Goal: Task Accomplishment & Management: Manage account settings

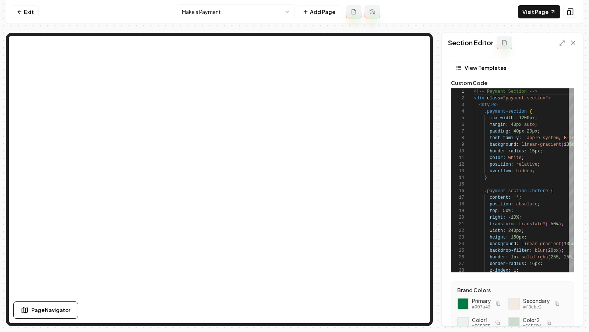
scroll to position [66, 0]
click at [562, 42] on icon at bounding box center [562, 43] width 6 height 6
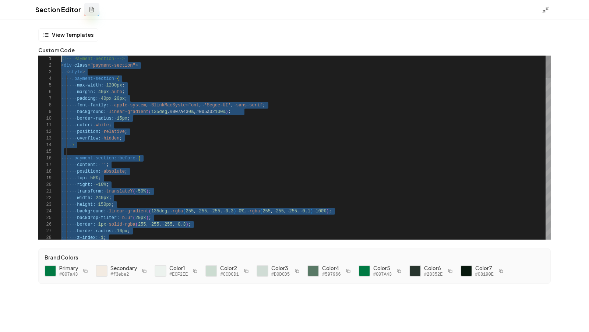
scroll to position [0, 0]
drag, startPoint x: 88, startPoint y: 235, endPoint x: 69, endPoint y: -36, distance: 271.7
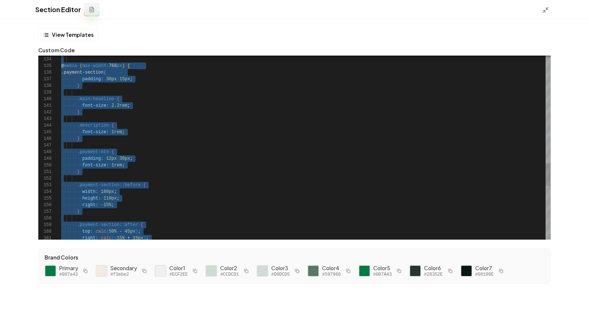
scroll to position [13, 0]
type textarea "**********"
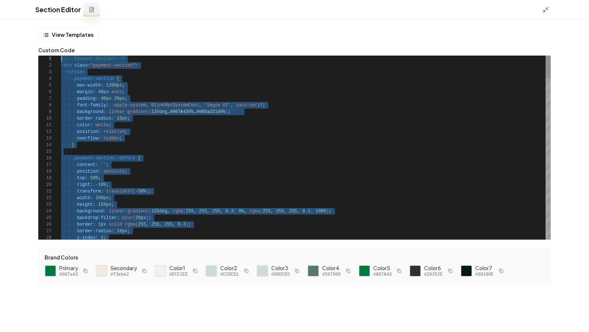
scroll to position [0, 0]
drag, startPoint x: 87, startPoint y: 236, endPoint x: 63, endPoint y: -4, distance: 240.6
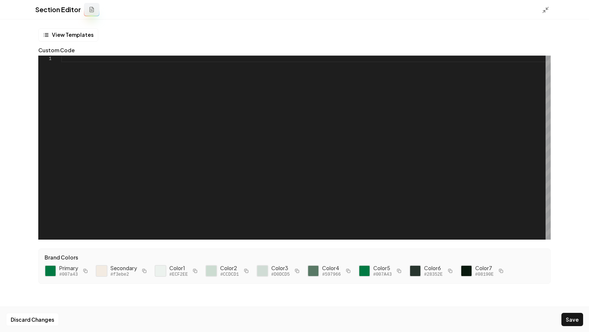
click at [318, 96] on div at bounding box center [306, 148] width 490 height 184
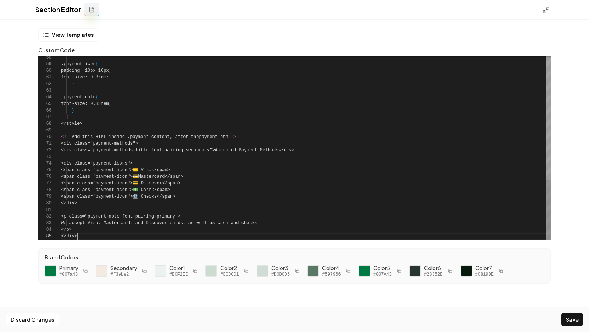
scroll to position [27, 15]
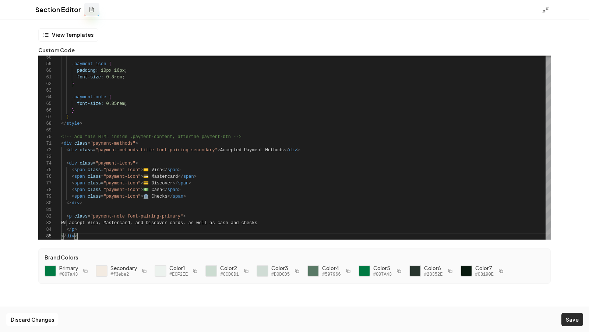
click at [572, 320] on button "Save" at bounding box center [573, 319] width 22 height 13
click at [544, 10] on polyline at bounding box center [544, 11] width 2 height 2
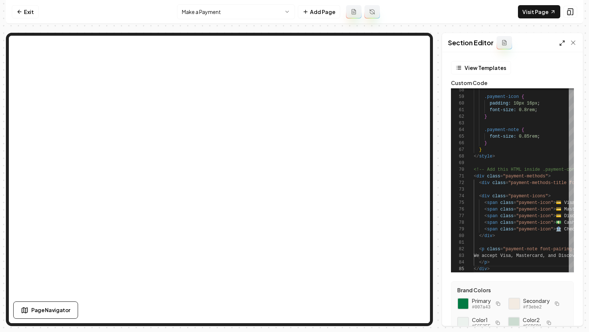
click at [562, 42] on icon at bounding box center [562, 43] width 6 height 6
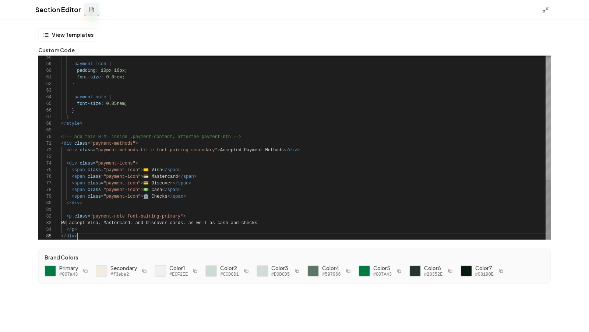
type textarea "**********"
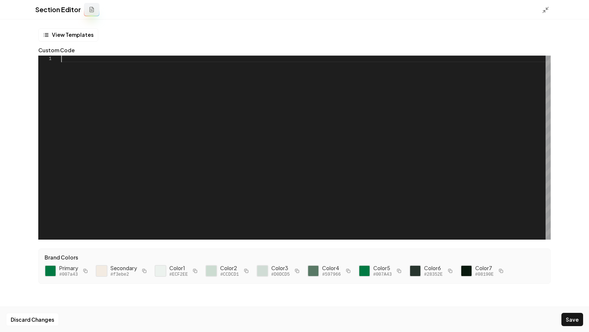
scroll to position [0, 0]
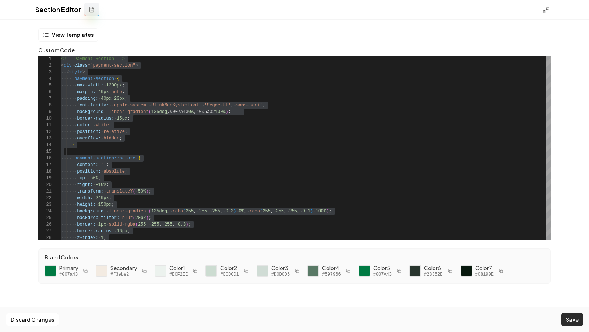
click at [564, 317] on button "Save" at bounding box center [573, 319] width 22 height 13
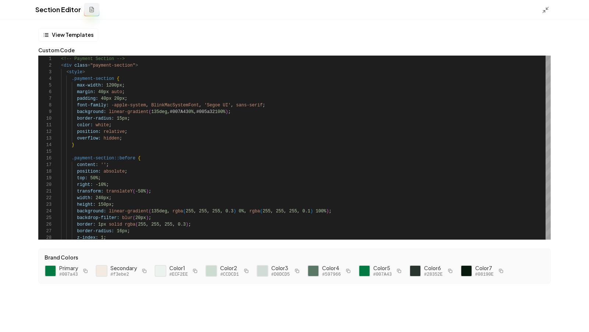
click at [551, 13] on div at bounding box center [548, 10] width 12 height 8
click at [543, 10] on icon at bounding box center [545, 9] width 7 height 7
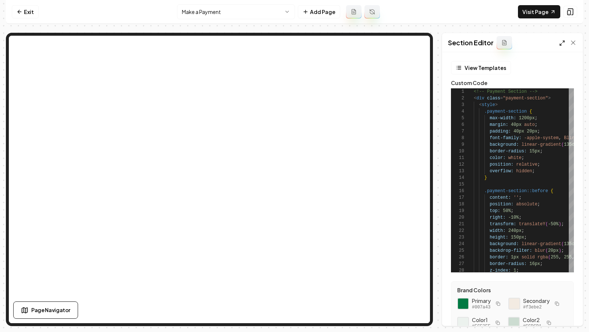
click at [562, 45] on icon at bounding box center [562, 43] width 6 height 6
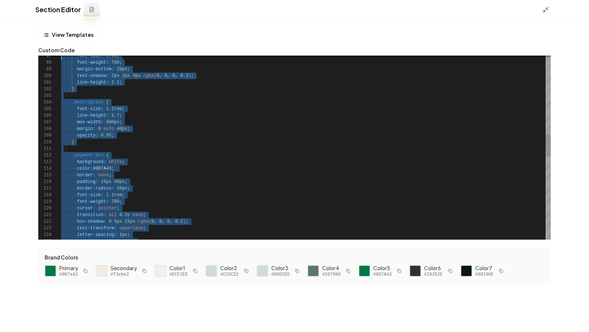
scroll to position [33, 0]
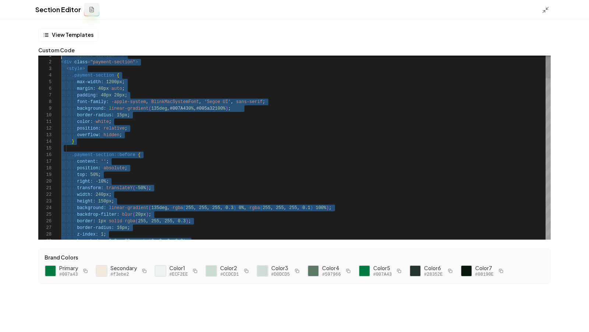
type textarea "**********"
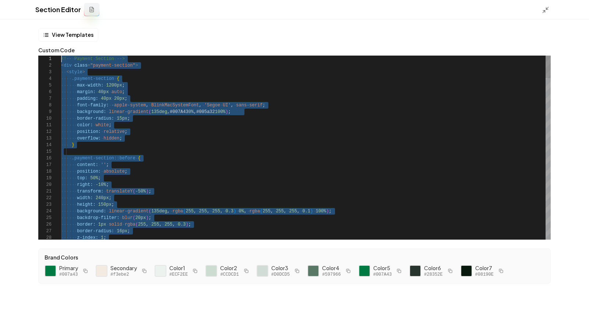
drag, startPoint x: 89, startPoint y: 235, endPoint x: 77, endPoint y: -36, distance: 271.7
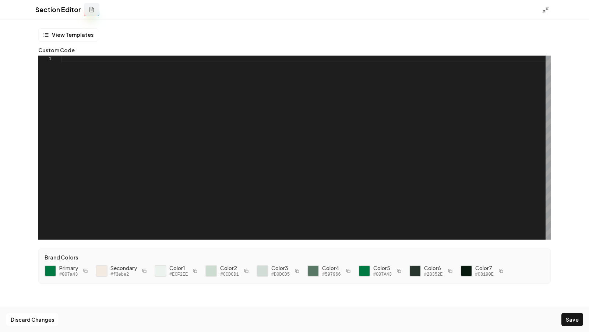
type textarea "**********"
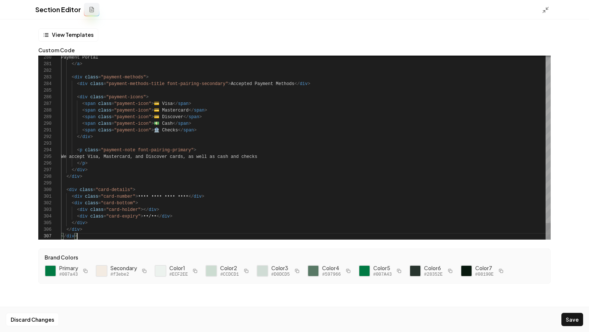
scroll to position [39, 15]
click at [577, 321] on button "Save" at bounding box center [573, 319] width 22 height 13
click at [541, 10] on div "Section Editor" at bounding box center [294, 10] width 589 height 20
click at [544, 10] on icon at bounding box center [545, 9] width 7 height 7
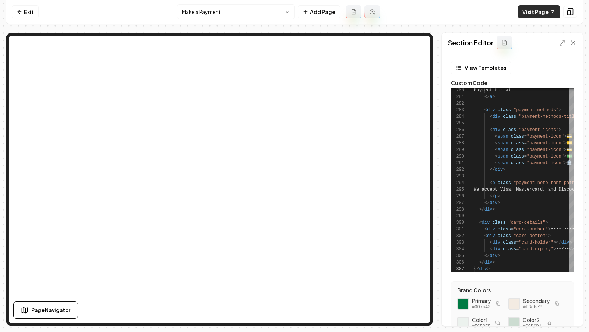
click at [542, 9] on link "Visit Page" at bounding box center [539, 11] width 42 height 13
click at [560, 43] on icon at bounding box center [562, 43] width 6 height 6
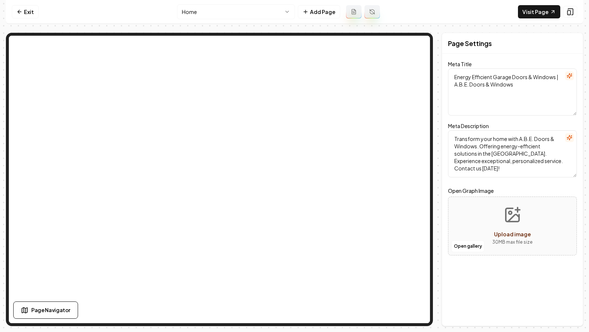
click at [242, 33] on div at bounding box center [219, 179] width 427 height 293
click at [270, 15] on html "Computer Required This feature is only available on a computer. Please switch t…" at bounding box center [294, 166] width 589 height 332
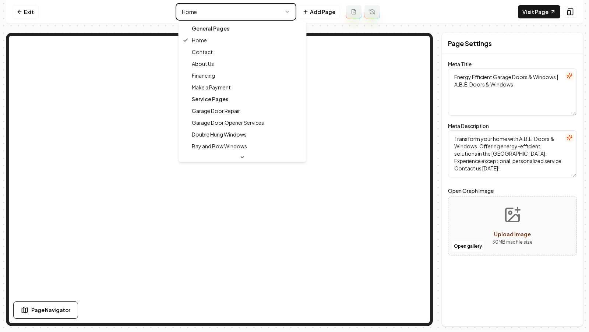
type textarea "Garage & Window Services in Allentown – A.B.E. Doors & Windows"
type textarea "Expert Garage Door & Window Solutions by A.B.E. Doors & Windows in Allentown, P…"
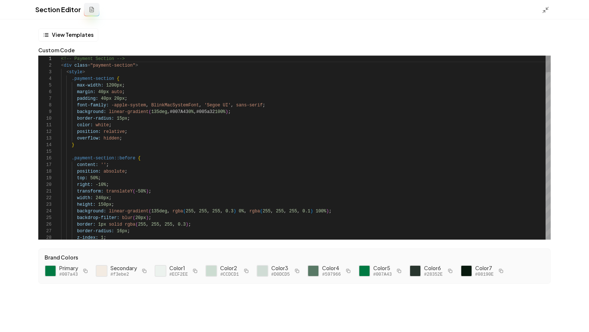
scroll to position [66, 0]
type textarea "**********"
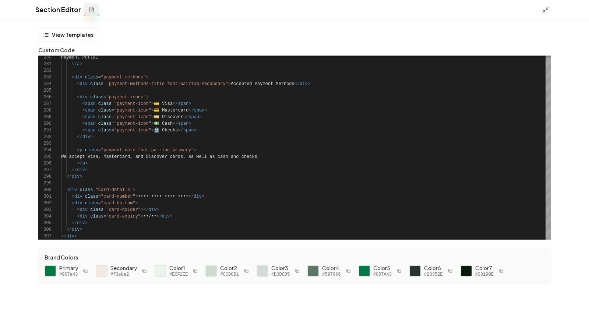
click at [543, 14] on div "Section Editor" at bounding box center [294, 10] width 589 height 20
click at [544, 9] on icon at bounding box center [545, 9] width 7 height 7
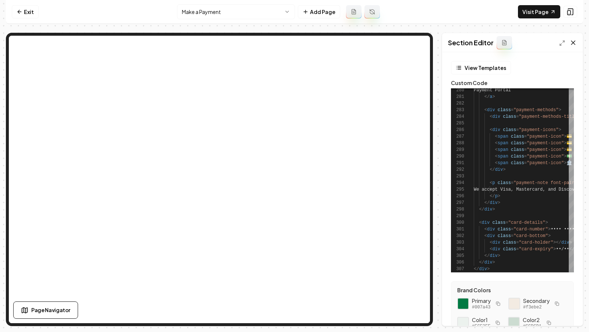
click at [574, 39] on icon at bounding box center [573, 42] width 7 height 7
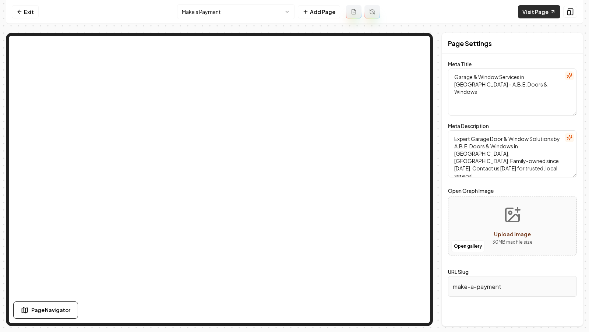
click at [528, 12] on link "Visit Page" at bounding box center [539, 11] width 42 height 13
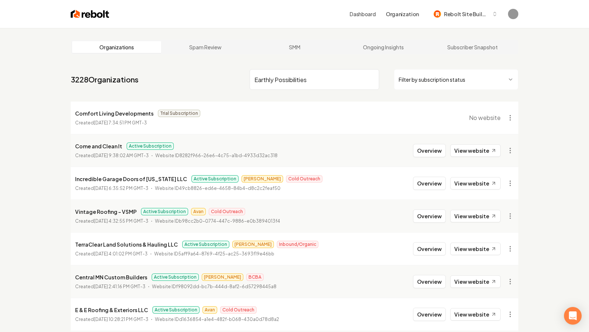
type input "Earthly Possibilities"
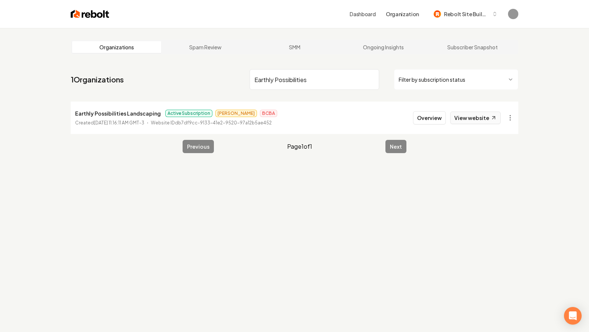
click at [478, 115] on link "View website" at bounding box center [475, 118] width 50 height 13
click at [433, 114] on button "Overview" at bounding box center [429, 117] width 33 height 13
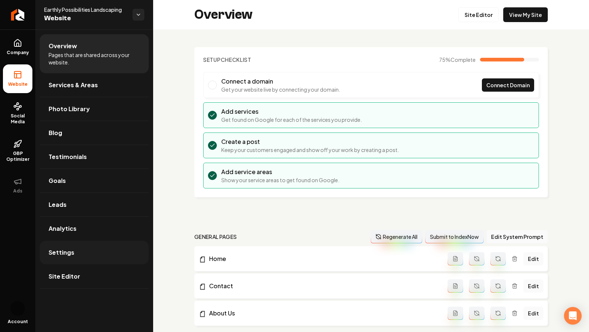
click at [89, 245] on link "Settings" at bounding box center [94, 253] width 109 height 24
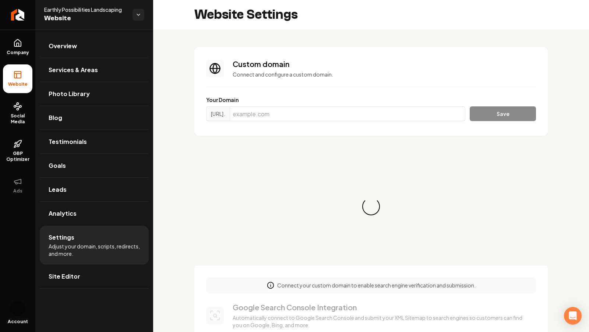
scroll to position [20, 0]
click at [13, 57] on link "Company" at bounding box center [17, 47] width 29 height 29
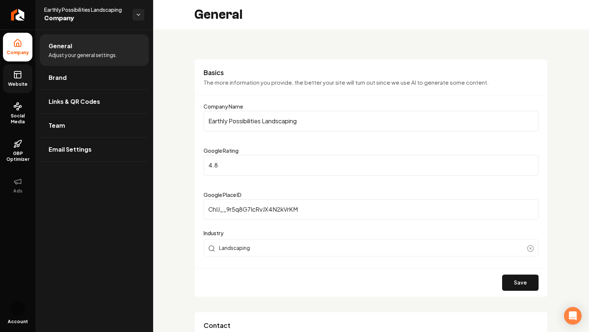
click at [20, 78] on rect at bounding box center [17, 74] width 7 height 7
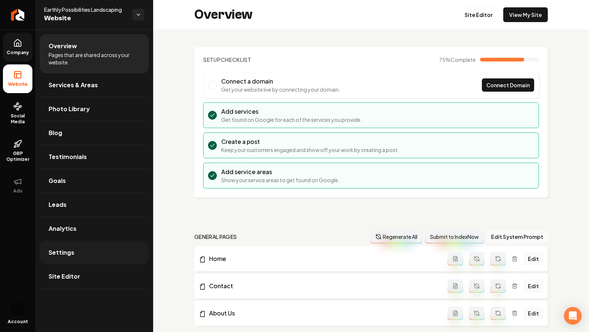
click at [84, 248] on link "Settings" at bounding box center [94, 253] width 109 height 24
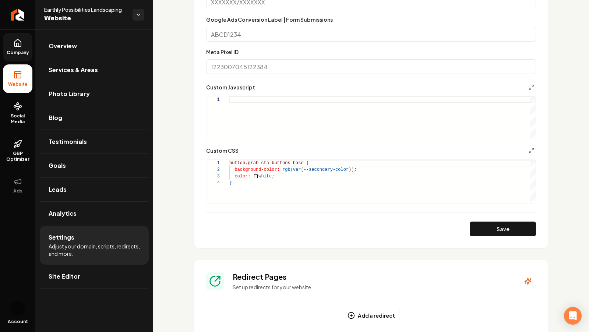
scroll to position [487, 0]
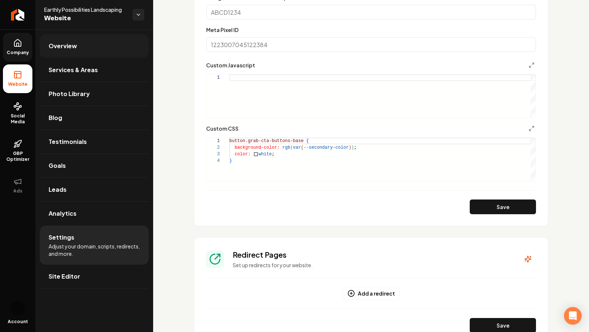
click at [65, 44] on span "Overview" at bounding box center [63, 46] width 28 height 9
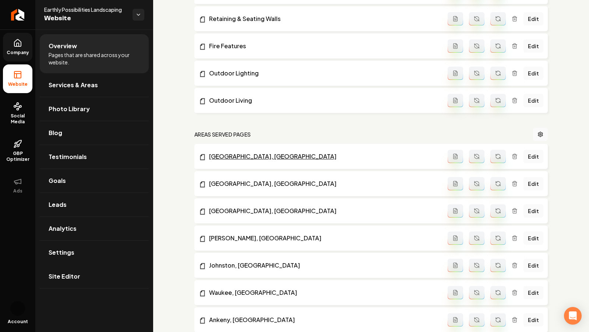
scroll to position [610, 0]
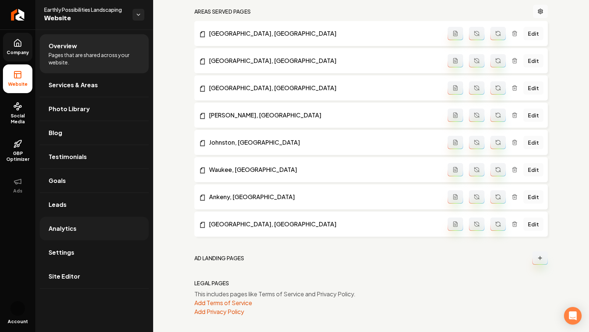
click at [76, 226] on link "Analytics" at bounding box center [94, 229] width 109 height 24
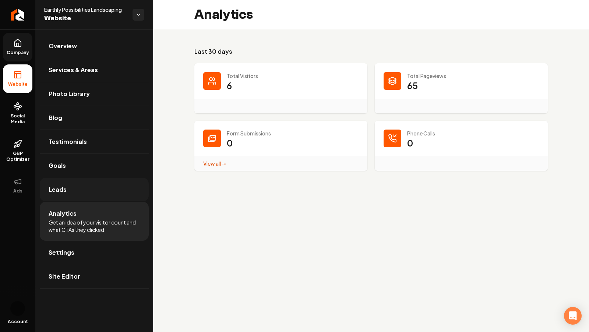
click at [60, 193] on span "Leads" at bounding box center [58, 189] width 18 height 9
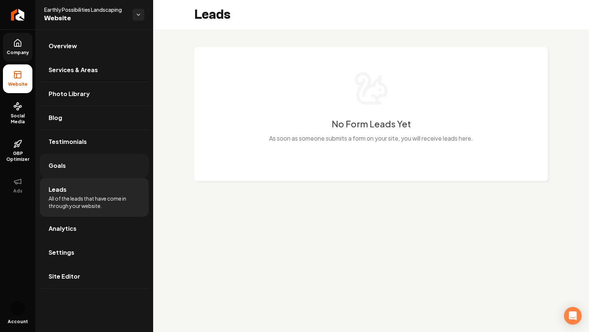
click at [59, 166] on span "Goals" at bounding box center [57, 165] width 17 height 9
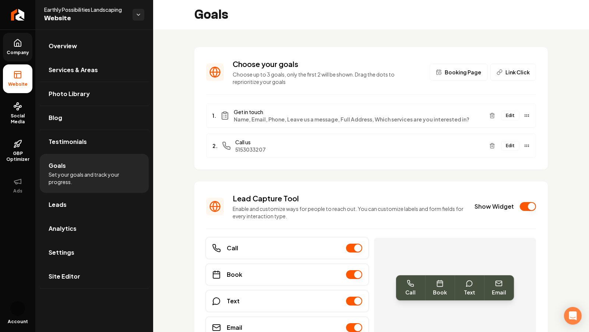
scroll to position [46, 0]
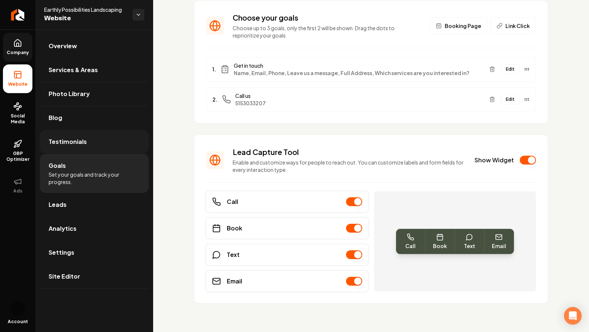
click at [86, 143] on link "Testimonials" at bounding box center [94, 142] width 109 height 24
click at [64, 139] on span "Testimonials" at bounding box center [68, 141] width 38 height 9
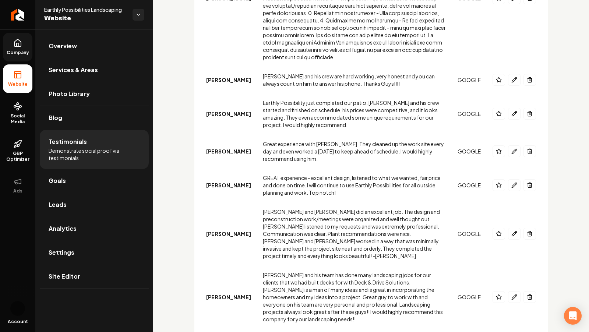
scroll to position [1783, 0]
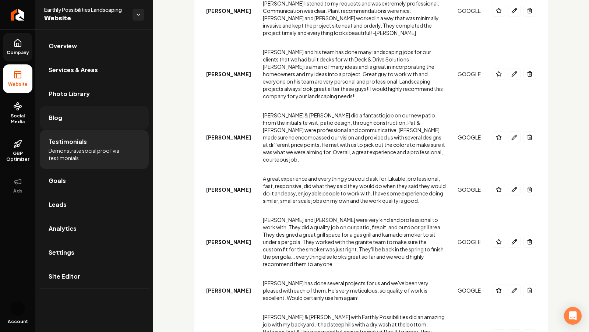
click at [87, 110] on link "Blog" at bounding box center [94, 118] width 109 height 24
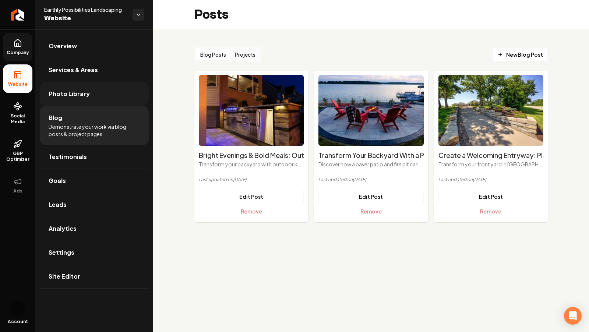
click at [72, 92] on span "Photo Library" at bounding box center [69, 93] width 41 height 9
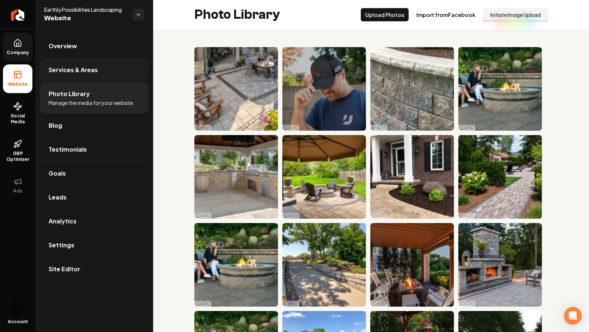
click at [81, 77] on link "Services & Areas" at bounding box center [94, 70] width 109 height 24
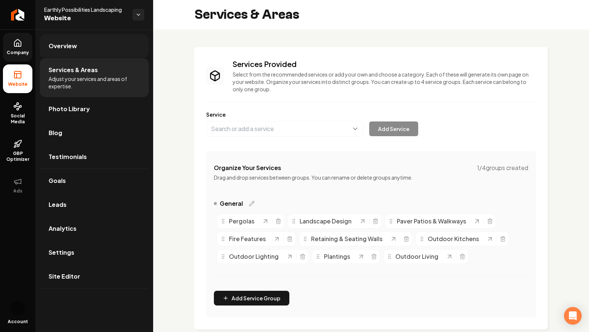
click at [72, 35] on link "Overview" at bounding box center [94, 46] width 109 height 24
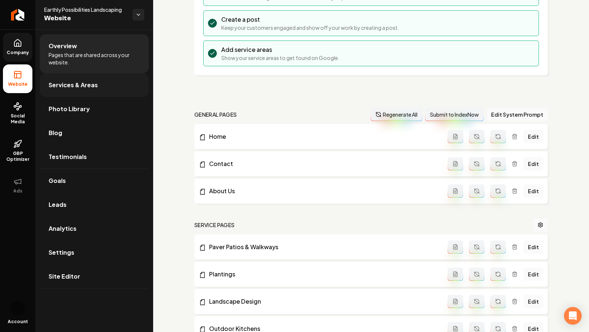
scroll to position [115, 0]
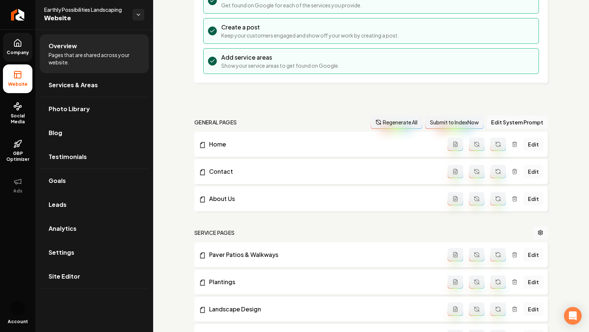
click at [21, 53] on span "Company" at bounding box center [18, 53] width 28 height 6
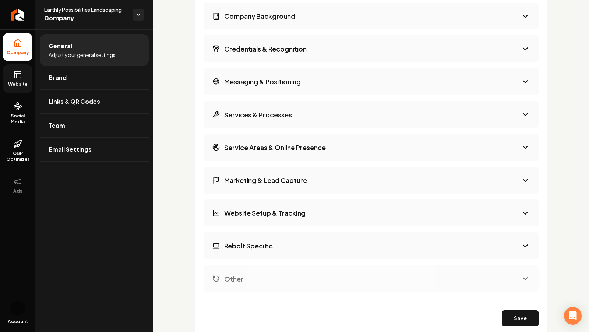
scroll to position [1123, 0]
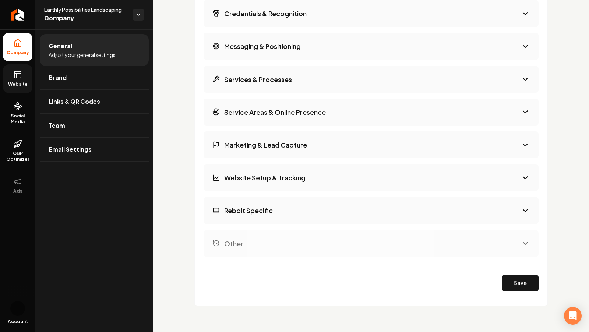
click at [218, 242] on icon "Main content area" at bounding box center [215, 243] width 7 height 7
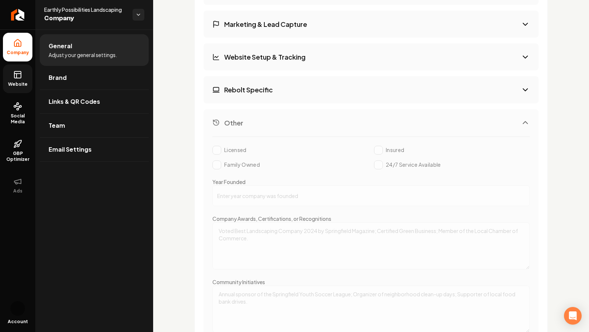
scroll to position [1240, 0]
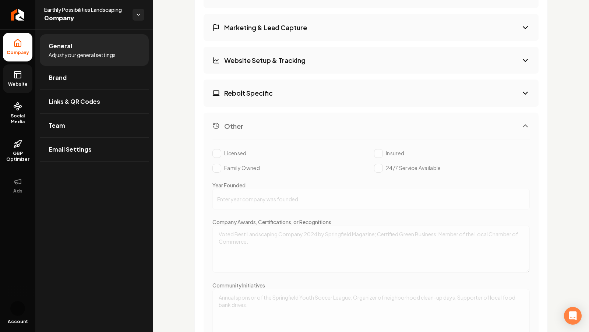
click at [219, 116] on button "Other" at bounding box center [371, 126] width 335 height 27
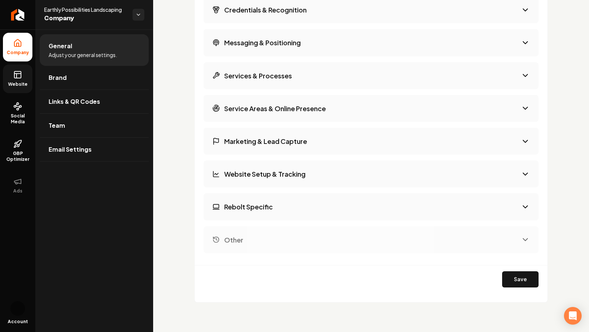
scroll to position [1123, 0]
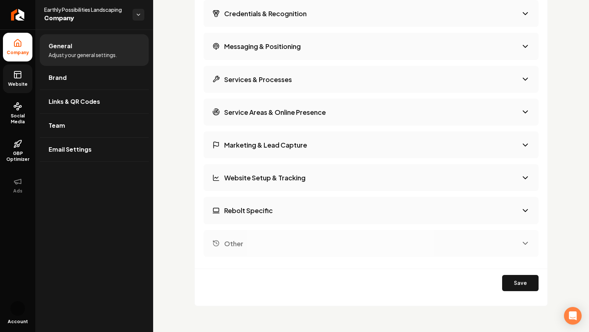
click at [222, 108] on div "Service Areas & Online Presence" at bounding box center [268, 112] width 113 height 9
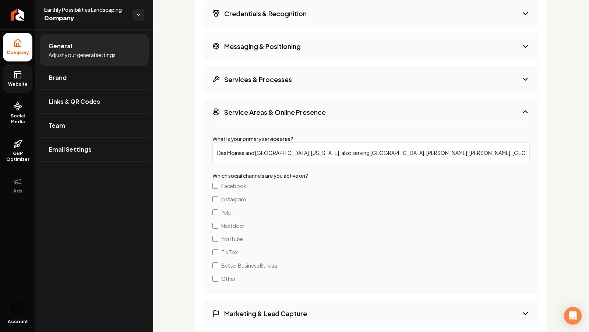
click at [222, 108] on div "Service Areas & Online Presence" at bounding box center [268, 112] width 113 height 9
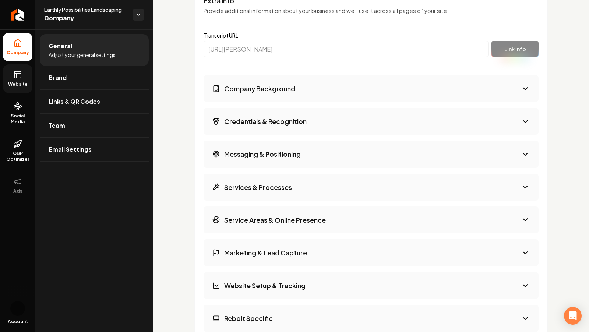
scroll to position [1009, 0]
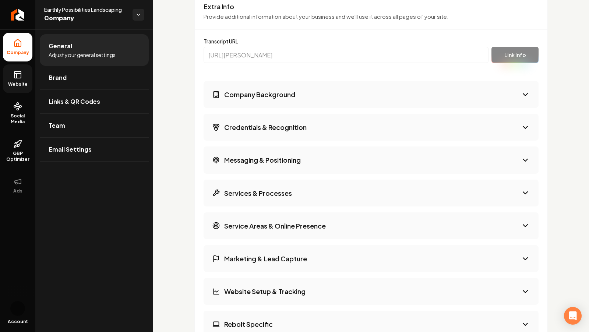
click at [221, 90] on div "Company Background" at bounding box center [253, 94] width 83 height 9
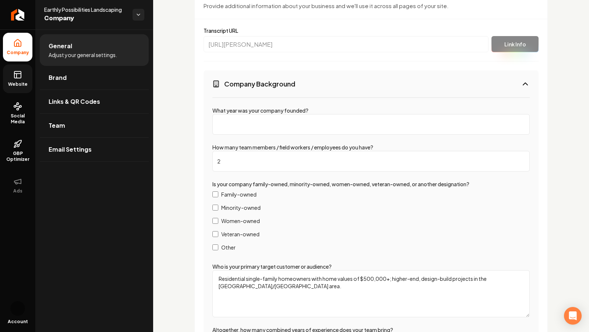
scroll to position [1019, 0]
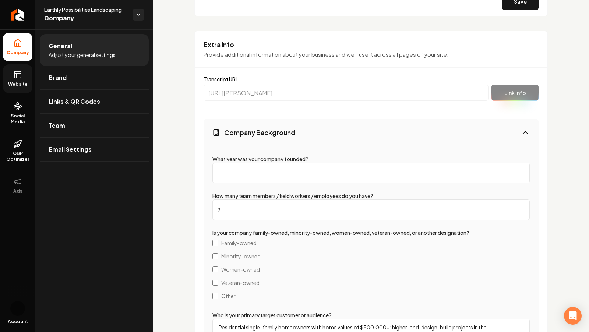
click at [243, 122] on button "Company Background" at bounding box center [371, 132] width 335 height 27
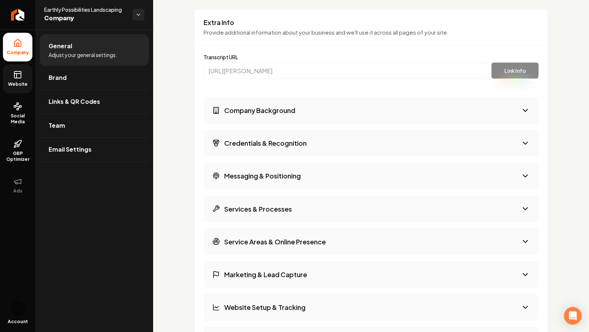
scroll to position [999, 0]
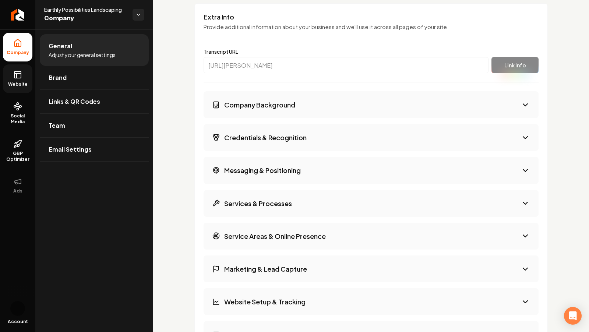
click at [0, 80] on ul "Company Website Social Media GBP Optimizer Ads" at bounding box center [17, 115] width 35 height 173
click at [13, 80] on link "Website" at bounding box center [17, 78] width 29 height 29
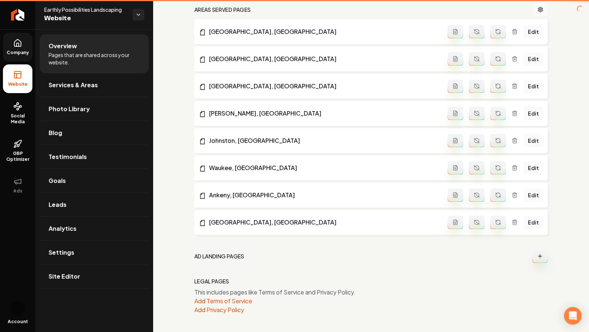
scroll to position [610, 0]
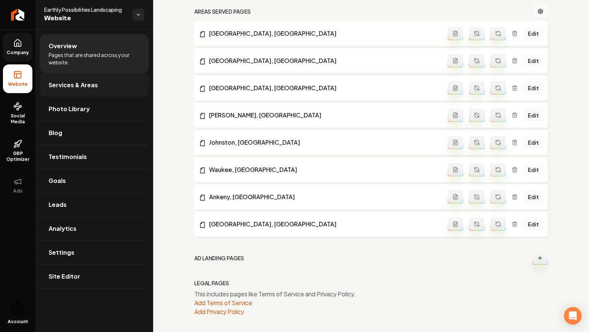
click at [60, 88] on span "Services & Areas" at bounding box center [73, 85] width 49 height 9
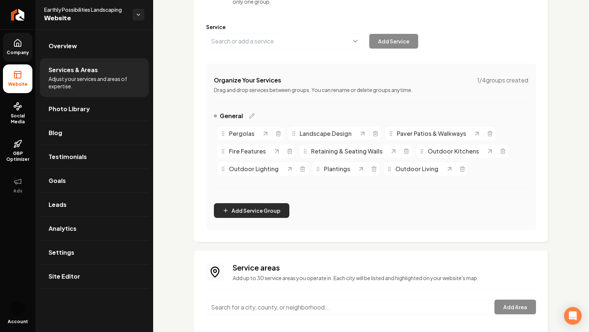
scroll to position [46, 0]
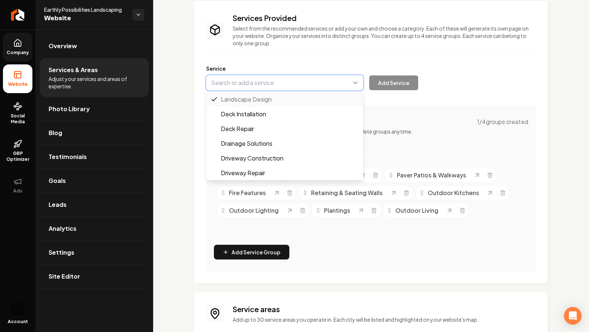
click at [238, 80] on button "Main content area" at bounding box center [284, 82] width 157 height 15
paste input "Landscape Installation"
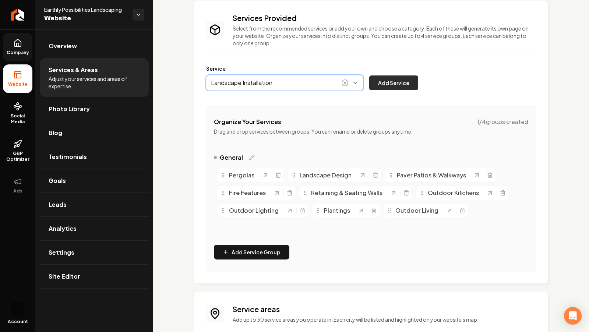
type input "Landscape Installation"
click at [401, 76] on button "Add Service" at bounding box center [393, 82] width 49 height 15
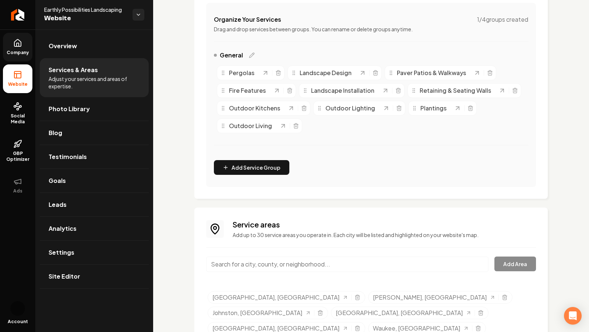
scroll to position [166, 0]
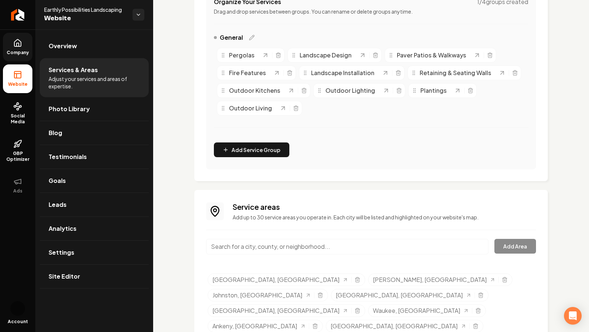
click at [279, 242] on input "Main content area" at bounding box center [347, 246] width 282 height 15
paste input "Cumming IA"
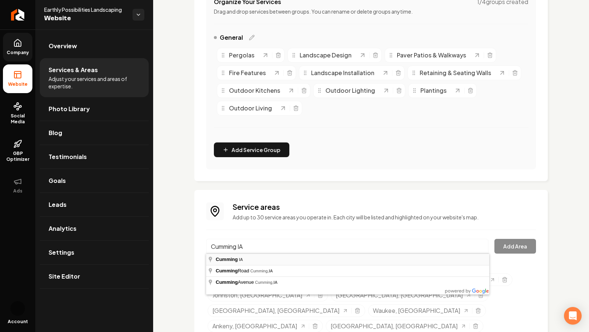
type input "Cumming, IA"
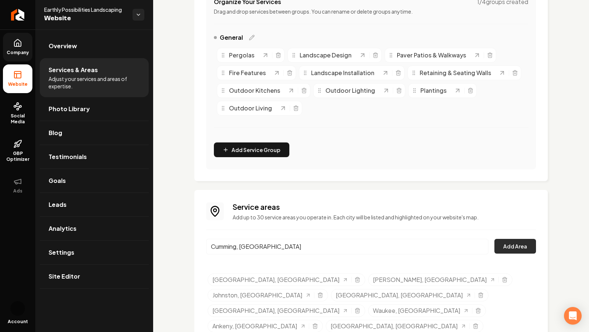
click at [518, 247] on button "Add Area" at bounding box center [516, 246] width 42 height 15
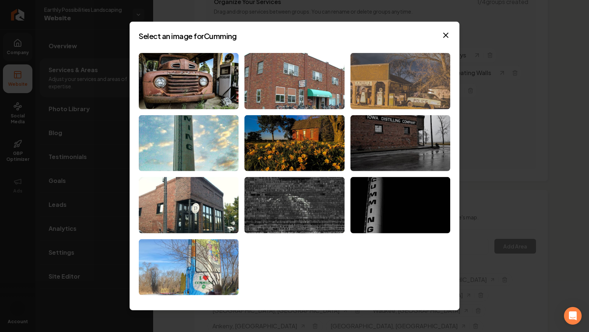
click at [396, 86] on img at bounding box center [401, 81] width 100 height 56
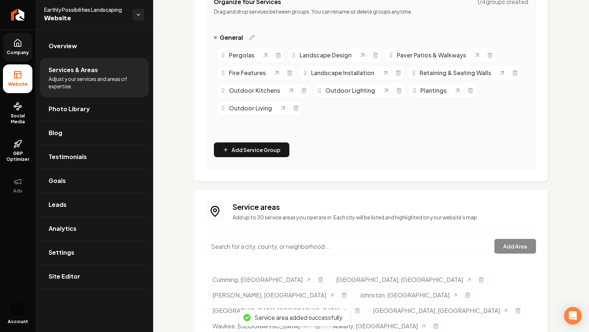
scroll to position [181, 0]
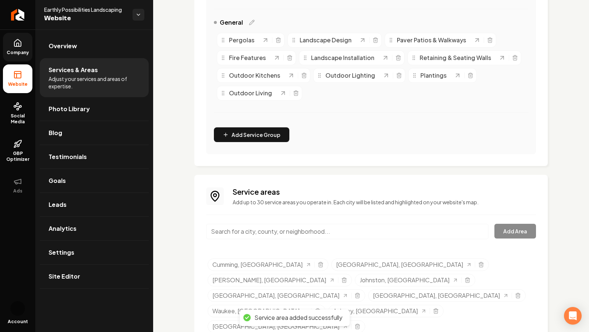
click at [267, 237] on input "Main content area" at bounding box center [347, 231] width 282 height 15
paste input "Adel"
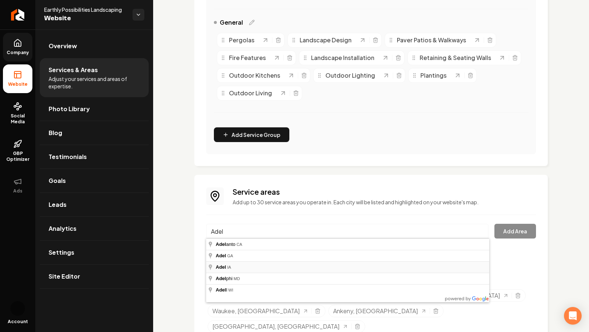
type input "Adel, IA"
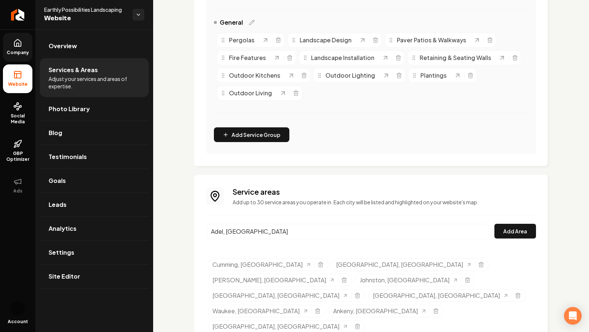
click at [513, 238] on div "Adel, IA Add Area" at bounding box center [371, 236] width 330 height 24
click at [508, 228] on button "Add Area" at bounding box center [516, 231] width 42 height 15
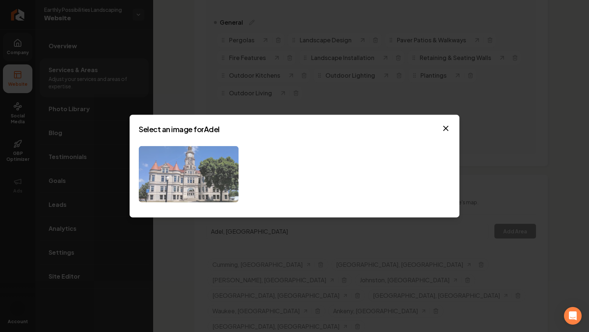
click at [193, 175] on img at bounding box center [189, 174] width 100 height 56
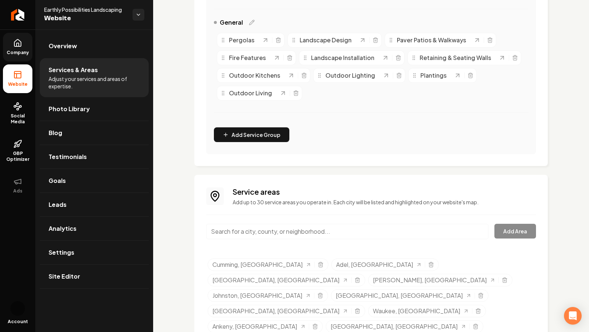
click at [257, 232] on input "Main content area" at bounding box center [347, 231] width 282 height 15
paste input "Winter Set"
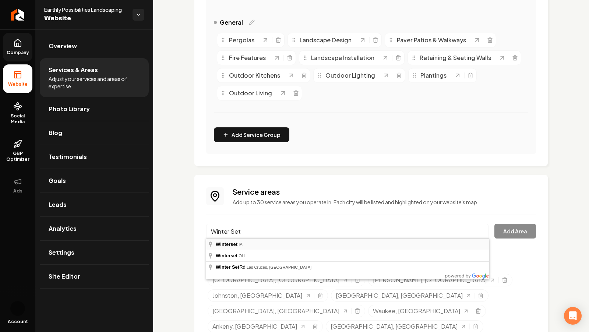
type input "Winterset, IA"
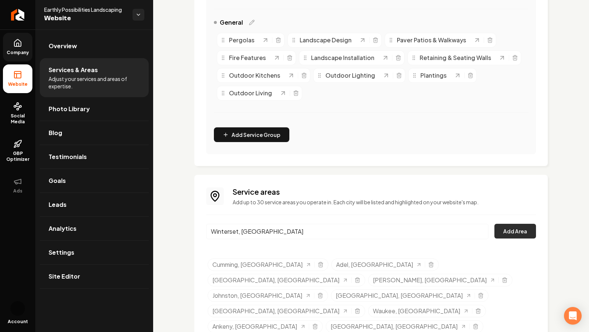
click at [518, 225] on button "Add Area" at bounding box center [516, 231] width 42 height 15
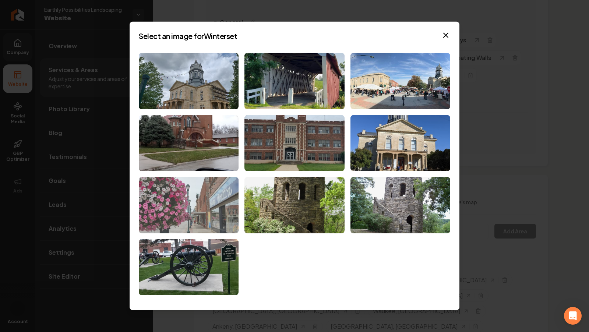
click at [200, 199] on img at bounding box center [189, 205] width 100 height 56
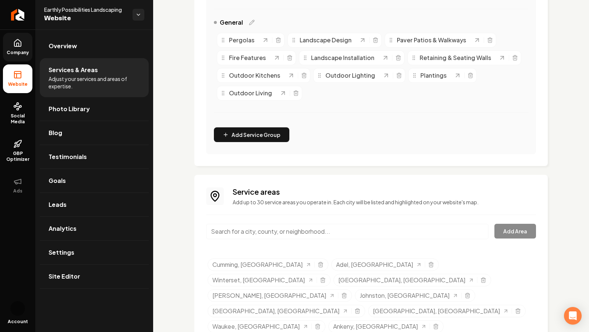
click at [286, 228] on input "Main content area" at bounding box center [347, 231] width 282 height 15
paste input "Saint Charles"
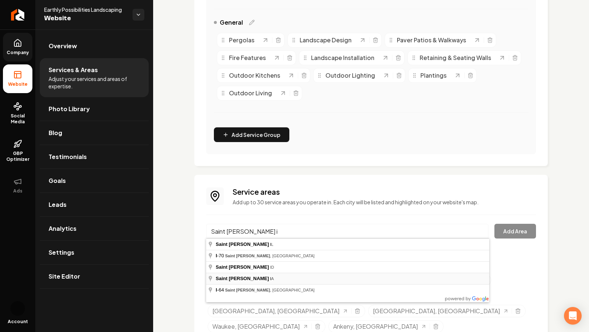
type input "Saint Charles, IA"
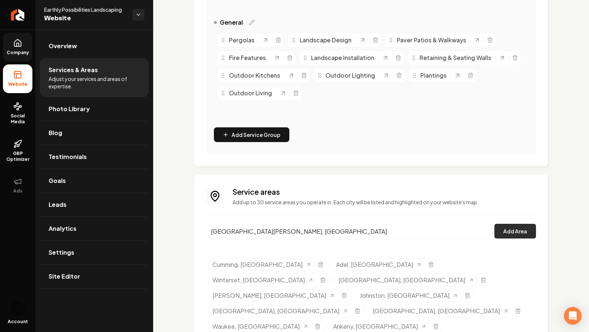
click at [519, 226] on button "Add Area" at bounding box center [516, 231] width 42 height 15
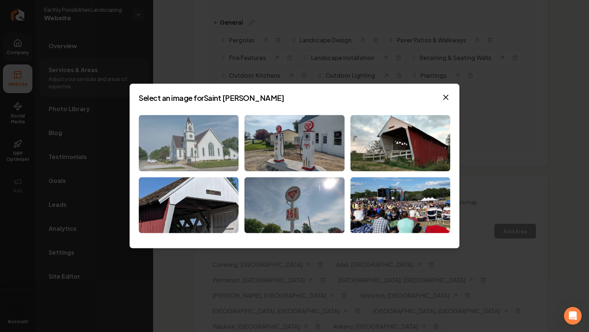
click at [214, 147] on img at bounding box center [189, 143] width 100 height 56
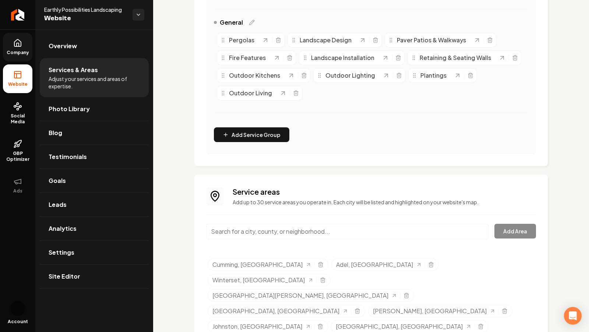
click at [290, 205] on p "Add up to 30 service areas you operate in. Each city will be listed and highlig…" at bounding box center [384, 201] width 303 height 7
click at [285, 221] on div "Service areas Add up to 30 service areas you operate in. Each city will be list…" at bounding box center [371, 277] width 330 height 180
click at [279, 227] on input "Main content area" at bounding box center [347, 231] width 282 height 15
paste input "Indianola"
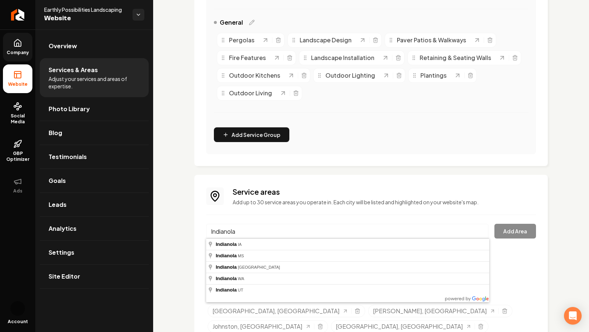
type input "Indianola, IA"
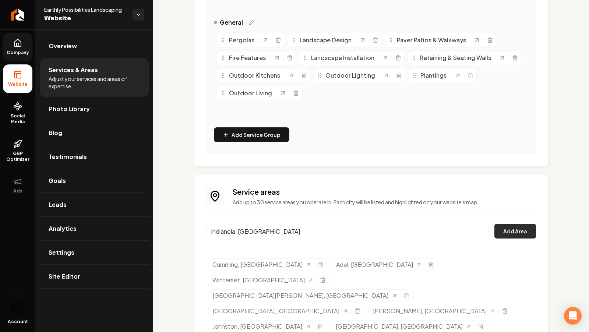
click at [513, 230] on button "Add Area" at bounding box center [516, 231] width 42 height 15
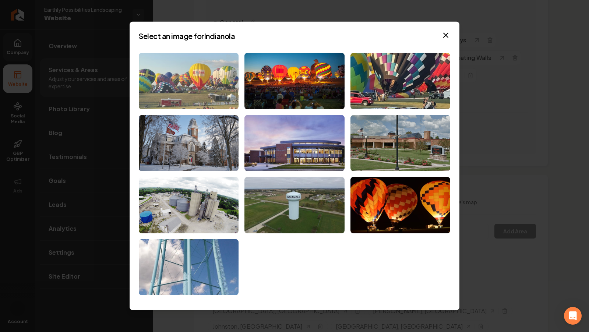
click at [219, 81] on img at bounding box center [189, 81] width 100 height 56
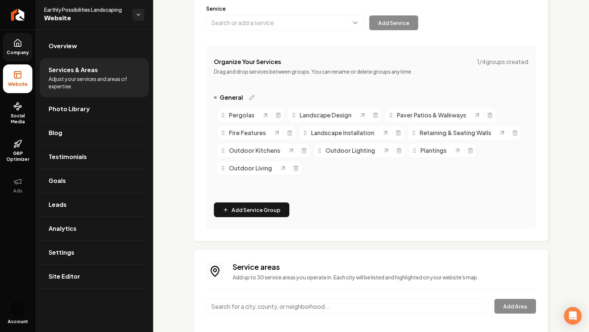
scroll to position [0, 0]
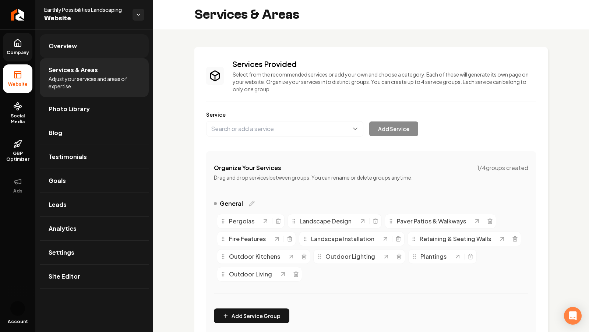
click at [124, 38] on link "Overview" at bounding box center [94, 46] width 109 height 24
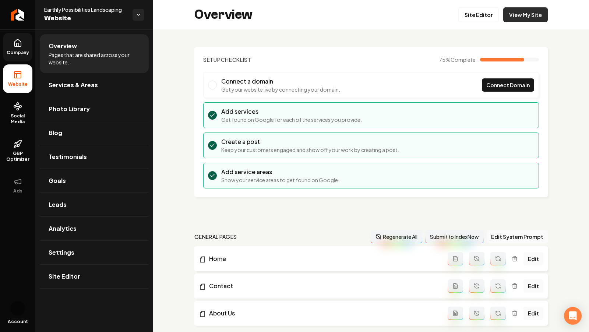
click at [529, 22] on link "View My Site" at bounding box center [525, 14] width 45 height 15
click at [475, 10] on link "Site Editor" at bounding box center [478, 14] width 41 height 15
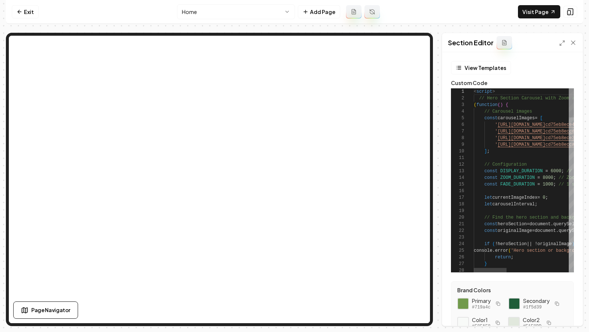
scroll to position [53, 0]
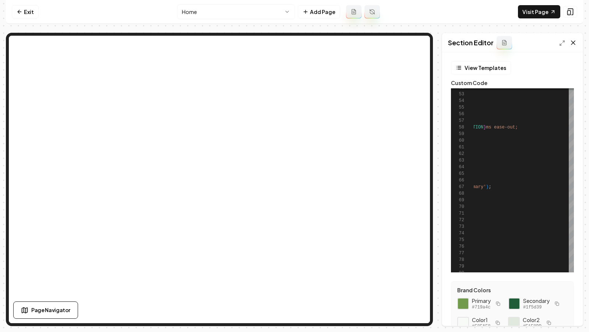
click at [576, 41] on icon at bounding box center [573, 42] width 7 height 7
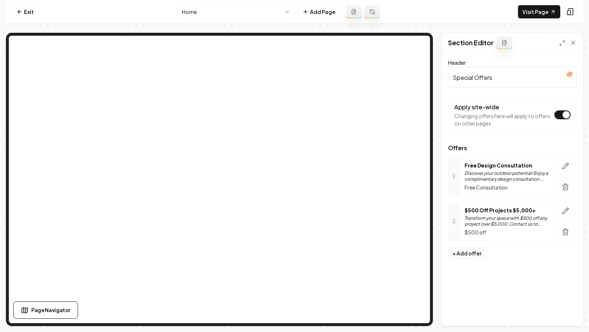
click at [565, 232] on icon "button" at bounding box center [565, 231] width 7 height 7
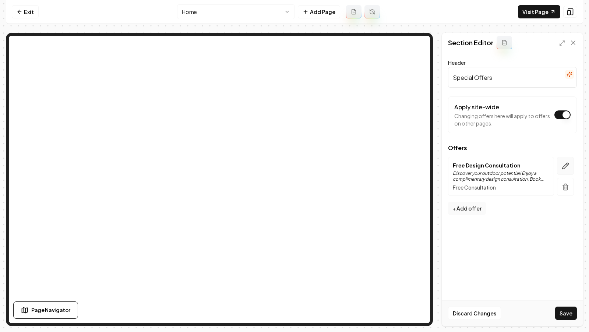
click at [563, 165] on icon "button" at bounding box center [565, 165] width 7 height 7
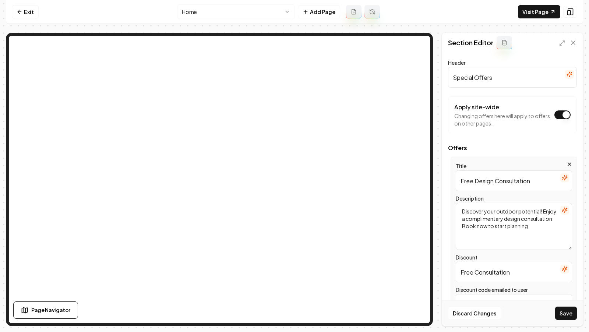
click at [497, 182] on input "Free Design Consultation" at bounding box center [514, 180] width 116 height 21
paste input "Estimates"
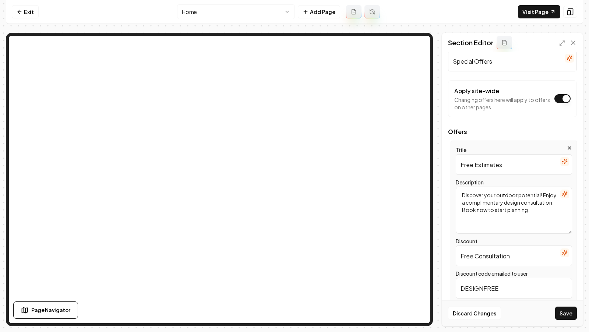
scroll to position [17, 0]
type input "Free Estimates"
click at [545, 209] on textarea "Discover your outdoor potential! Enjoy a complimentary design consultation. Boo…" at bounding box center [514, 209] width 116 height 47
click at [565, 190] on icon "button" at bounding box center [564, 192] width 5 height 5
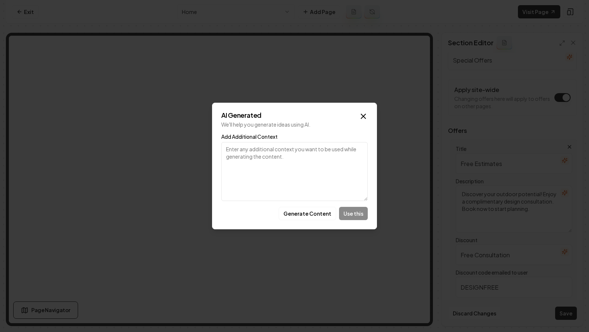
click at [269, 157] on textarea "Add Additional Context" at bounding box center [294, 171] width 147 height 59
paste textarea "Free Estimates"
type textarea "Free Estimates"
click at [303, 211] on button "Generate Content" at bounding box center [307, 213] width 57 height 13
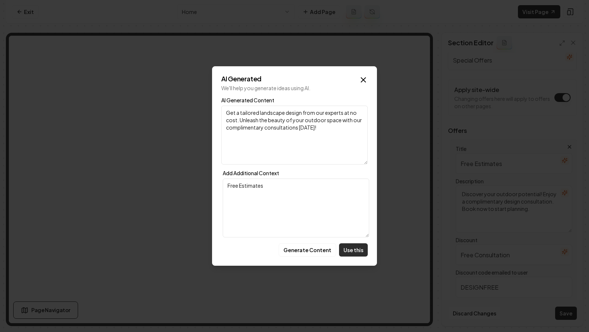
click at [354, 256] on button "Use this" at bounding box center [353, 249] width 29 height 13
type textarea "Get a tailored landscape design from our experts at no cost. Unleash the beauty…"
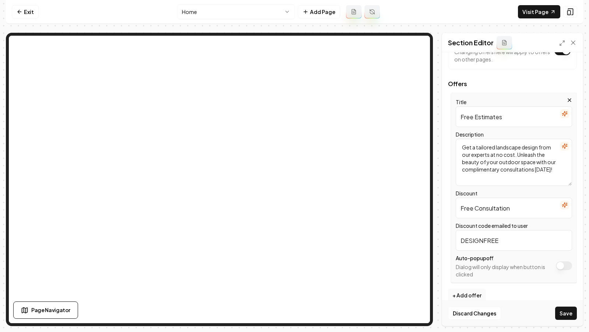
scroll to position [73, 0]
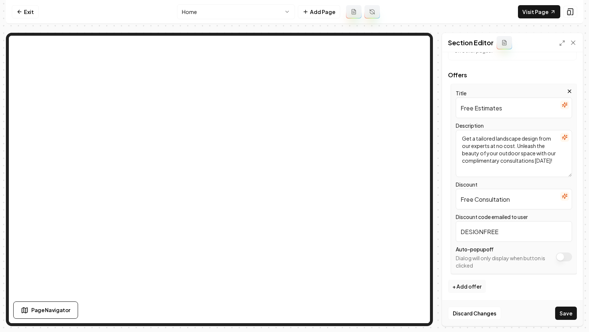
click at [476, 233] on input "DESIGNFREE" at bounding box center [514, 231] width 116 height 21
click at [476, 227] on input "FREEESTIMATE" at bounding box center [514, 231] width 116 height 21
type input "FREEESTIMATE"
click at [516, 196] on input "Free Consultation" at bounding box center [514, 199] width 116 height 21
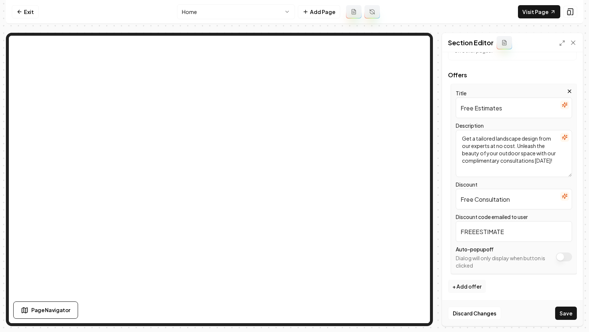
click at [516, 196] on input "Free Consultation" at bounding box center [514, 199] width 116 height 21
type input "Free Estimates"
click at [560, 310] on button "Save" at bounding box center [566, 313] width 22 height 13
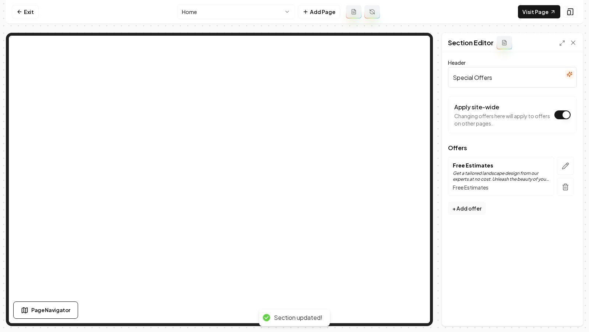
scroll to position [0, 0]
click at [538, 19] on nav "Exit Home Add Page Visit Page" at bounding box center [294, 12] width 577 height 24
click at [537, 18] on link "Visit Page" at bounding box center [539, 11] width 42 height 13
click at [34, 11] on link "Exit" at bounding box center [25, 11] width 27 height 13
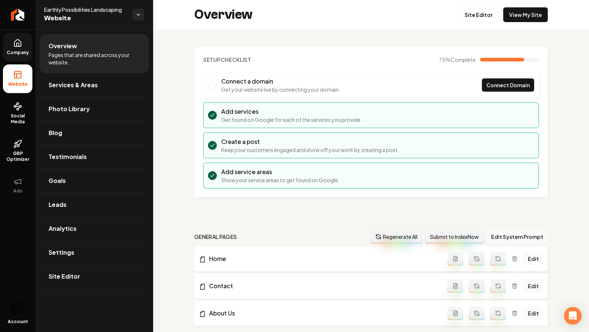
click at [14, 48] on link "Company" at bounding box center [17, 47] width 29 height 29
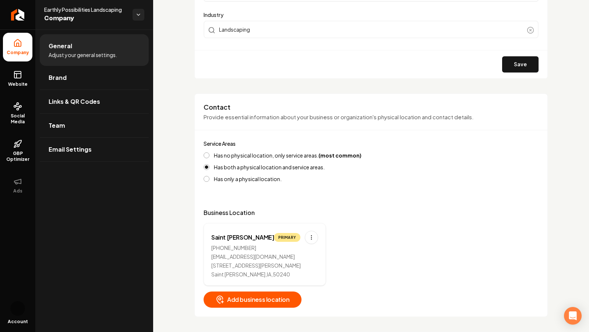
scroll to position [2, 0]
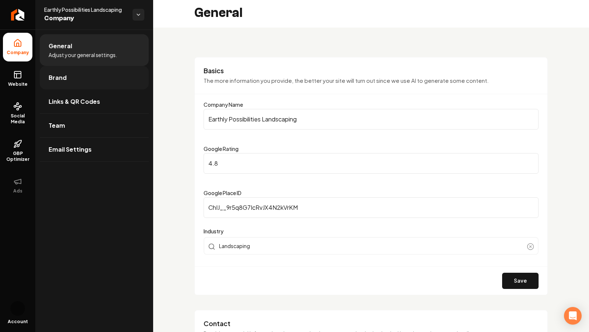
click at [54, 75] on span "Brand" at bounding box center [58, 77] width 18 height 9
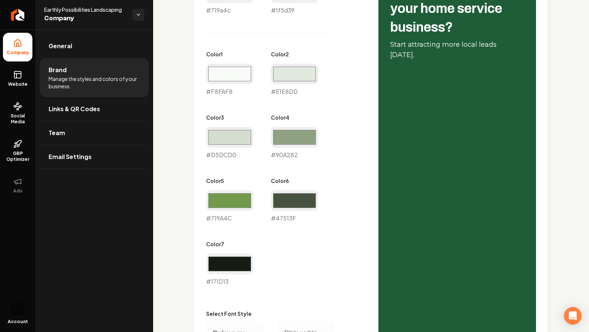
scroll to position [581, 0]
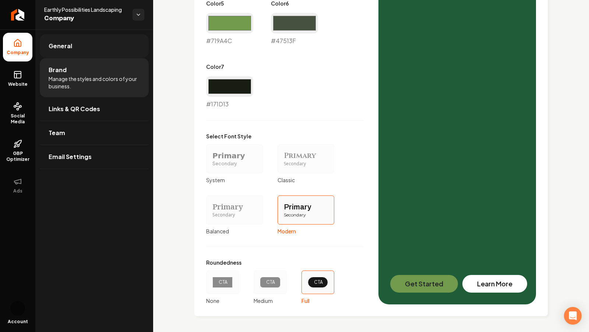
click at [69, 56] on link "General" at bounding box center [94, 46] width 109 height 24
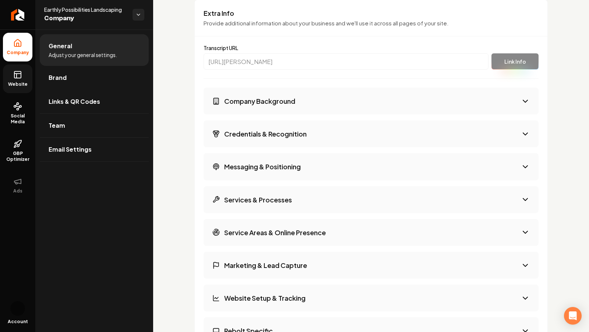
click at [8, 71] on link "Website" at bounding box center [17, 78] width 29 height 29
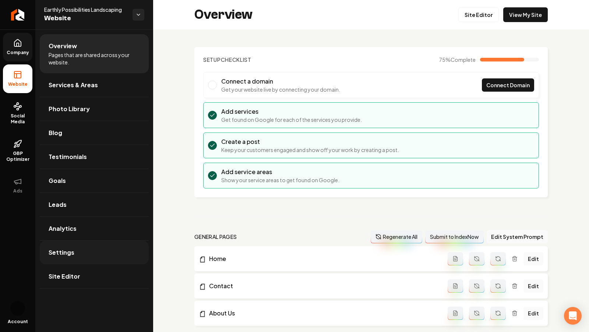
click at [70, 262] on link "Settings" at bounding box center [94, 253] width 109 height 24
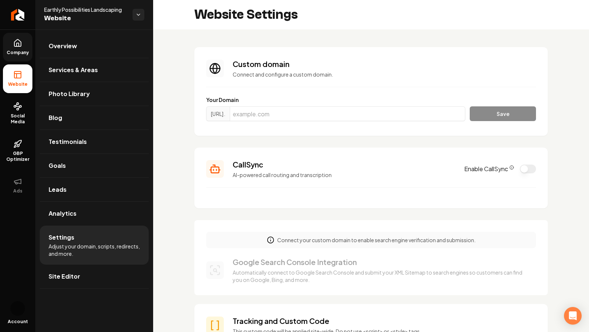
click at [8, 45] on link "Company" at bounding box center [17, 47] width 29 height 29
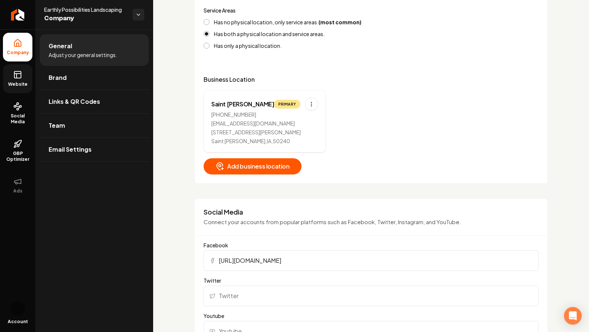
scroll to position [355, 0]
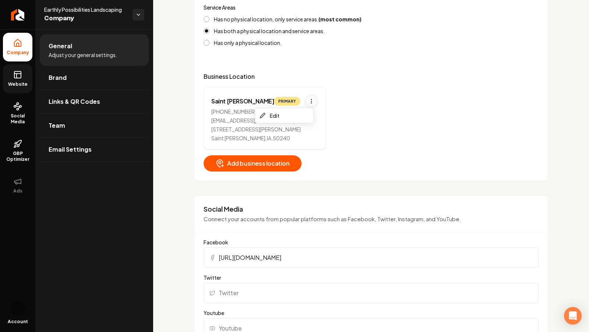
click at [303, 102] on html "Company Website Social Media GBP Optimizer Ads Account Earthly Possibilities La…" at bounding box center [294, 166] width 589 height 332
click at [282, 113] on div "Edit" at bounding box center [284, 116] width 55 height 12
select select "**"
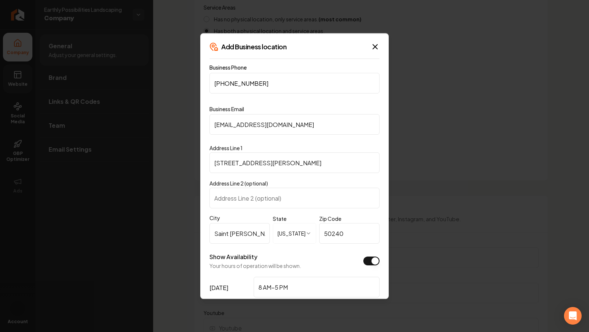
paste input "577-6903"
type input "(515) 577-6903"
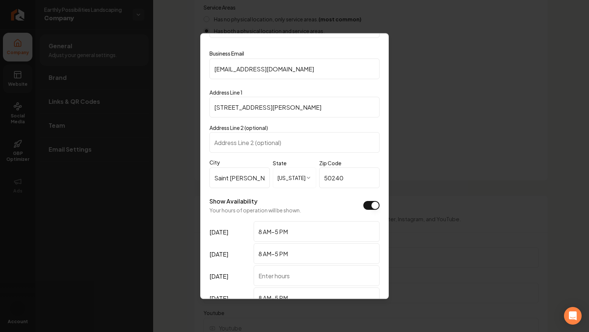
scroll to position [169, 0]
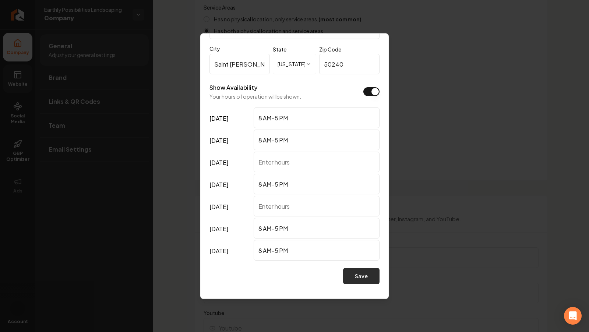
click at [366, 279] on button "Save" at bounding box center [361, 276] width 36 height 16
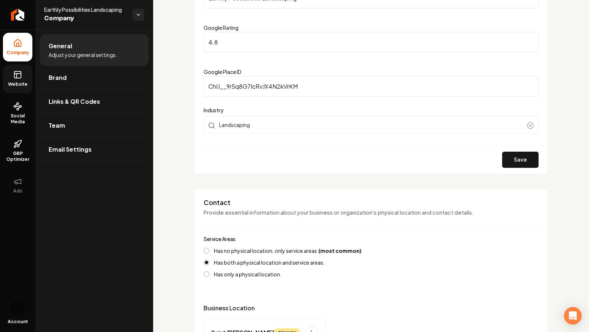
scroll to position [0, 0]
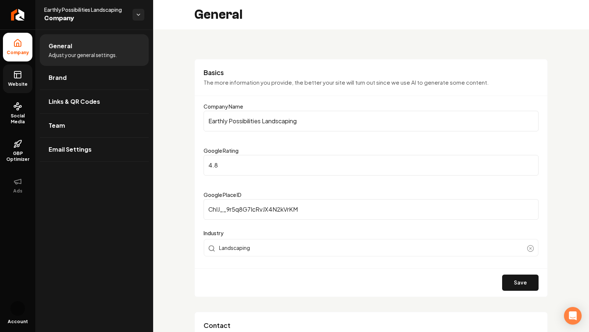
click at [16, 44] on icon at bounding box center [17, 43] width 9 height 9
click at [15, 77] on icon at bounding box center [17, 74] width 9 height 9
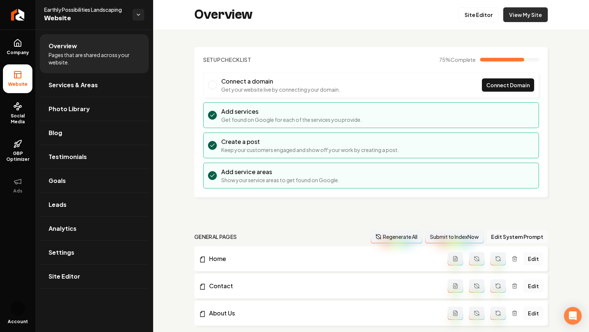
click at [526, 18] on link "View My Site" at bounding box center [525, 14] width 45 height 15
click at [476, 18] on link "Site Editor" at bounding box center [478, 14] width 41 height 15
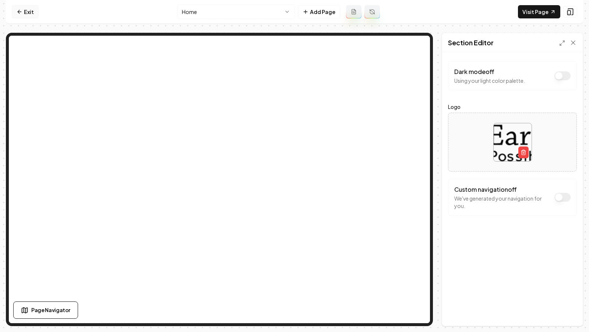
click at [21, 9] on icon at bounding box center [20, 12] width 6 height 6
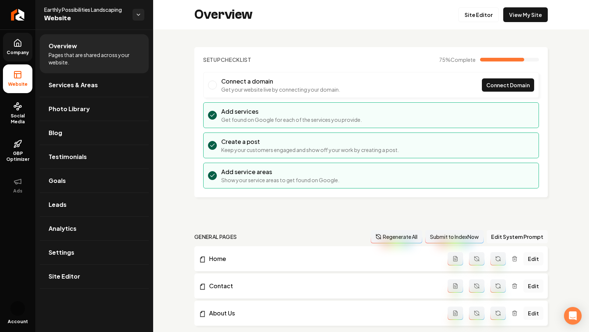
click at [8, 47] on link "Company" at bounding box center [17, 47] width 29 height 29
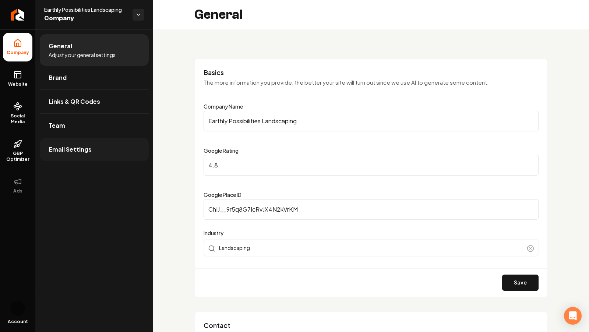
click at [107, 142] on link "Email Settings" at bounding box center [94, 150] width 109 height 24
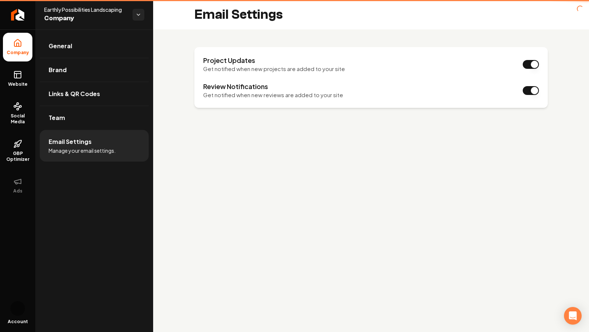
click at [92, 154] on li "Email Settings Manage your email settings." at bounding box center [94, 146] width 109 height 32
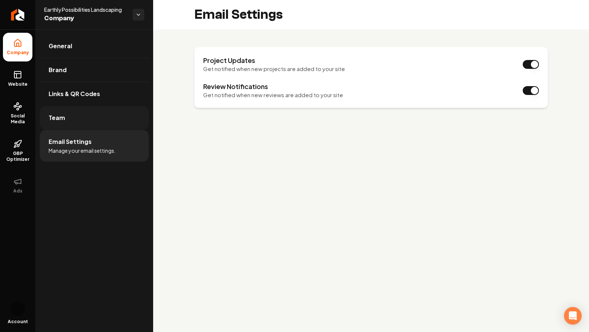
click at [83, 119] on link "Team" at bounding box center [94, 118] width 109 height 24
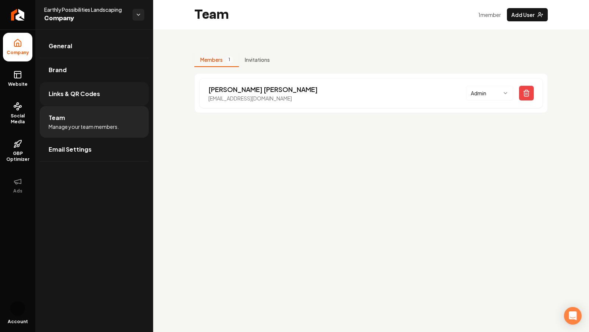
click at [90, 84] on link "Links & QR Codes" at bounding box center [94, 94] width 109 height 24
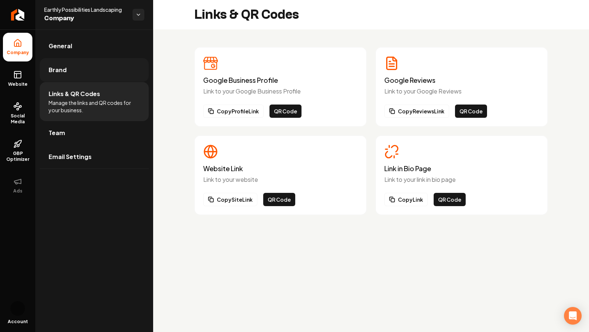
click at [74, 72] on link "Brand" at bounding box center [94, 70] width 109 height 24
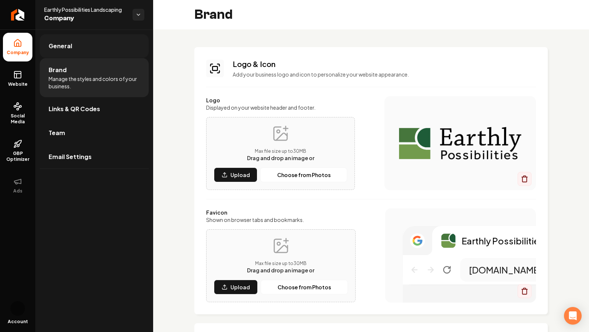
click at [59, 44] on span "General" at bounding box center [61, 46] width 24 height 9
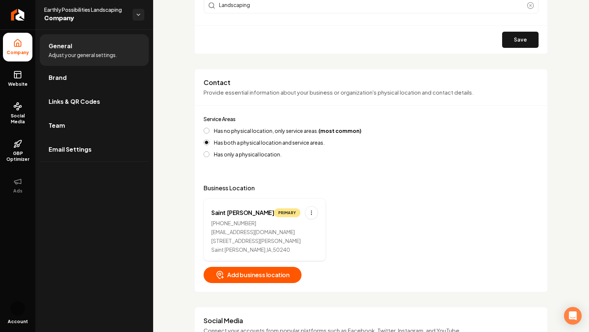
scroll to position [242, 0]
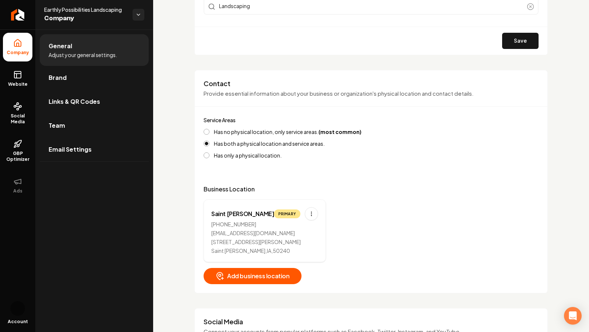
click at [15, 49] on li "Company" at bounding box center [17, 47] width 29 height 29
click at [77, 81] on link "Brand" at bounding box center [94, 78] width 109 height 24
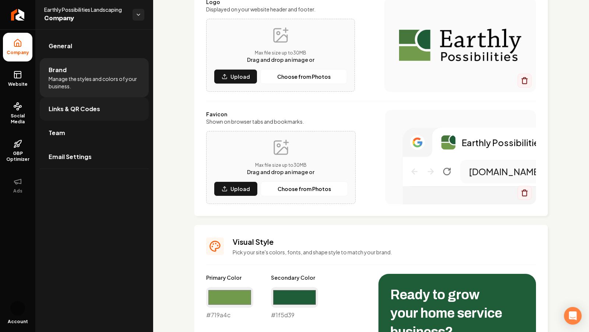
scroll to position [242, 0]
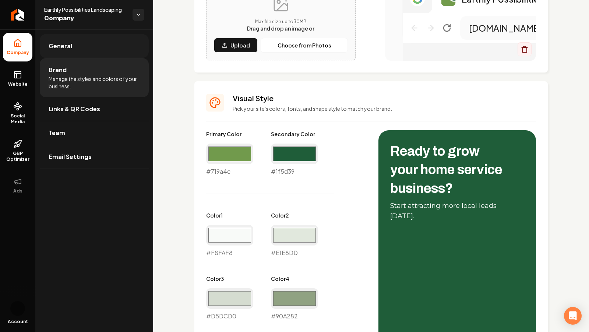
click at [66, 53] on link "General" at bounding box center [94, 46] width 109 height 24
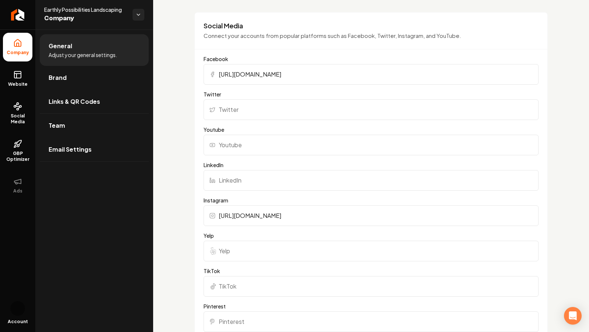
scroll to position [622, 0]
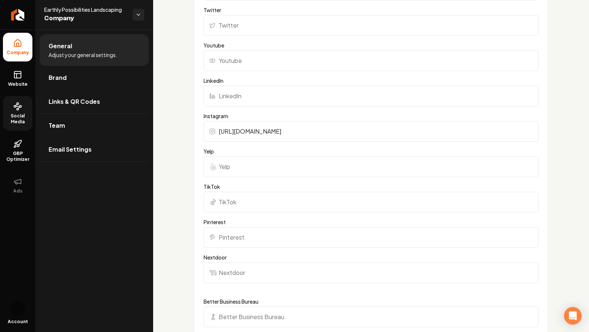
click at [14, 110] on icon at bounding box center [17, 106] width 9 height 9
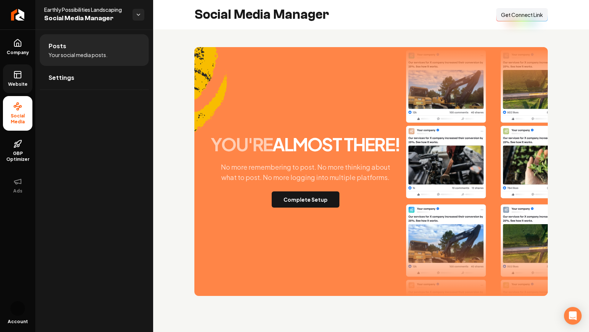
click at [8, 77] on link "Website" at bounding box center [17, 78] width 29 height 29
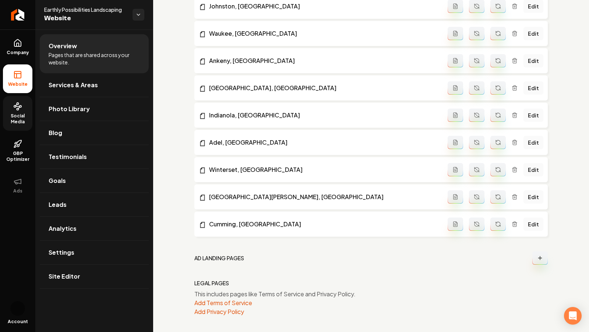
scroll to position [293, 0]
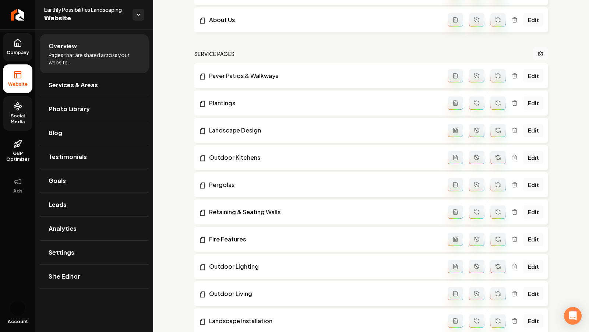
click at [19, 39] on icon at bounding box center [17, 42] width 7 height 7
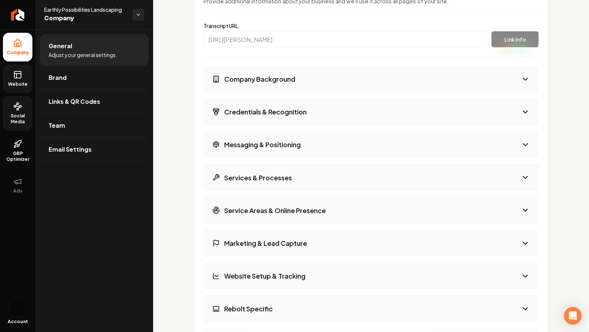
scroll to position [1026, 0]
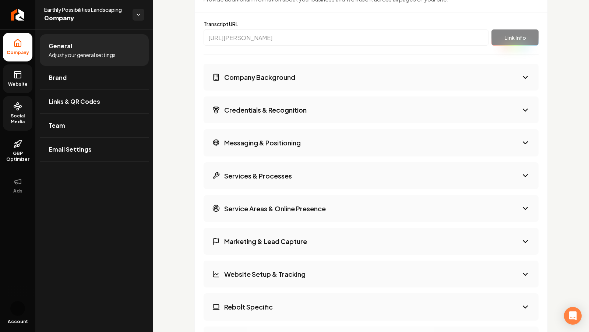
click at [253, 79] on button "Company Background" at bounding box center [371, 77] width 335 height 27
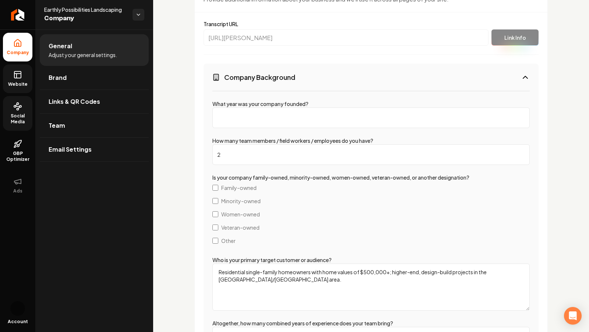
click at [216, 189] on label "Family-owned" at bounding box center [370, 187] width 317 height 13
click at [237, 73] on h3 "Company Background" at bounding box center [259, 77] width 71 height 9
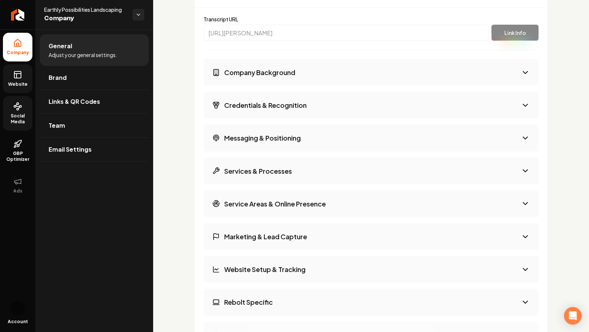
scroll to position [1034, 0]
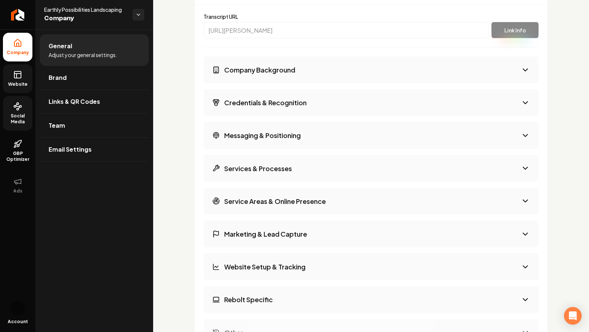
click at [241, 98] on h3 "Credentials & Recognition" at bounding box center [265, 102] width 82 height 9
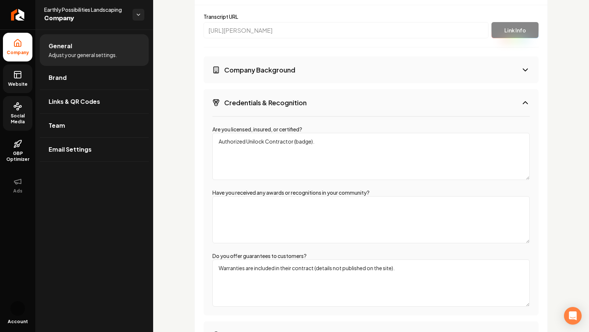
click at [241, 98] on h3 "Credentials & Recognition" at bounding box center [265, 102] width 82 height 9
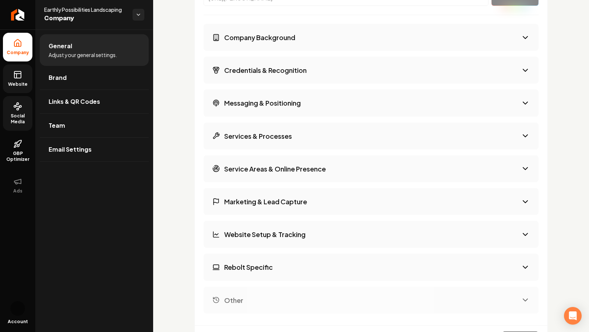
scroll to position [1046, 0]
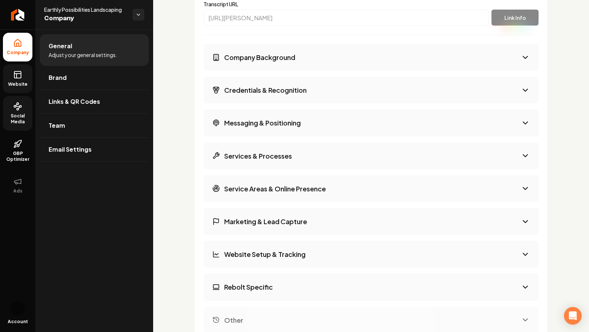
click at [292, 94] on button "Credentials & Recognition" at bounding box center [371, 90] width 335 height 27
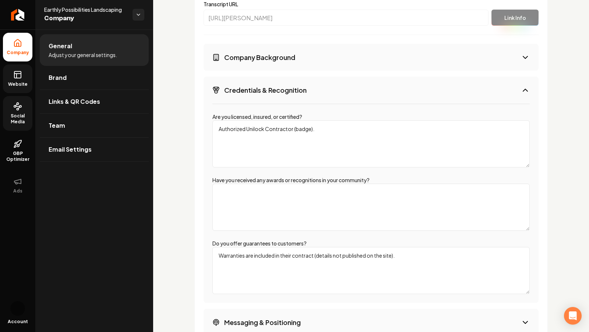
click at [246, 136] on textarea "Authorized Unilock Contractor (badge)." at bounding box center [370, 143] width 317 height 47
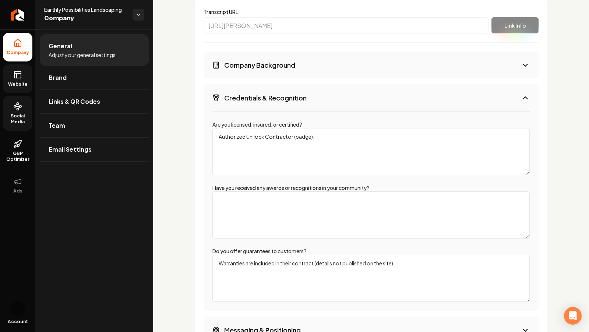
click at [280, 101] on button "Credentials & Recognition" at bounding box center [371, 97] width 335 height 27
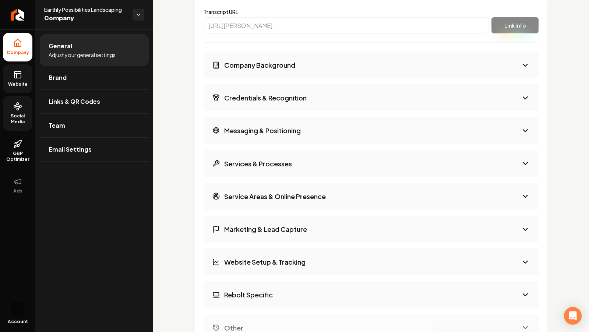
click at [254, 60] on h3 "Company Background" at bounding box center [259, 64] width 71 height 9
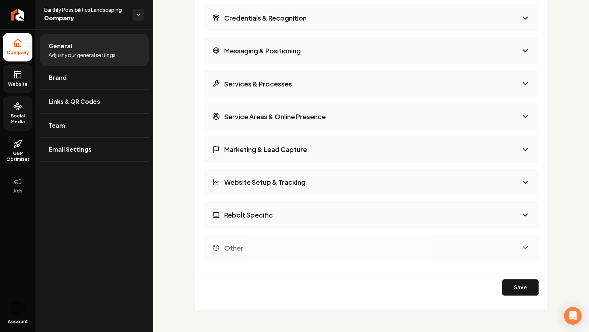
scroll to position [1578, 0]
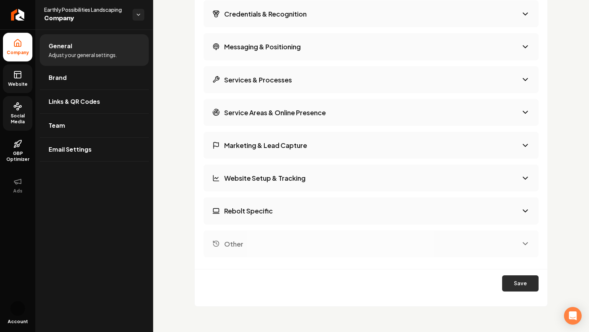
click at [517, 280] on button "Save" at bounding box center [520, 283] width 36 height 16
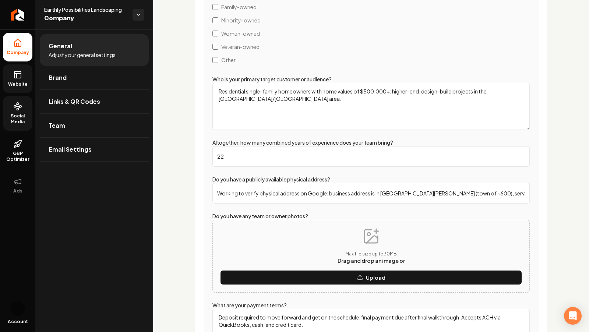
scroll to position [1199, 0]
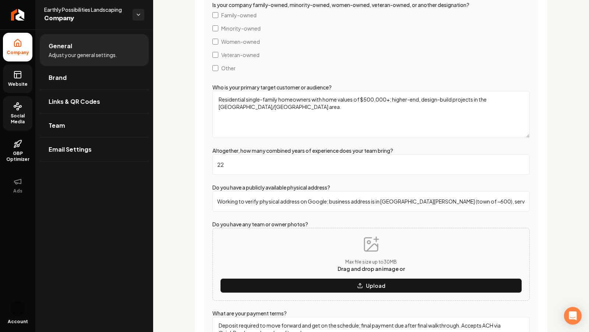
click at [18, 73] on icon at bounding box center [17, 74] width 9 height 9
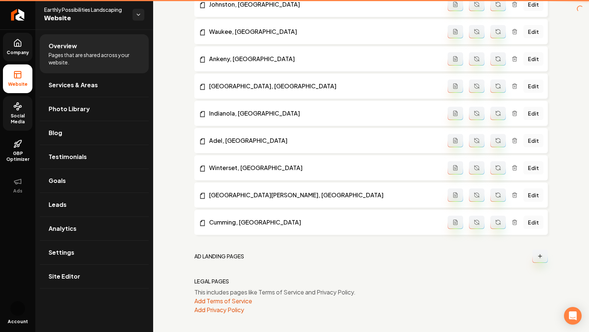
scroll to position [773, 0]
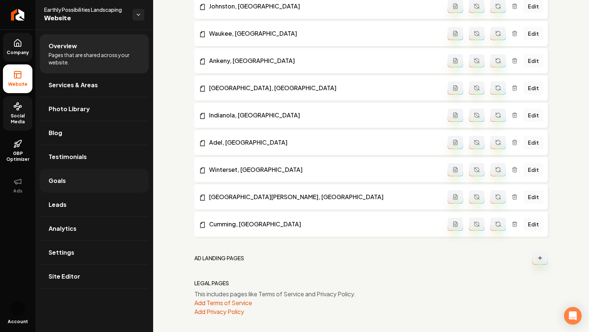
click at [63, 176] on span "Goals" at bounding box center [57, 180] width 17 height 9
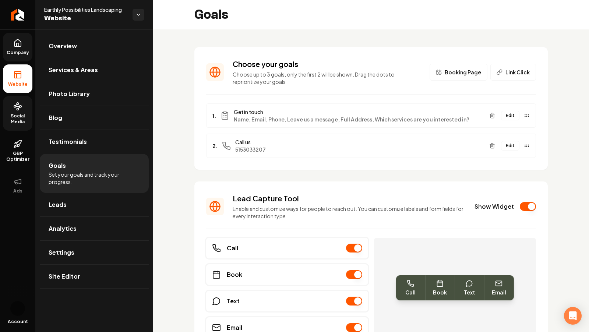
click at [510, 145] on button "Edit" at bounding box center [510, 146] width 18 height 10
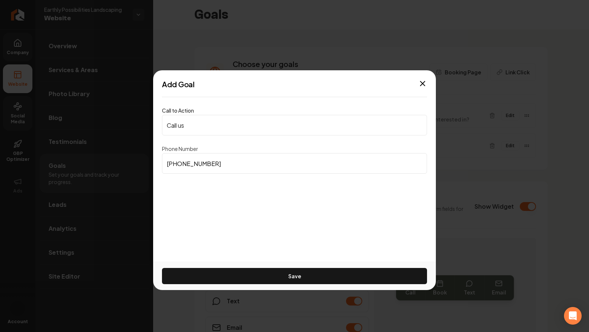
click at [239, 166] on input "(515) 303-3207" at bounding box center [294, 163] width 265 height 21
paste input "577-6903"
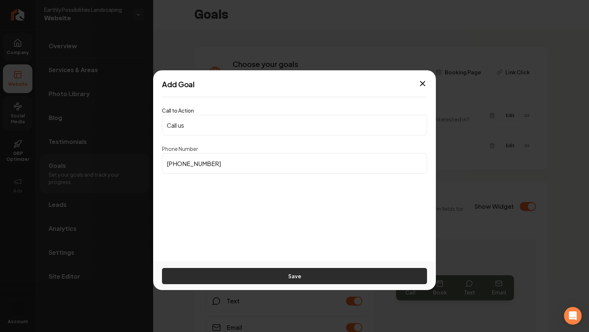
type input "(515) 577-6903"
click at [277, 282] on button "Save" at bounding box center [294, 276] width 265 height 16
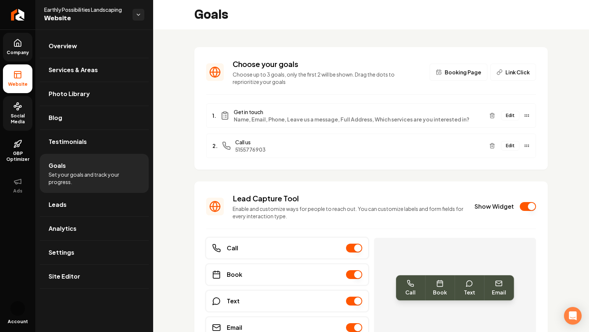
click at [22, 43] on icon at bounding box center [17, 43] width 9 height 9
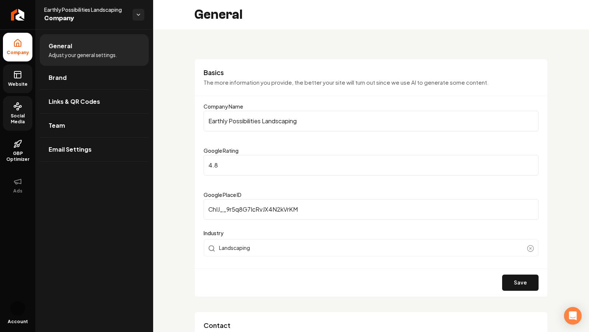
click at [10, 72] on link "Website" at bounding box center [17, 78] width 29 height 29
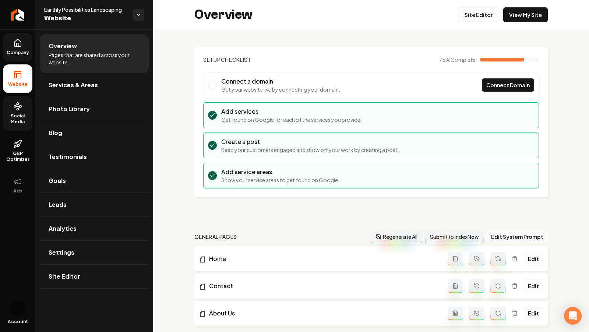
click at [487, 11] on link "Site Editor" at bounding box center [478, 14] width 41 height 15
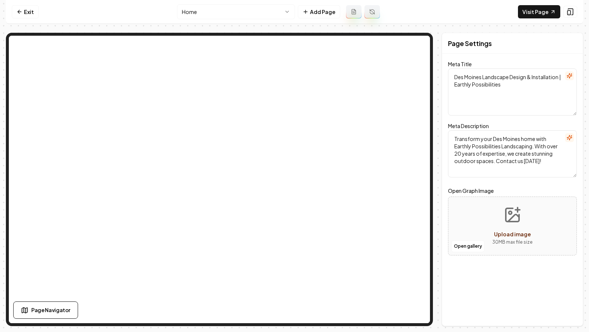
click at [218, 14] on html "Computer Required This feature is only available on a computer. Please switch t…" at bounding box center [294, 166] width 589 height 332
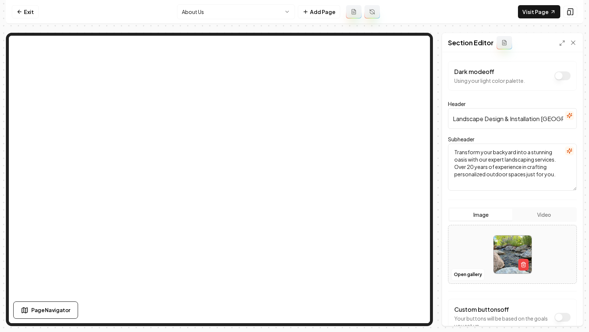
scroll to position [46, 0]
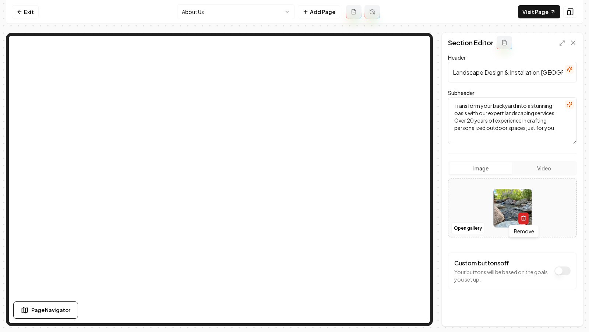
click at [520, 212] on button "button" at bounding box center [523, 218] width 10 height 12
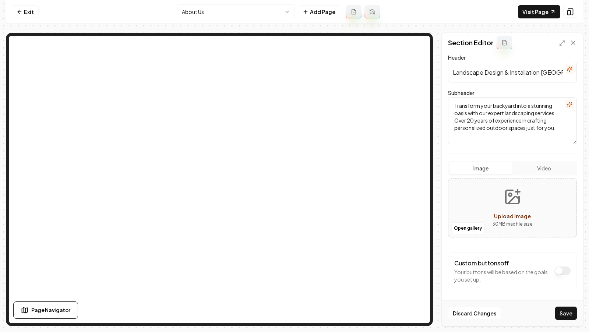
click at [508, 198] on icon "Upload image" at bounding box center [513, 197] width 18 height 18
click at [459, 225] on button "Open gallery" at bounding box center [467, 228] width 33 height 12
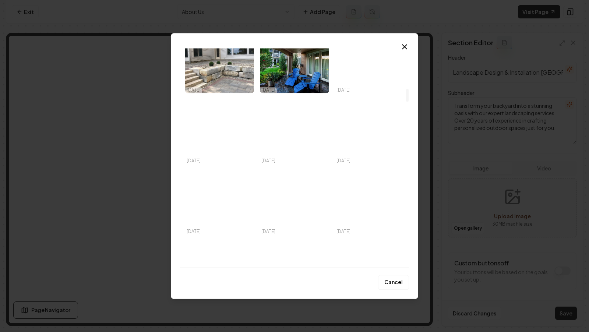
scroll to position [0, 0]
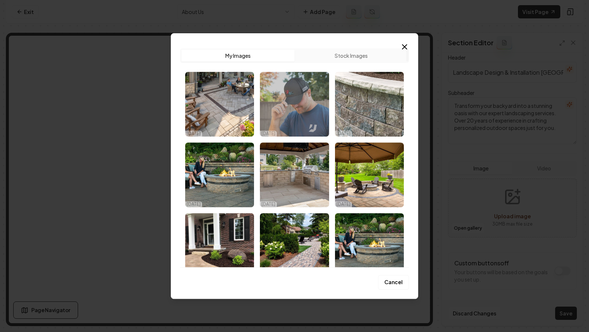
click at [300, 106] on img "Select image image_68dbd7bd5c7cd75eb8f07d74.jpeg" at bounding box center [294, 104] width 69 height 65
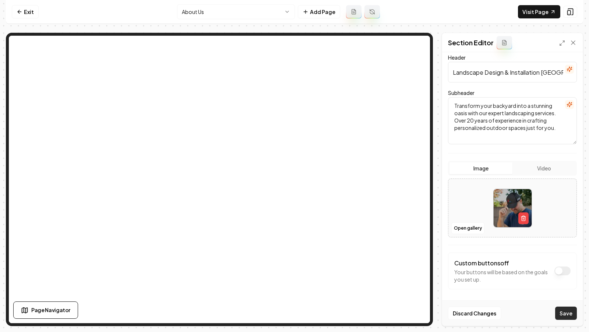
click at [565, 312] on button "Save" at bounding box center [566, 313] width 22 height 13
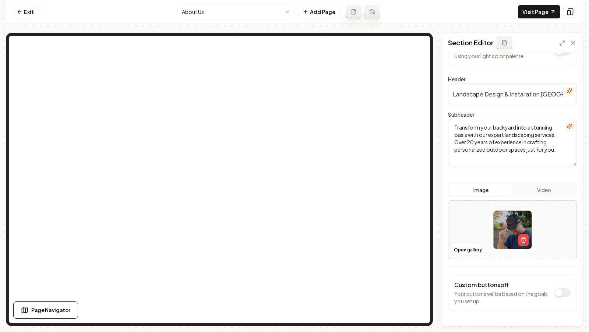
scroll to position [19, 0]
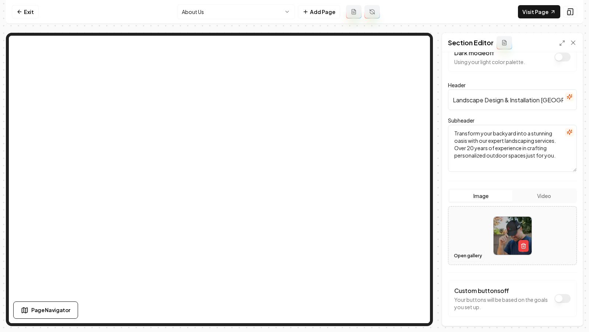
click at [468, 259] on button "Open gallery" at bounding box center [467, 256] width 33 height 12
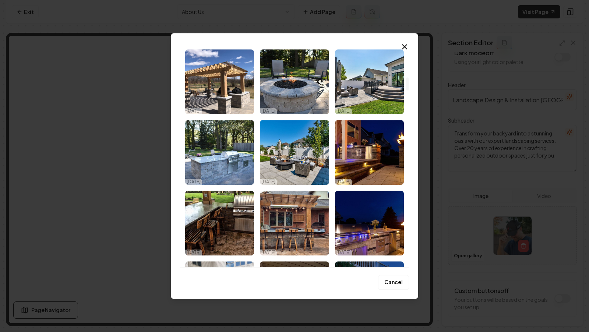
scroll to position [700, 0]
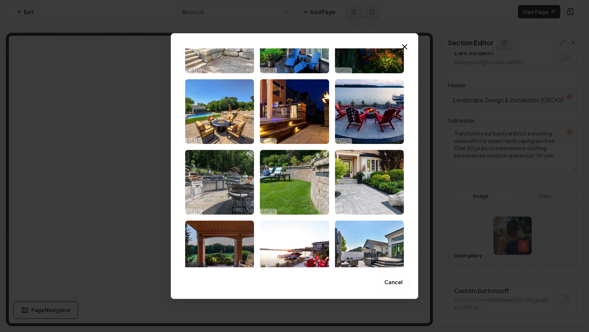
click at [410, 57] on div "Upload My Images Stock Images 09/30/25 09/30/25 09/30/25 09/30/25 09/30/25 09/3…" at bounding box center [294, 166] width 247 height 266
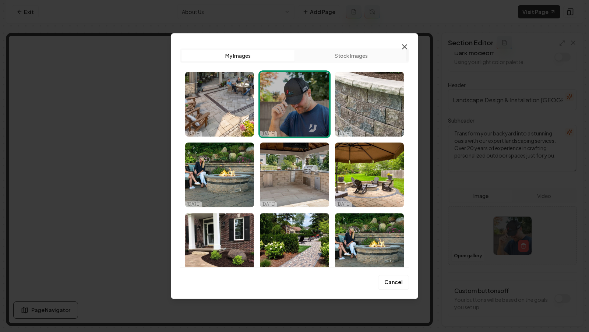
click at [407, 45] on icon "button" at bounding box center [404, 46] width 9 height 9
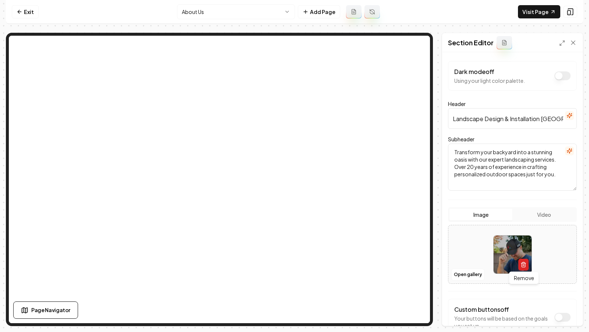
click at [523, 265] on icon "button" at bounding box center [524, 265] width 6 height 6
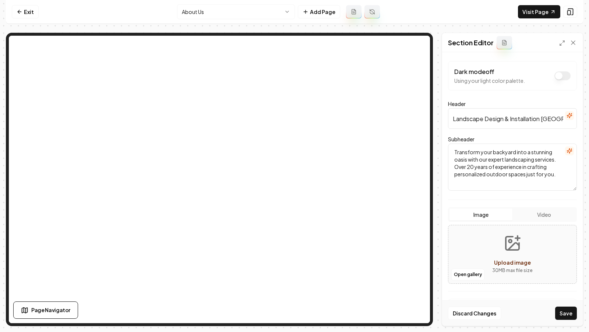
click at [512, 259] on span "Upload image" at bounding box center [512, 262] width 37 height 7
click at [505, 259] on span "Upload image" at bounding box center [512, 262] width 37 height 7
click at [513, 243] on icon "Upload image" at bounding box center [513, 244] width 18 height 18
click at [470, 274] on button "Open gallery" at bounding box center [467, 275] width 33 height 12
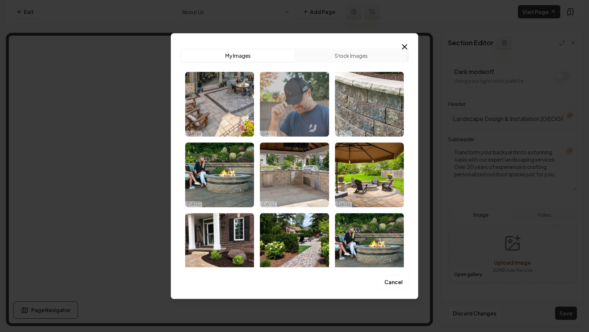
click at [279, 95] on img "Select image image_68dbd7bd5c7cd75eb8f07d74.jpeg" at bounding box center [294, 104] width 69 height 65
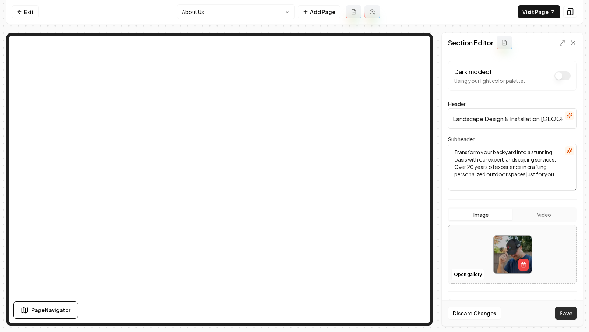
click at [573, 314] on button "Save" at bounding box center [566, 313] width 22 height 13
click at [525, 6] on link "Visit Page" at bounding box center [539, 11] width 42 height 13
click at [227, 8] on html "Computer Required This feature is only available on a computer. Please switch t…" at bounding box center [294, 166] width 589 height 332
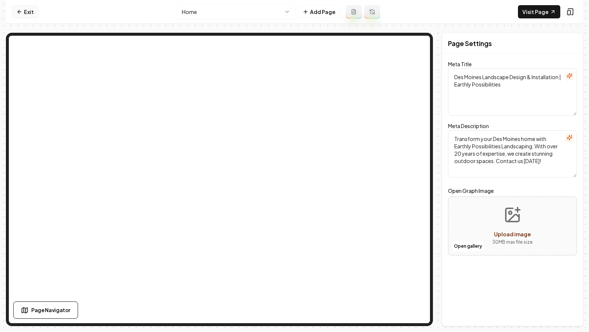
click at [29, 11] on link "Exit" at bounding box center [25, 11] width 27 height 13
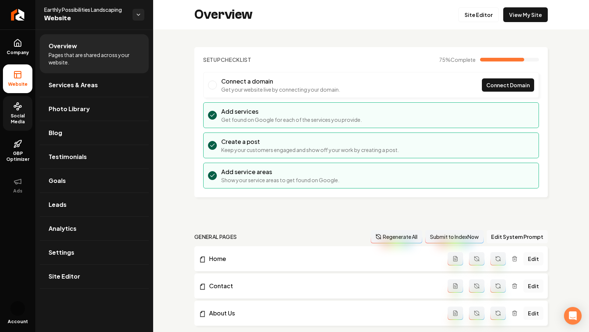
click at [17, 116] on span "Social Media" at bounding box center [17, 119] width 29 height 12
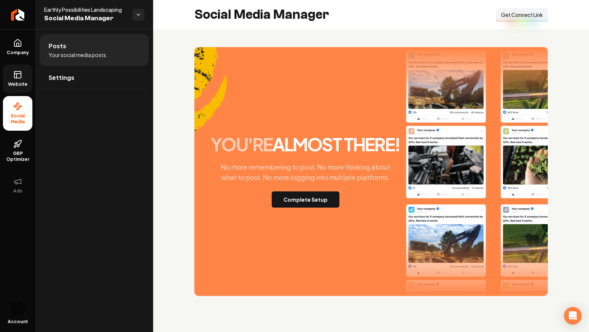
click at [15, 85] on span "Website" at bounding box center [17, 84] width 25 height 6
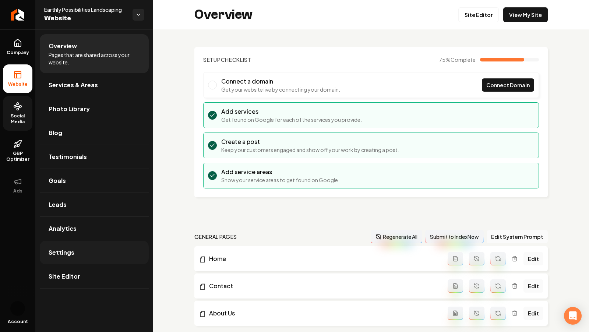
click at [63, 252] on span "Settings" at bounding box center [62, 252] width 26 height 9
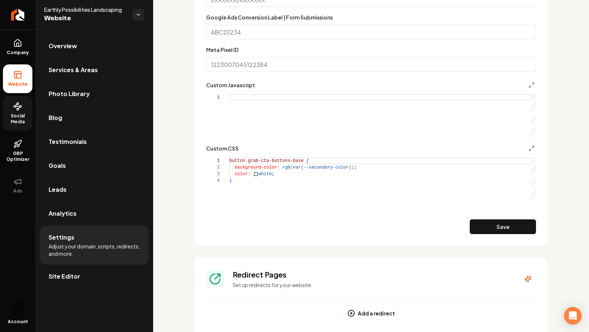
scroll to position [466, 0]
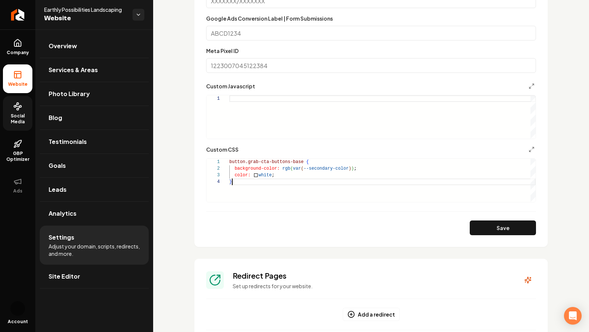
click at [277, 186] on div "button.grab-cta-buttons-base { background-color: rgb ( var ( --secondary-color …" at bounding box center [382, 180] width 306 height 43
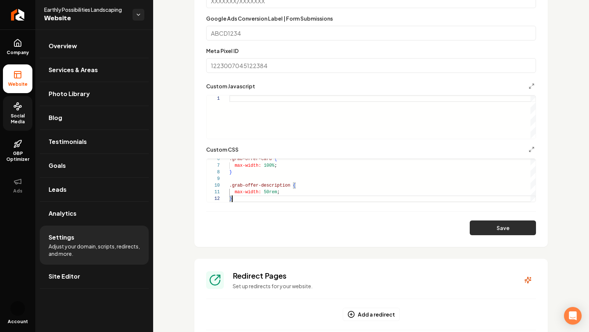
type textarea "**********"
click at [507, 231] on button "Save" at bounding box center [503, 228] width 66 height 15
click at [16, 46] on icon at bounding box center [17, 42] width 7 height 7
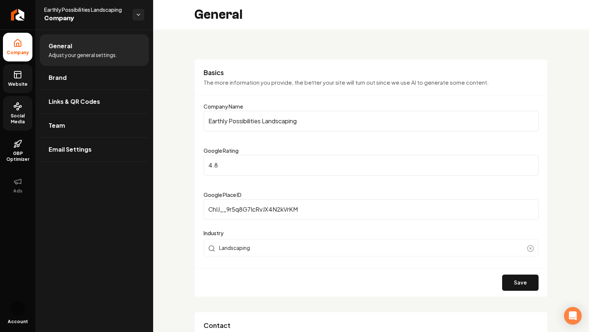
click at [13, 77] on link "Website" at bounding box center [17, 78] width 29 height 29
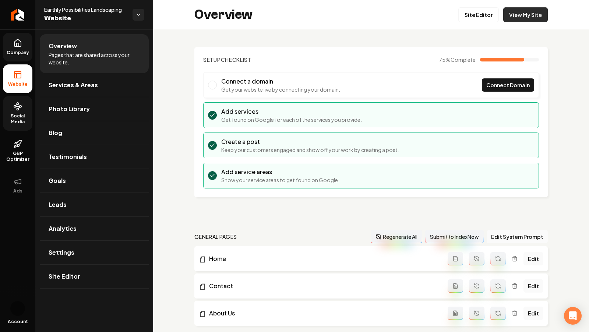
click at [533, 14] on link "View My Site" at bounding box center [525, 14] width 45 height 15
click at [482, 14] on link "Site Editor" at bounding box center [478, 14] width 41 height 15
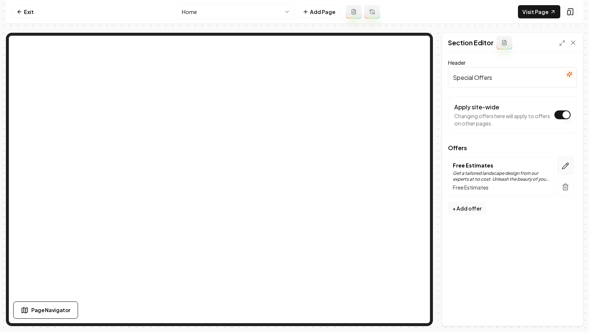
click at [564, 162] on icon "button" at bounding box center [565, 165] width 7 height 7
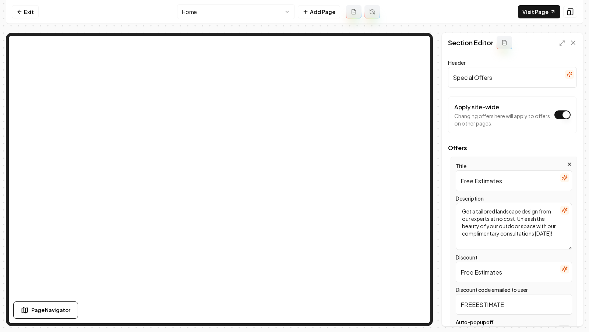
scroll to position [43, 0]
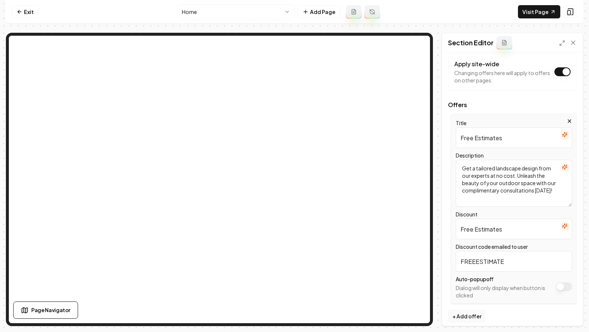
click at [483, 219] on input "Free Estimates" at bounding box center [514, 229] width 116 height 21
click at [483, 229] on input "Free Estimates" at bounding box center [514, 229] width 116 height 21
type input "Free"
click at [567, 319] on button "Save" at bounding box center [566, 313] width 22 height 13
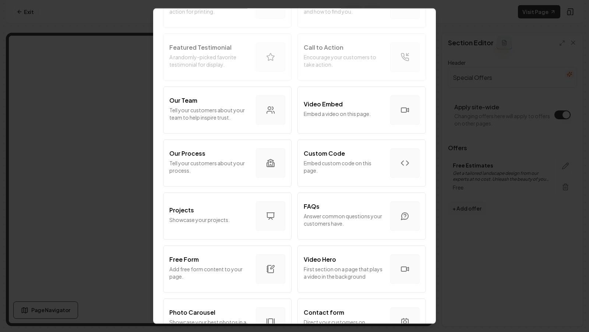
scroll to position [191, 0]
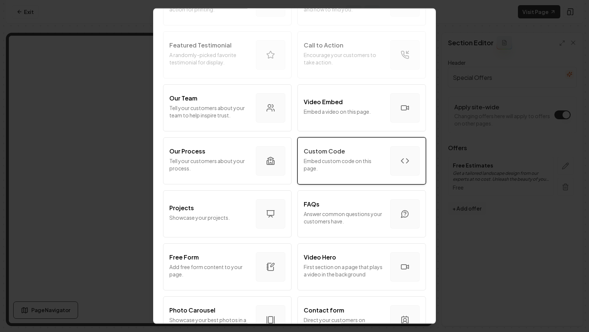
click at [361, 159] on p "Embed custom code on this page." at bounding box center [344, 164] width 81 height 15
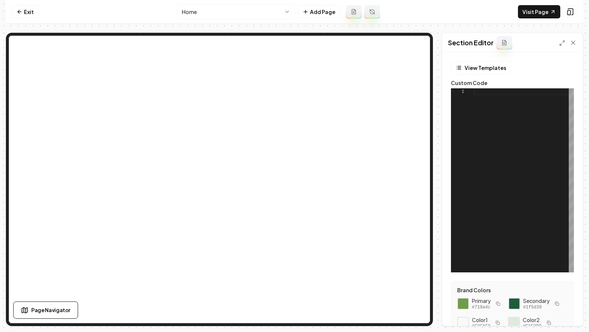
click at [530, 122] on div at bounding box center [524, 180] width 100 height 184
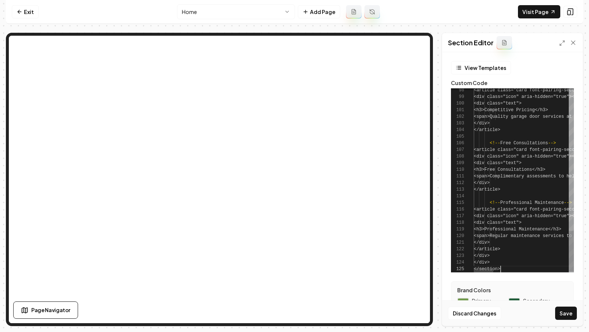
scroll to position [27, 27]
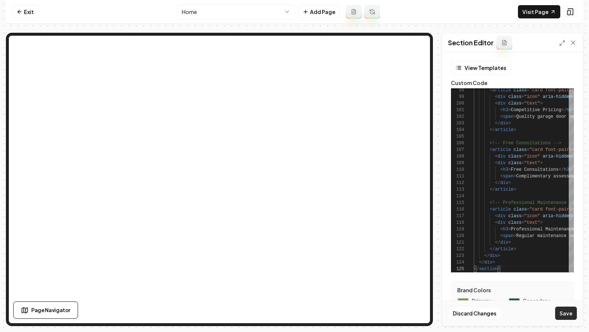
click at [565, 313] on button "Save" at bounding box center [566, 313] width 22 height 13
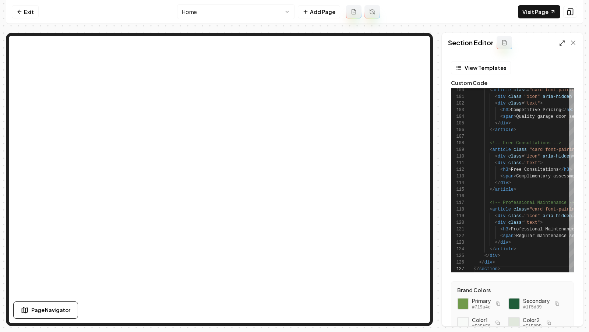
click at [564, 42] on icon at bounding box center [562, 43] width 6 height 6
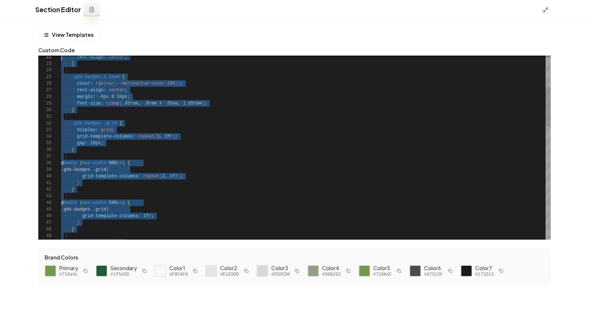
scroll to position [0, 0]
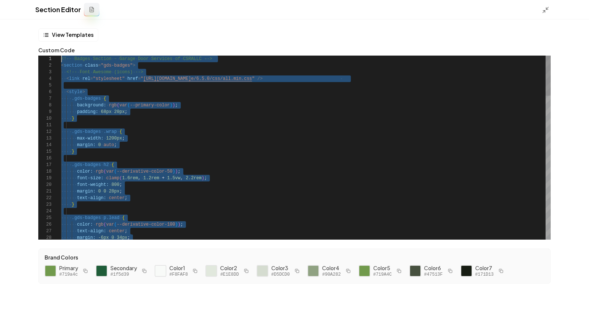
drag, startPoint x: 99, startPoint y: 236, endPoint x: 30, endPoint y: -36, distance: 280.8
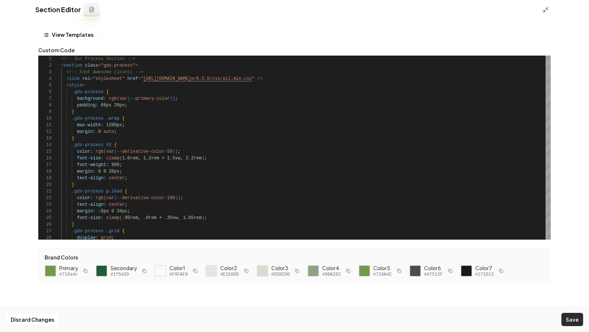
click at [576, 320] on button "Save" at bounding box center [573, 319] width 22 height 13
type textarea "**********"
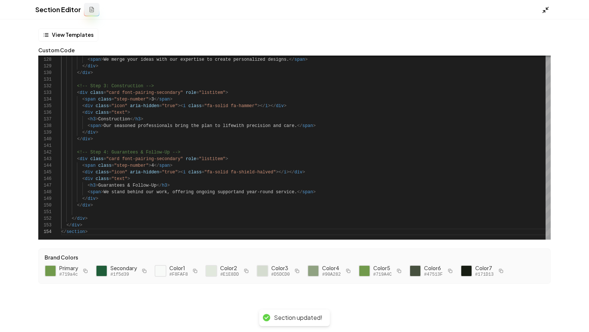
click at [546, 10] on icon at bounding box center [545, 9] width 7 height 7
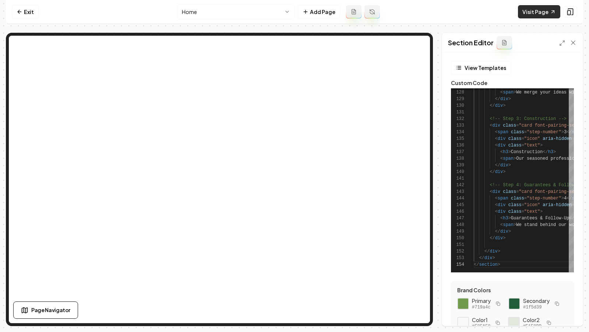
click at [537, 7] on link "Visit Page" at bounding box center [539, 11] width 42 height 13
click at [547, 11] on link "Visit Page" at bounding box center [539, 11] width 42 height 13
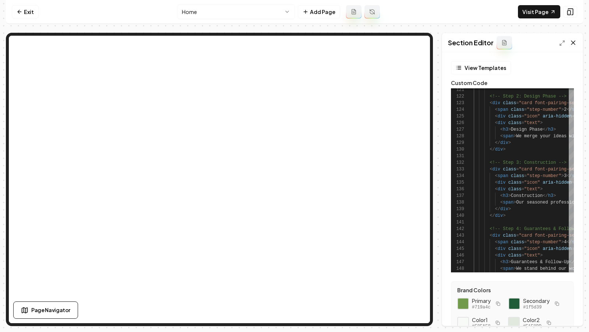
click at [573, 44] on icon at bounding box center [573, 42] width 7 height 7
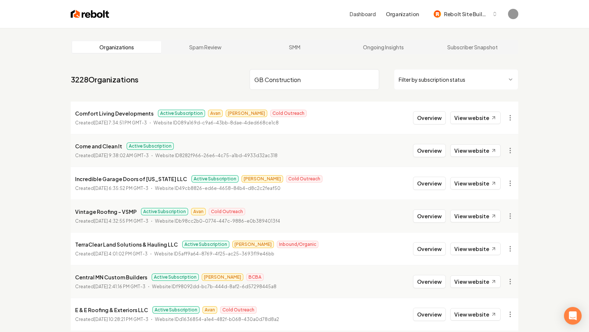
type input "GB Construction"
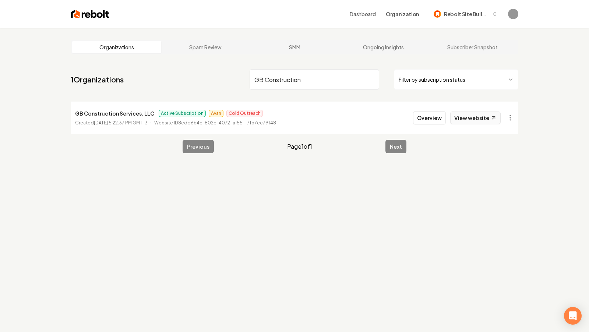
click at [475, 120] on link "View website" at bounding box center [475, 118] width 50 height 13
click at [422, 120] on button "Overview" at bounding box center [429, 117] width 33 height 13
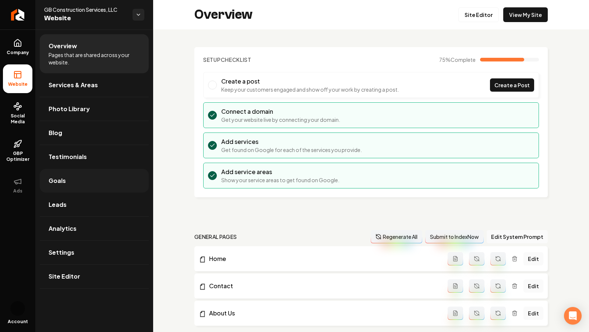
click at [62, 184] on span "Goals" at bounding box center [57, 180] width 17 height 9
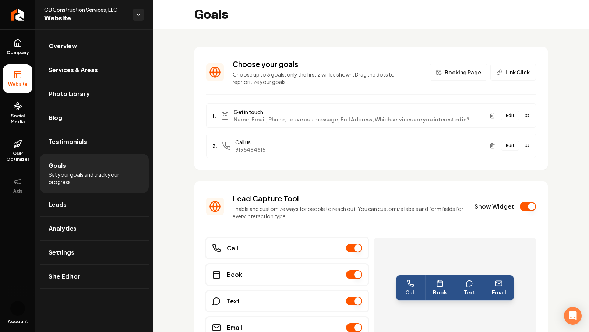
click at [512, 116] on button "Edit" at bounding box center [510, 116] width 18 height 10
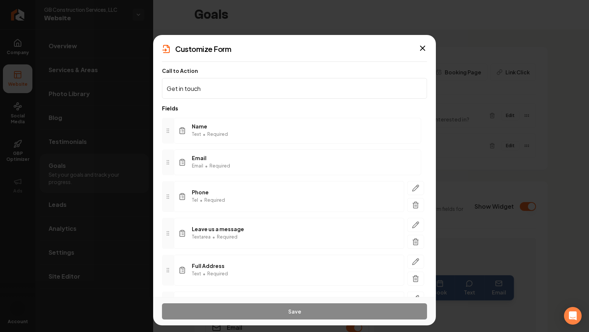
click at [204, 130] on span "•" at bounding box center [204, 134] width 3 height 9
click at [420, 51] on icon "button" at bounding box center [422, 48] width 9 height 9
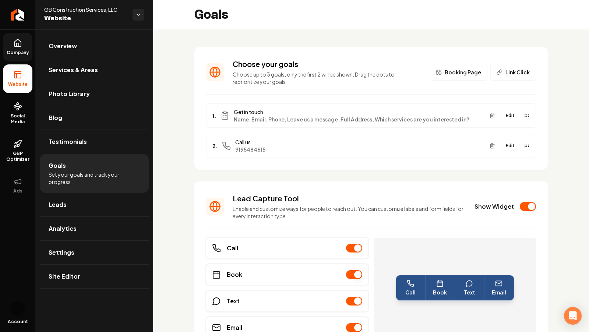
click at [12, 45] on link "Company" at bounding box center [17, 47] width 29 height 29
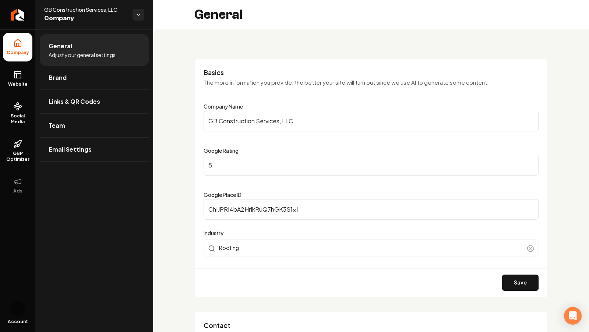
scroll to position [7, 0]
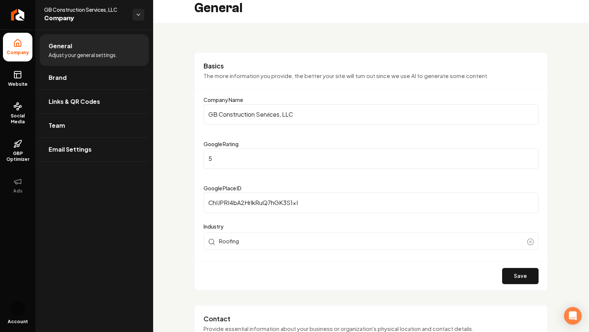
click at [239, 118] on input "GB Construction Services, LLC" at bounding box center [371, 114] width 335 height 21
paste input "[PERSON_NAME] Construction Services"
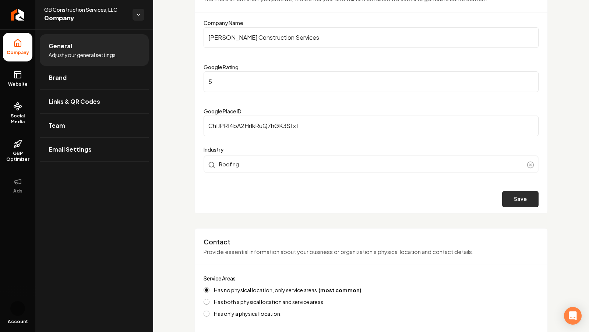
type input "[PERSON_NAME] Construction Services"
click at [521, 202] on button "Save" at bounding box center [520, 199] width 36 height 16
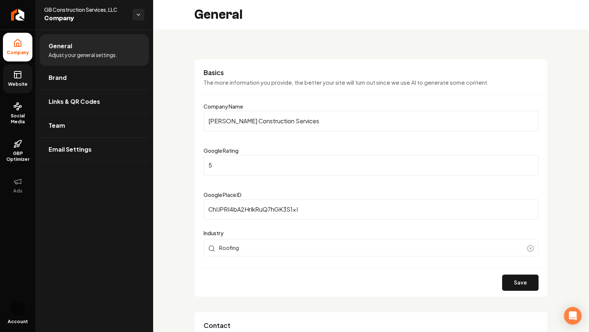
click at [18, 77] on icon at bounding box center [17, 74] width 9 height 9
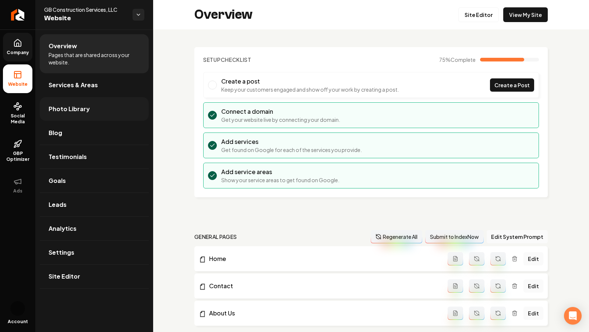
click at [78, 105] on span "Photo Library" at bounding box center [69, 109] width 41 height 9
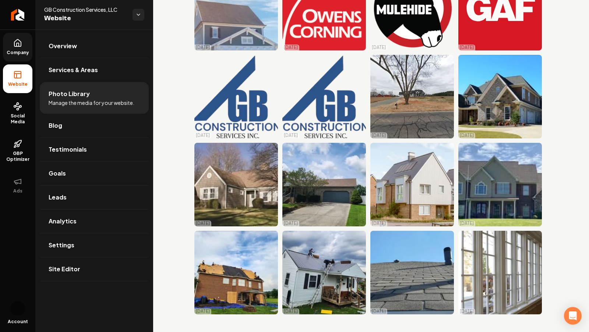
scroll to position [323, 0]
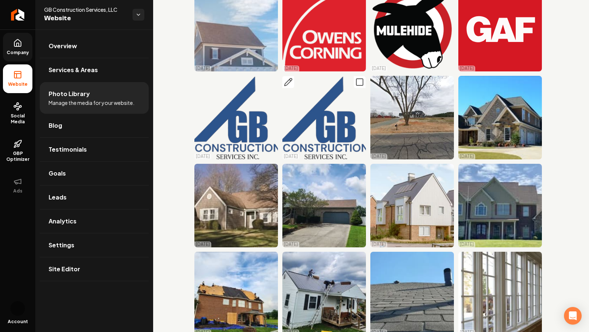
click at [330, 109] on img "Main content area" at bounding box center [324, 118] width 84 height 84
click at [288, 84] on icon "Main content area" at bounding box center [288, 81] width 7 height 7
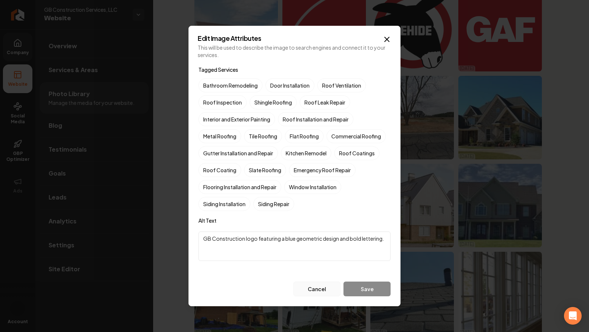
click at [326, 289] on button "Cancel" at bounding box center [316, 289] width 47 height 15
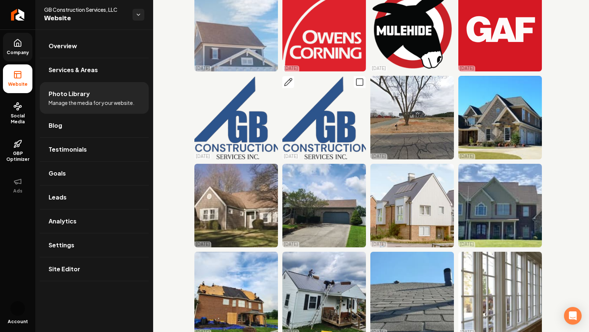
click at [323, 136] on img "Main content area" at bounding box center [324, 118] width 84 height 84
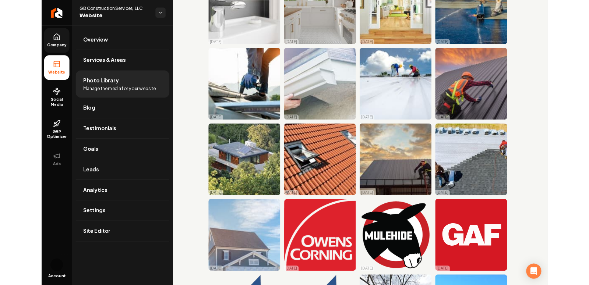
scroll to position [0, 0]
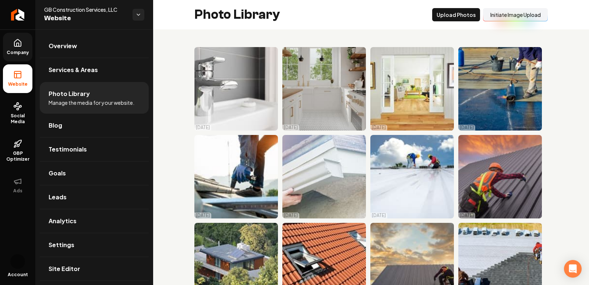
click at [15, 52] on span "Company" at bounding box center [18, 53] width 28 height 6
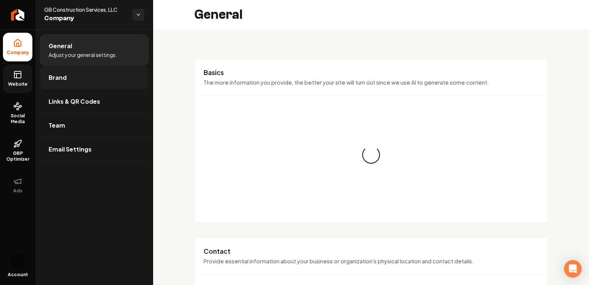
click at [67, 81] on link "Brand" at bounding box center [94, 78] width 109 height 24
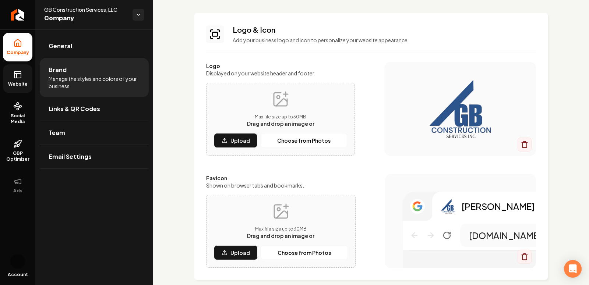
scroll to position [37, 0]
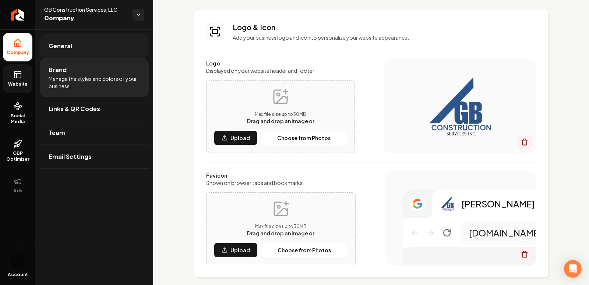
click at [59, 43] on span "General" at bounding box center [61, 46] width 24 height 9
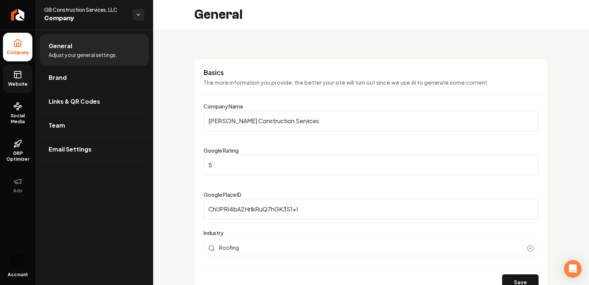
click at [18, 80] on link "Website" at bounding box center [17, 78] width 29 height 29
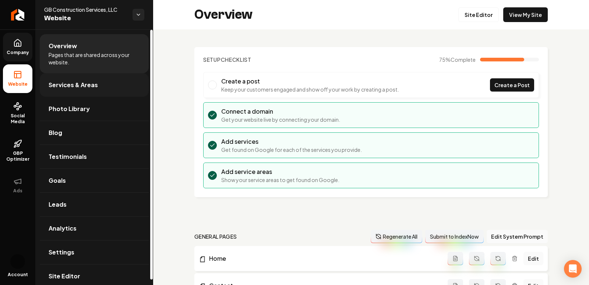
click at [98, 80] on link "Services & Areas" at bounding box center [94, 85] width 109 height 24
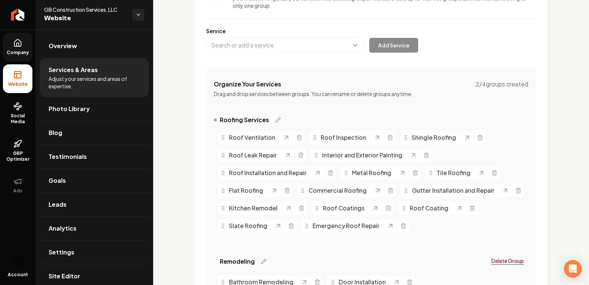
scroll to position [87, 0]
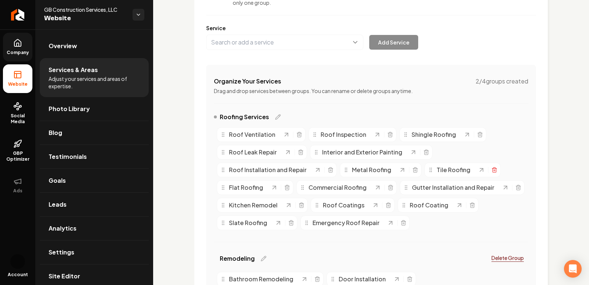
click at [493, 170] on icon "Main content area" at bounding box center [494, 171] width 3 height 4
click at [289, 223] on icon "Main content area" at bounding box center [290, 224] width 3 height 4
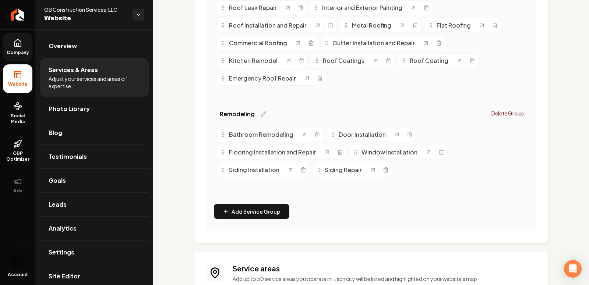
scroll to position [430, 0]
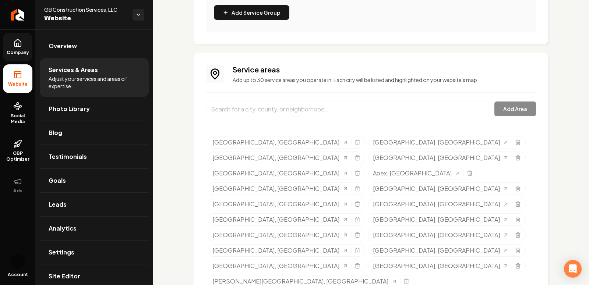
click at [281, 109] on input "Main content area" at bounding box center [347, 109] width 282 height 15
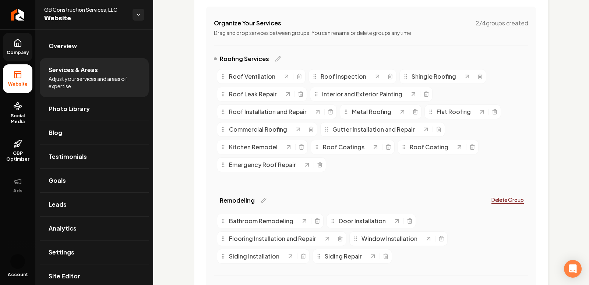
scroll to position [134, 0]
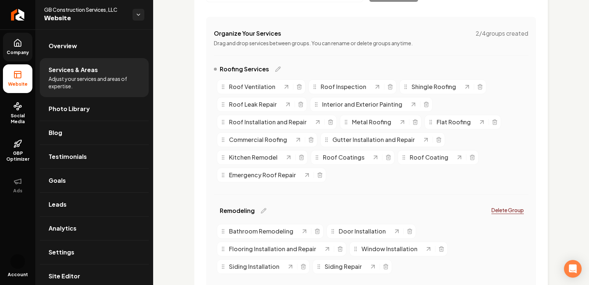
click at [14, 44] on icon at bounding box center [17, 42] width 7 height 7
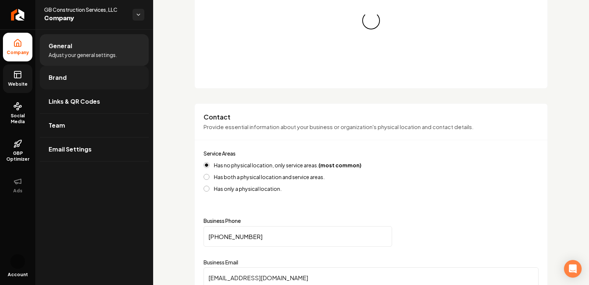
click at [58, 81] on span "Brand" at bounding box center [58, 77] width 18 height 9
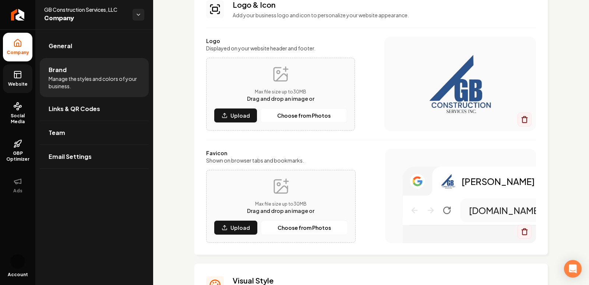
scroll to position [53, 0]
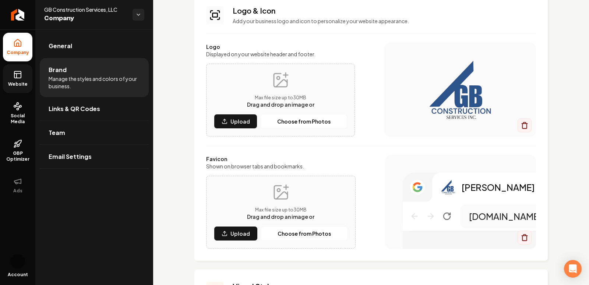
drag, startPoint x: 528, startPoint y: 123, endPoint x: 519, endPoint y: 84, distance: 40.1
click at [519, 84] on div "Main content area" at bounding box center [460, 90] width 152 height 94
click at [521, 118] on div "Main content area" at bounding box center [460, 89] width 122 height 59
click at [521, 122] on div "Main content area" at bounding box center [525, 126] width 14 height 14
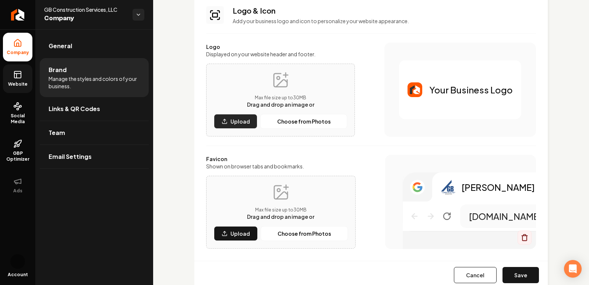
click at [244, 123] on p "Upload" at bounding box center [241, 121] width 20 height 7
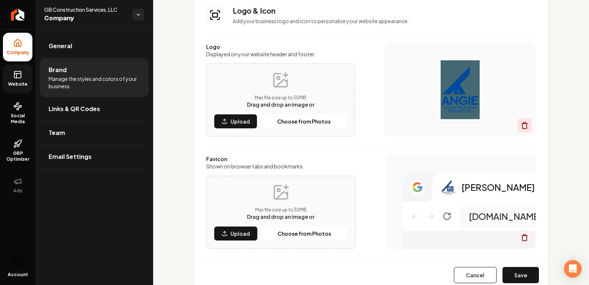
click at [526, 129] on icon "Main content area" at bounding box center [525, 126] width 4 height 5
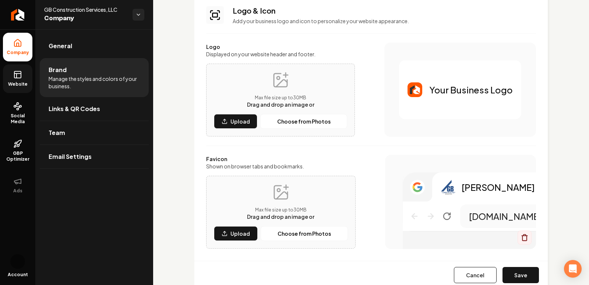
click at [13, 85] on span "Website" at bounding box center [17, 84] width 25 height 6
click at [473, 273] on button "Cancel" at bounding box center [475, 275] width 43 height 16
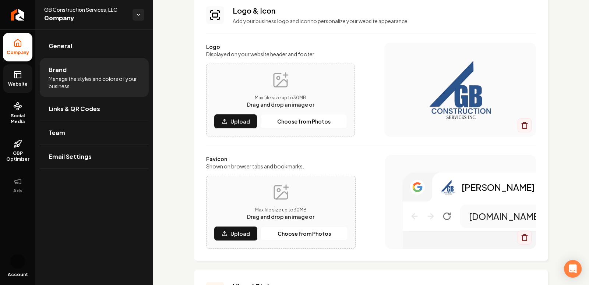
click at [15, 70] on icon at bounding box center [17, 74] width 9 height 9
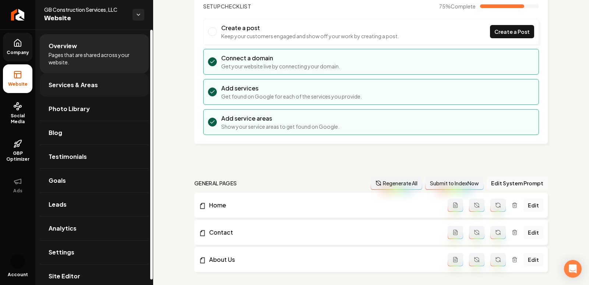
click at [95, 88] on span "Services & Areas" at bounding box center [73, 85] width 49 height 9
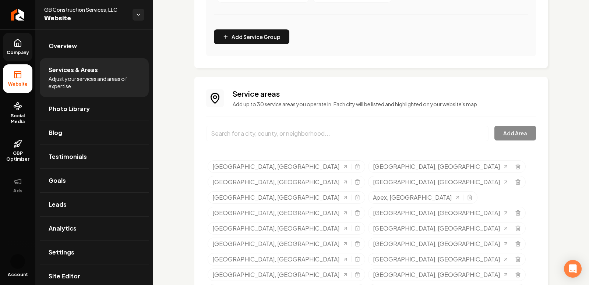
scroll to position [430, 0]
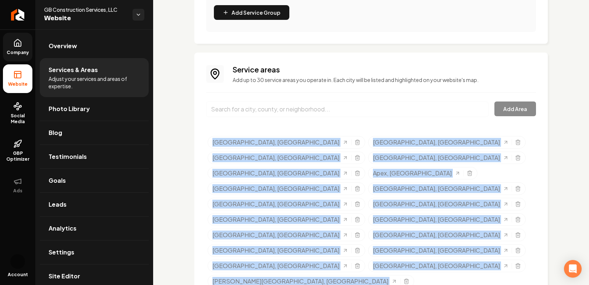
drag, startPoint x: 206, startPoint y: 128, endPoint x: 402, endPoint y: 253, distance: 232.5
click at [402, 254] on div "Service areas Add up to 30 service areas you operate in. Each city will be list…" at bounding box center [371, 223] width 330 height 319
copy ul "[GEOGRAPHIC_DATA], [GEOGRAPHIC_DATA] [GEOGRAPHIC_DATA], [GEOGRAPHIC_DATA] [GEOG…"
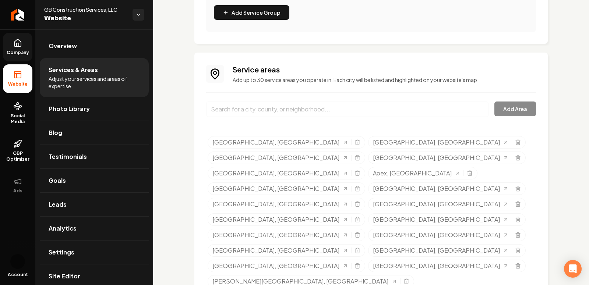
click at [199, 98] on div "Service areas Add up to 30 service areas you operate in. Each city will be list…" at bounding box center [371, 224] width 354 height 343
click at [516, 203] on icon "Selected tags" at bounding box center [517, 205] width 3 height 4
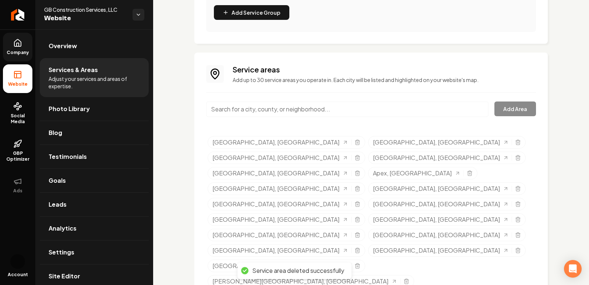
scroll to position [415, 0]
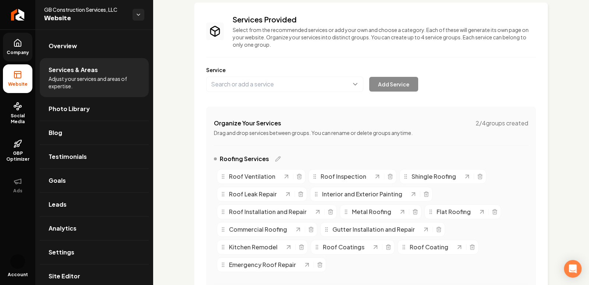
scroll to position [0, 0]
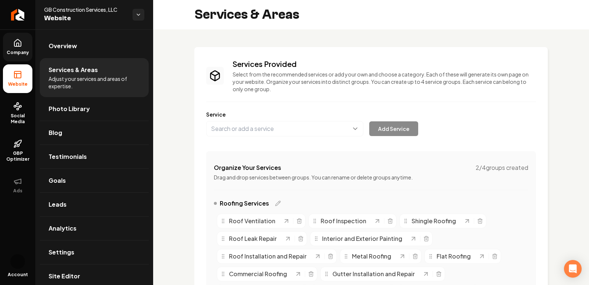
click at [15, 49] on link "Company" at bounding box center [17, 47] width 29 height 29
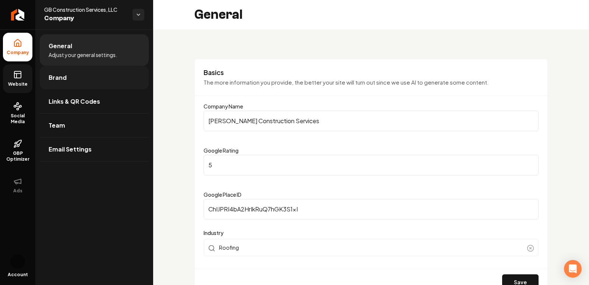
click at [60, 82] on span "Brand" at bounding box center [58, 77] width 18 height 9
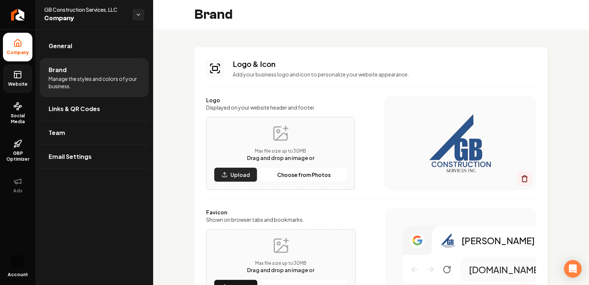
click at [224, 175] on icon "Main content area" at bounding box center [225, 175] width 6 height 6
click at [525, 182] on icon "Main content area" at bounding box center [525, 179] width 4 height 5
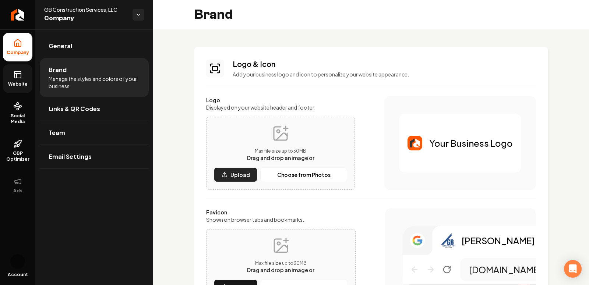
click at [235, 169] on button "Upload" at bounding box center [235, 175] width 43 height 15
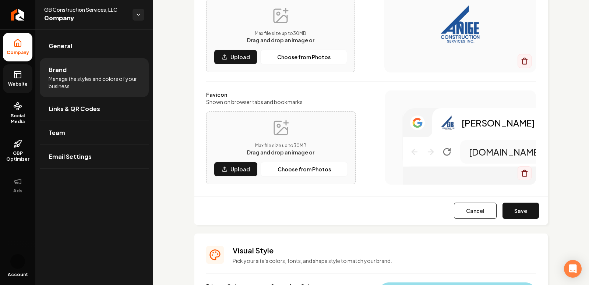
scroll to position [117, 0]
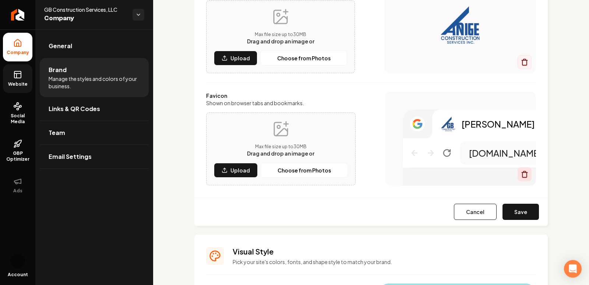
click at [522, 173] on icon "Main content area" at bounding box center [525, 173] width 6 height 0
click at [236, 173] on p "Upload" at bounding box center [241, 170] width 20 height 7
click at [528, 210] on button "Save" at bounding box center [521, 212] width 36 height 16
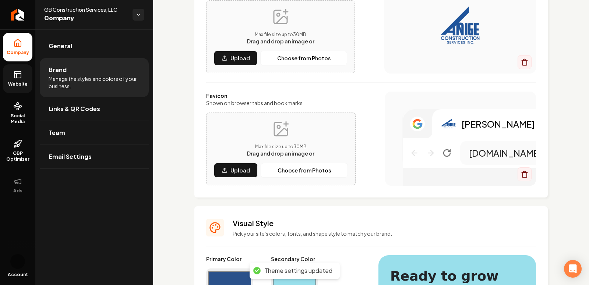
click at [20, 81] on span "Website" at bounding box center [17, 84] width 25 height 6
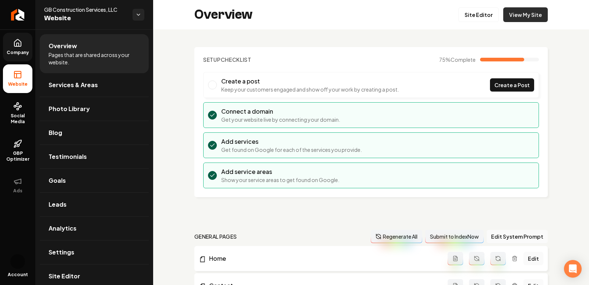
click at [518, 16] on link "View My Site" at bounding box center [525, 14] width 45 height 15
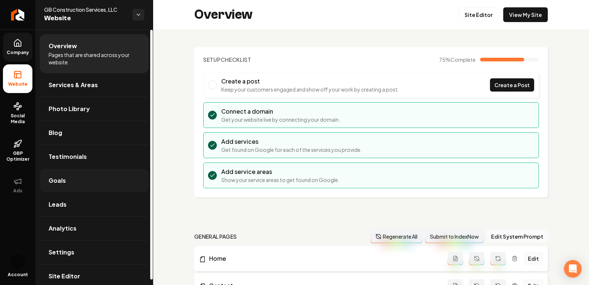
scroll to position [6, 0]
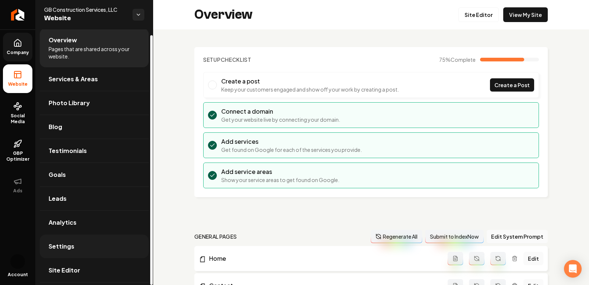
click at [63, 248] on span "Settings" at bounding box center [62, 246] width 26 height 9
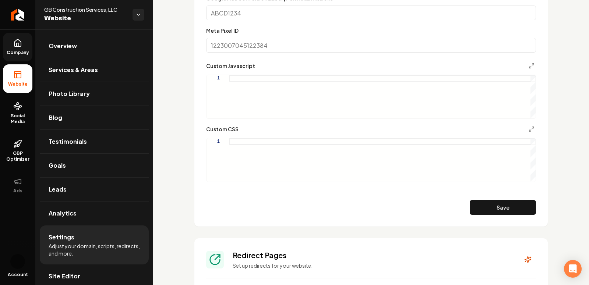
scroll to position [624, 0]
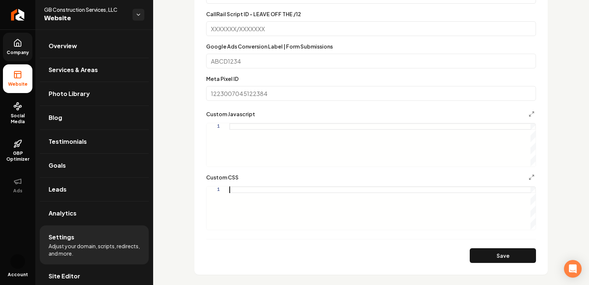
click at [297, 187] on div "Main content area" at bounding box center [382, 208] width 306 height 43
click at [513, 254] on button "Save" at bounding box center [503, 256] width 66 height 15
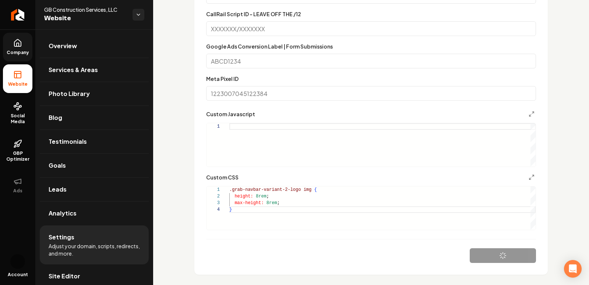
scroll to position [20, 3]
click at [259, 194] on div ".grab-navbar-variant-2-logo img { height: 8rem ; max-height: 8rem ; }" at bounding box center [382, 208] width 306 height 43
type textarea "**********"
click at [517, 245] on form "**********" at bounding box center [371, 87] width 330 height 351
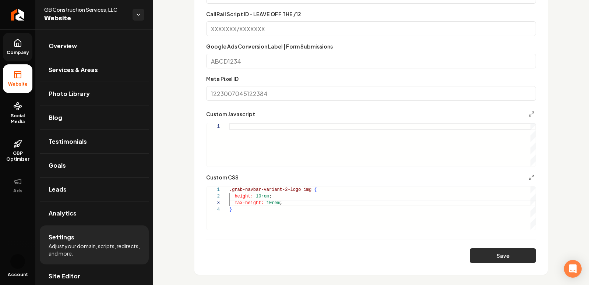
click at [516, 250] on button "Save" at bounding box center [503, 256] width 66 height 15
click at [499, 249] on button "Save" at bounding box center [503, 256] width 66 height 15
click at [14, 50] on span "Company" at bounding box center [18, 53] width 28 height 6
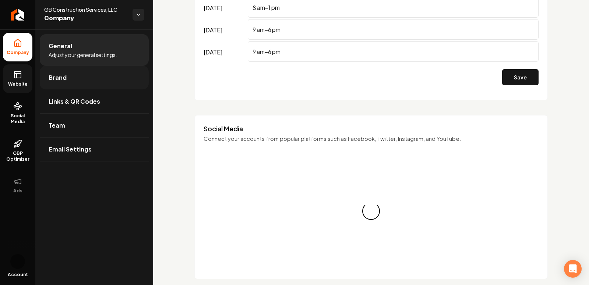
click at [64, 80] on span "Brand" at bounding box center [58, 77] width 18 height 9
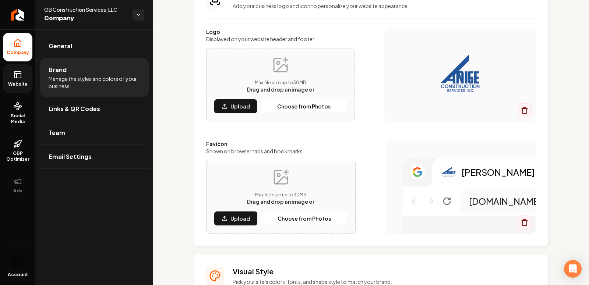
scroll to position [70, 0]
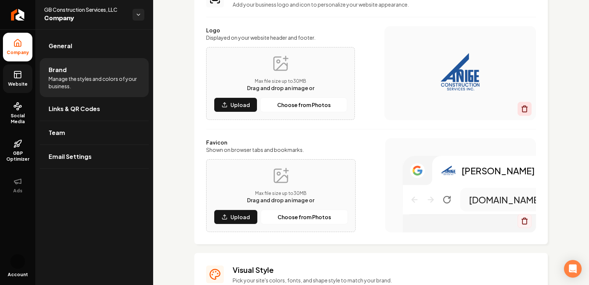
click at [521, 106] on icon "Main content area" at bounding box center [524, 108] width 7 height 7
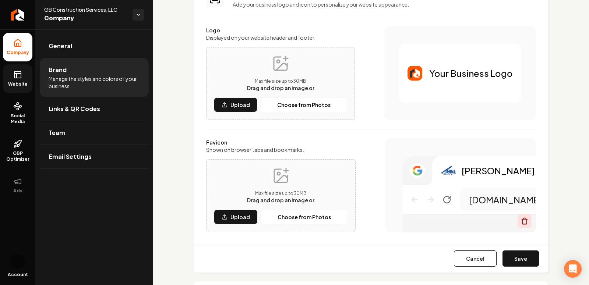
click at [523, 222] on icon "Main content area" at bounding box center [524, 221] width 7 height 7
click at [235, 104] on p "Upload" at bounding box center [241, 104] width 20 height 7
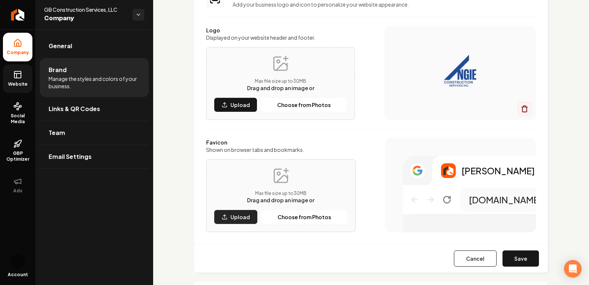
click at [233, 217] on p "Upload" at bounding box center [241, 217] width 20 height 7
click at [520, 261] on button "Save" at bounding box center [521, 259] width 36 height 16
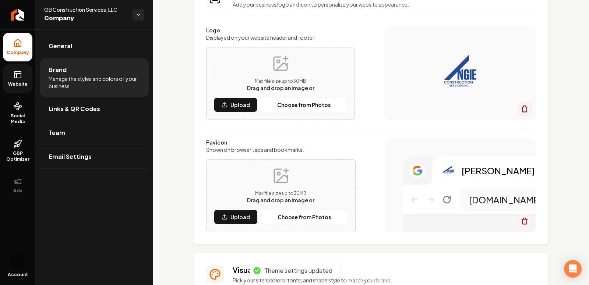
scroll to position [0, 0]
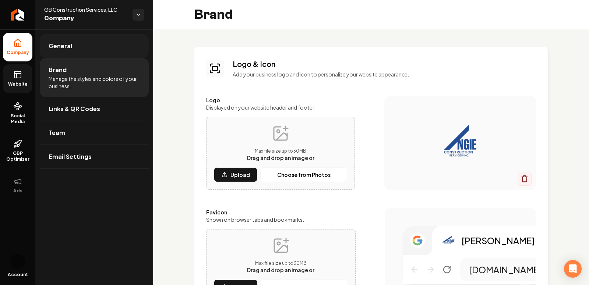
click at [48, 49] on link "General" at bounding box center [94, 46] width 109 height 24
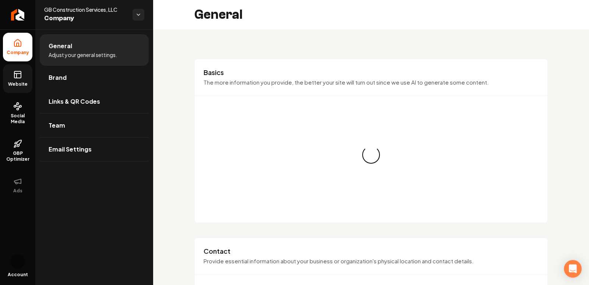
click at [11, 74] on link "Website" at bounding box center [17, 78] width 29 height 29
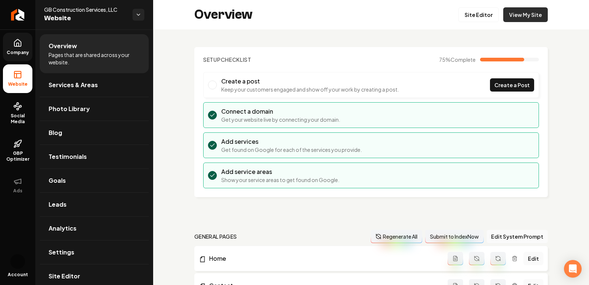
click at [529, 17] on link "View My Site" at bounding box center [525, 14] width 45 height 15
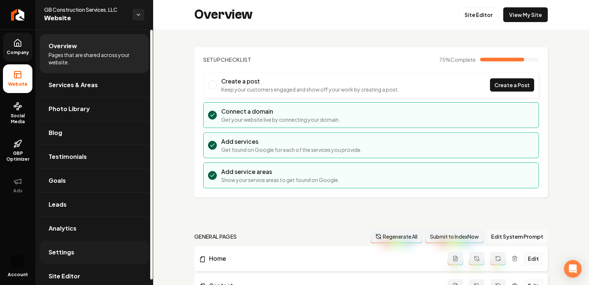
click at [72, 243] on link "Settings" at bounding box center [94, 253] width 109 height 24
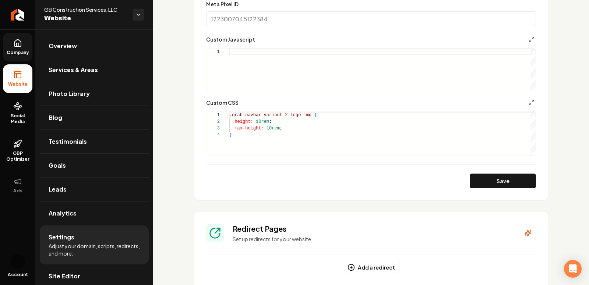
scroll to position [699, 0]
click at [261, 117] on div ".grab-navbar-variant-2-logo img { height: 10rem ; max-height: 10rem ; }" at bounding box center [382, 133] width 306 height 43
click at [271, 126] on div ".grab-navbar-variant-2-logo img { height: 12rem ; max-height: 10rem ; }" at bounding box center [382, 133] width 306 height 43
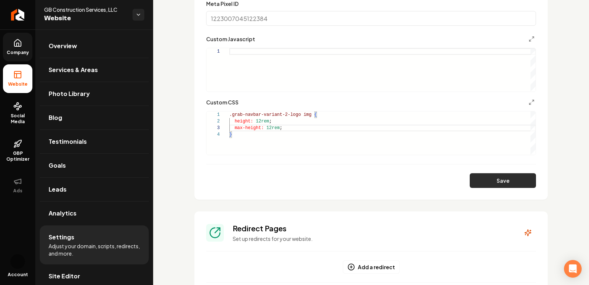
type textarea "**********"
click at [520, 183] on button "Save" at bounding box center [503, 180] width 66 height 15
drag, startPoint x: 257, startPoint y: 139, endPoint x: 219, endPoint y: 96, distance: 57.4
click at [229, 112] on div ".grab-navbar-variant-2-logo img { height: 12rem ; max-height: 12rem ; }" at bounding box center [382, 133] width 306 height 43
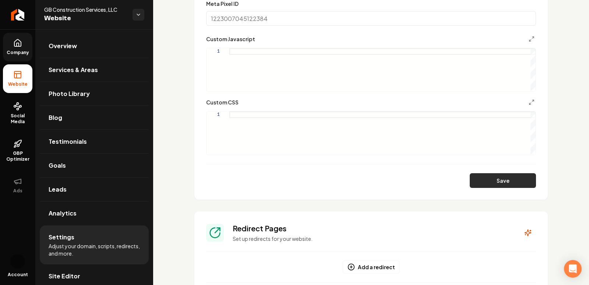
click at [505, 177] on button "Save" at bounding box center [503, 180] width 66 height 15
click at [250, 114] on div "Main content area" at bounding box center [382, 133] width 306 height 43
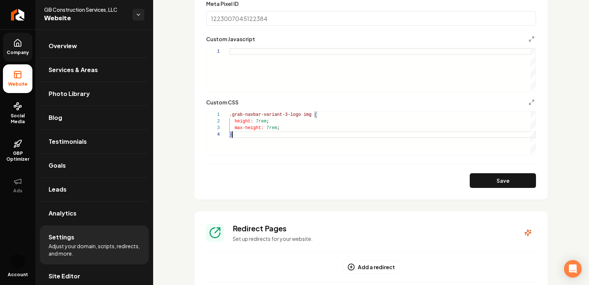
scroll to position [20, 3]
click at [493, 179] on button "Save" at bounding box center [503, 180] width 66 height 15
click at [260, 120] on div ".grab-navbar-variant-3-logo img { height: 7rem ; max-height: 7rem ; }" at bounding box center [382, 133] width 306 height 43
click at [270, 127] on div ".grab-navbar-variant-3-logo img { height: 10rem ; max-height: 7rem ; }" at bounding box center [382, 133] width 306 height 43
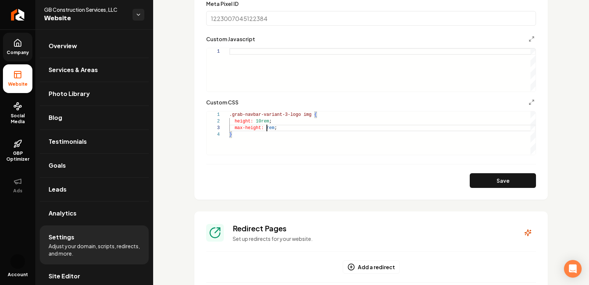
scroll to position [13, 43]
click at [487, 180] on button "Save" at bounding box center [503, 180] width 66 height 15
click at [261, 120] on div ".grab-navbar-variant-3-logo img { height: 10rem ; max-height: 10rem ; }" at bounding box center [382, 133] width 306 height 43
click at [271, 125] on div ".grab-navbar-variant-3-logo img { height: 12rem ; max-height: 10rem ; }" at bounding box center [382, 133] width 306 height 43
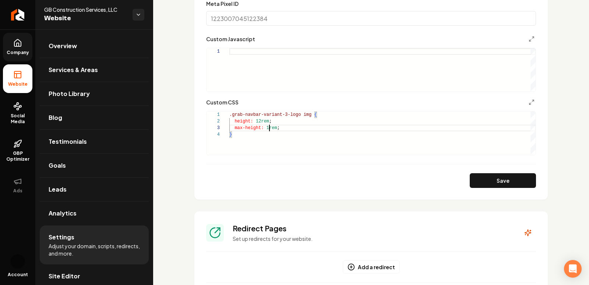
scroll to position [13, 43]
click at [508, 181] on button "Save" at bounding box center [503, 180] width 66 height 15
drag, startPoint x: 232, startPoint y: 136, endPoint x: 215, endPoint y: 87, distance: 52.1
click at [215, 91] on form "**********" at bounding box center [371, 12] width 330 height 351
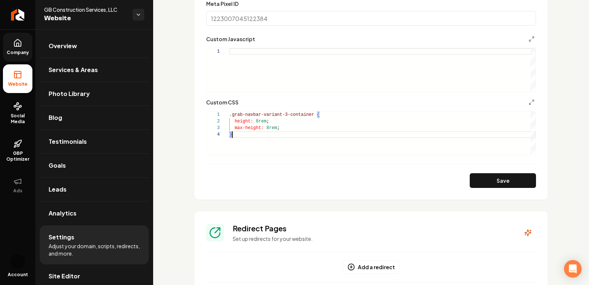
scroll to position [20, 3]
click at [500, 182] on button "Save" at bounding box center [503, 180] width 66 height 15
click at [248, 131] on div ".grab-navbar-variant-3-container { height: 8rem ; max-height: 8rem ; }" at bounding box center [382, 133] width 306 height 43
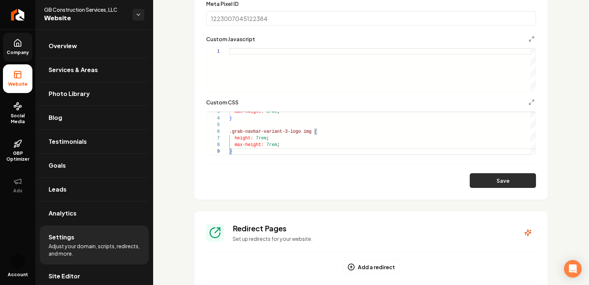
click at [485, 177] on button "Save" at bounding box center [503, 180] width 66 height 15
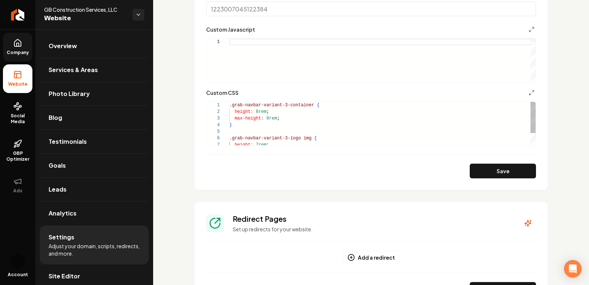
scroll to position [691, 0]
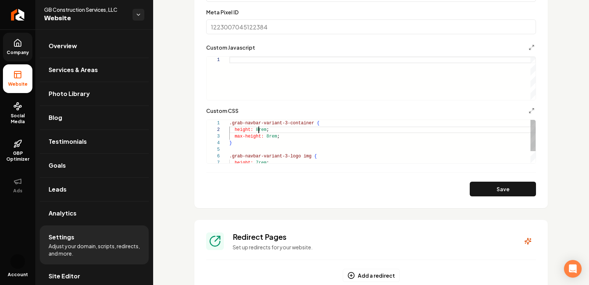
click at [259, 129] on div "max-height: 8rem ; } .grab-navbar-variant-3-logo img { height: 7rem ; height: 8…" at bounding box center [382, 150] width 306 height 60
click at [268, 136] on div "max-height: 8rem ; } .grab-navbar-variant-3-logo img { height: 7rem ; height: 1…" at bounding box center [382, 150] width 306 height 60
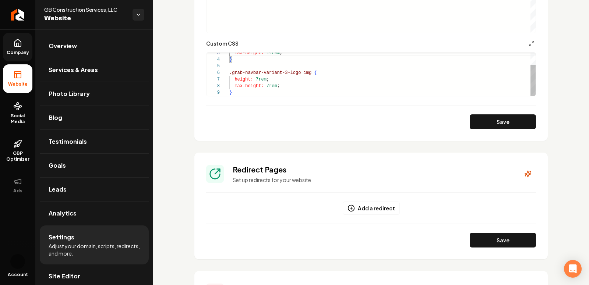
scroll to position [760, 0]
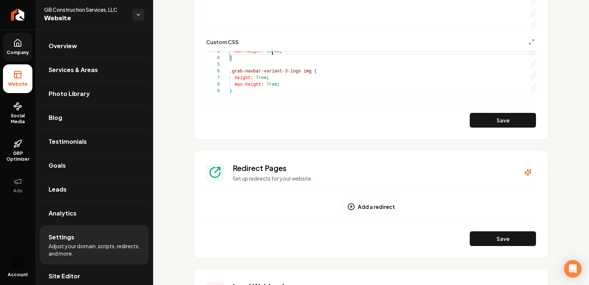
type textarea "**********"
click at [484, 115] on button "Save" at bounding box center [503, 120] width 66 height 15
drag, startPoint x: 238, startPoint y: 91, endPoint x: 230, endPoint y: 10, distance: 82.2
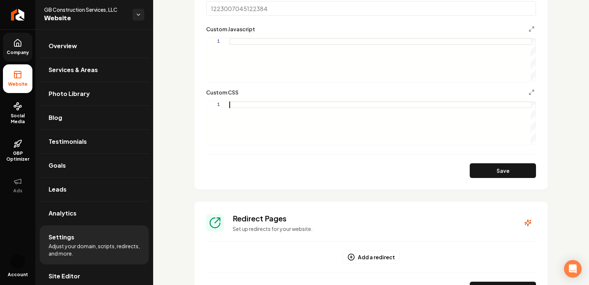
scroll to position [20, 3]
click at [260, 111] on div ".grab-navbar-variant-2-logo img { height: 8rem ; max-height: 8rem ; }" at bounding box center [382, 123] width 306 height 43
click at [271, 117] on div ".grab-navbar-variant-2-logo img { height: 12rem ; max-height: 8rem ; }" at bounding box center [382, 123] width 306 height 43
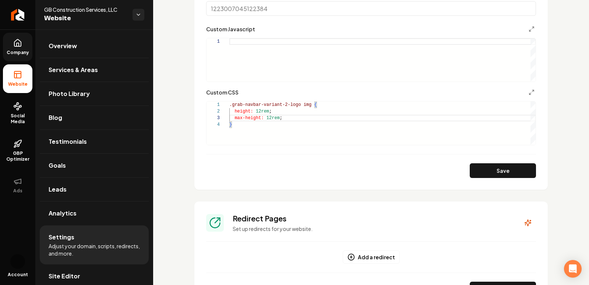
type textarea "**********"
click at [480, 159] on form "**********" at bounding box center [371, 2] width 330 height 351
click at [480, 169] on button "Save" at bounding box center [503, 171] width 66 height 15
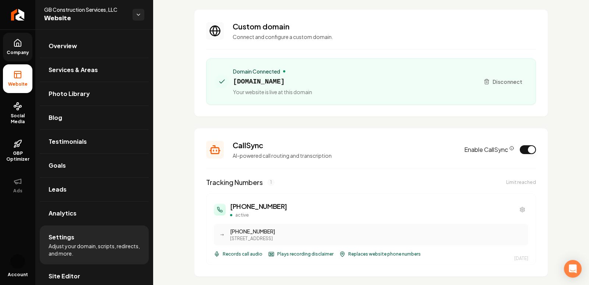
scroll to position [0, 0]
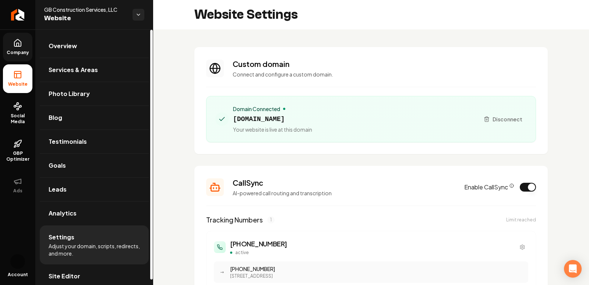
click at [18, 42] on icon at bounding box center [17, 43] width 9 height 9
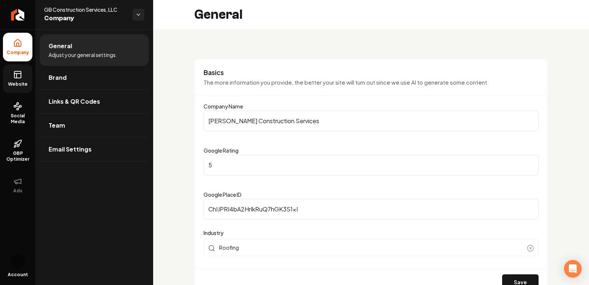
click at [6, 79] on link "Website" at bounding box center [17, 78] width 29 height 29
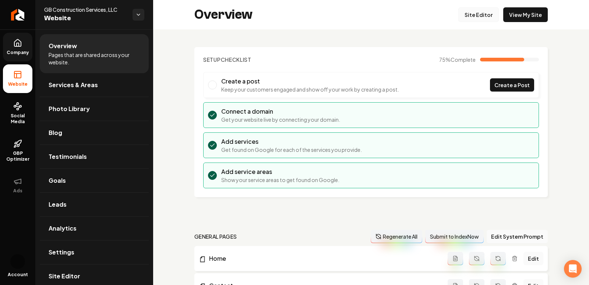
click at [477, 20] on link "Site Editor" at bounding box center [478, 14] width 41 height 15
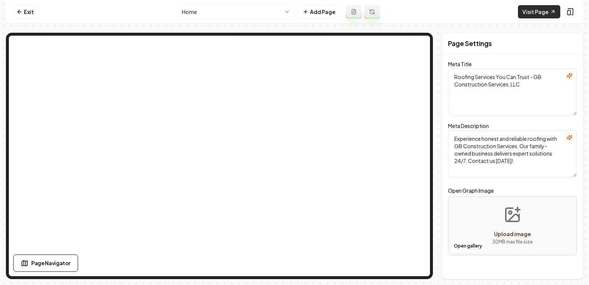
click at [538, 15] on link "Visit Page" at bounding box center [539, 11] width 42 height 13
click at [549, 8] on link "Visit Page" at bounding box center [539, 11] width 42 height 13
click at [25, 10] on link "Exit" at bounding box center [25, 11] width 27 height 13
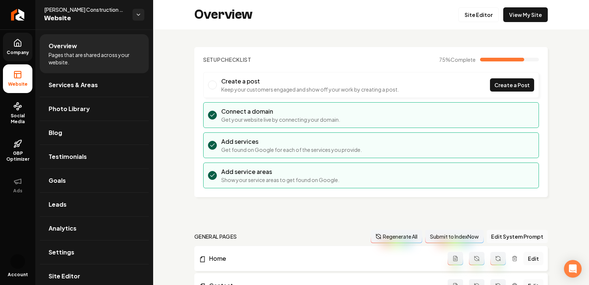
click at [16, 53] on span "Company" at bounding box center [18, 53] width 28 height 6
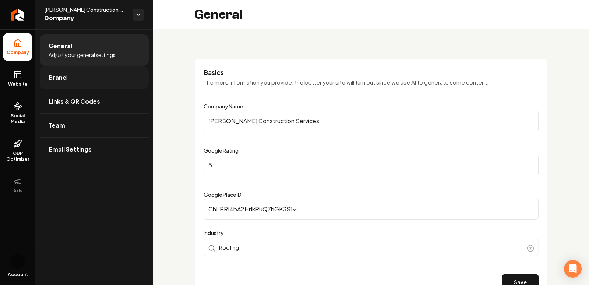
click at [56, 81] on span "Brand" at bounding box center [58, 77] width 18 height 9
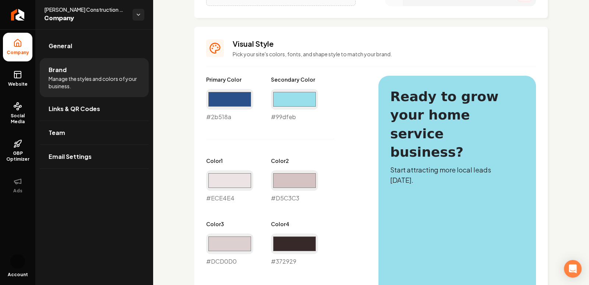
scroll to position [496, 0]
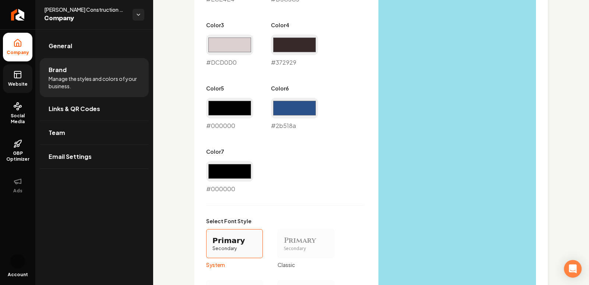
click at [18, 81] on span "Website" at bounding box center [17, 84] width 25 height 6
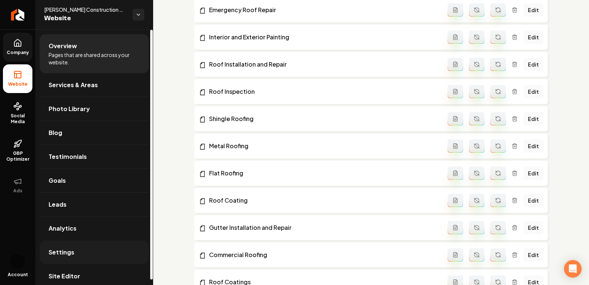
click at [69, 249] on span "Settings" at bounding box center [62, 252] width 26 height 9
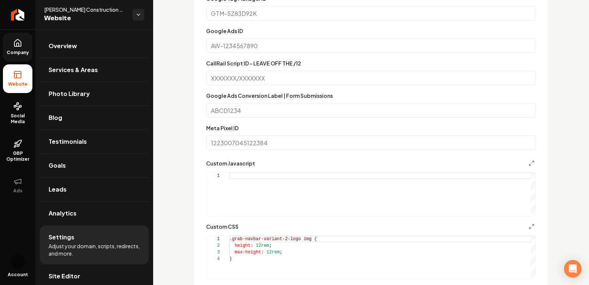
scroll to position [620, 0]
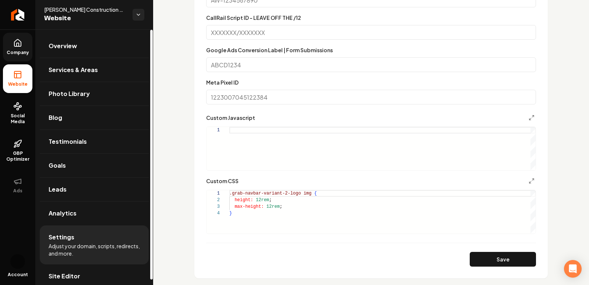
click at [19, 50] on span "Company" at bounding box center [18, 53] width 28 height 6
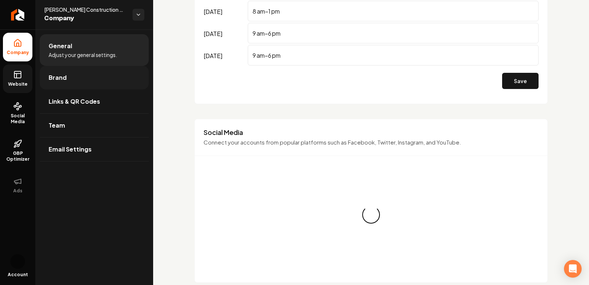
click at [79, 84] on link "Brand" at bounding box center [94, 78] width 109 height 24
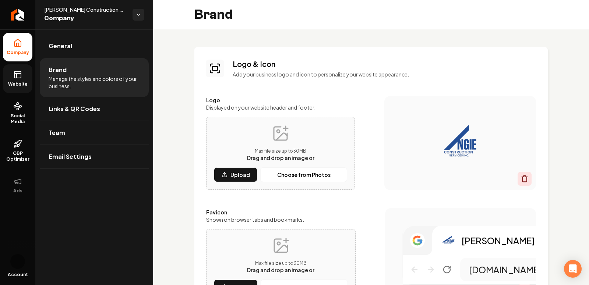
click at [521, 181] on div "Main content area" at bounding box center [525, 179] width 14 height 14
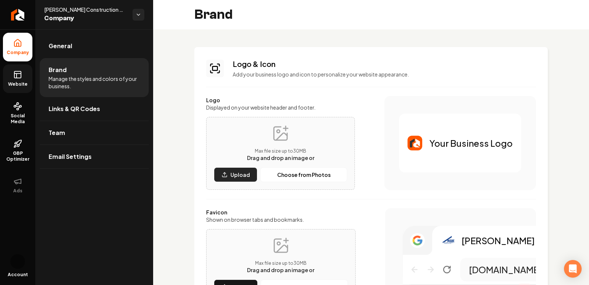
click at [236, 176] on p "Upload" at bounding box center [241, 174] width 20 height 7
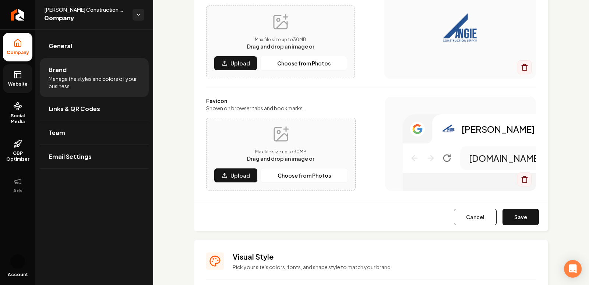
scroll to position [134, 0]
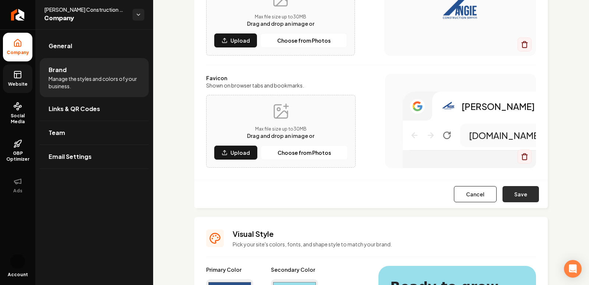
click at [530, 196] on button "Save" at bounding box center [521, 194] width 36 height 16
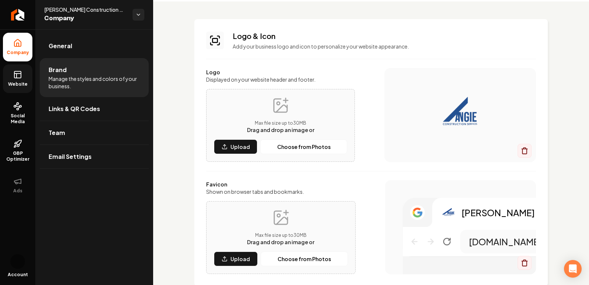
scroll to position [0, 0]
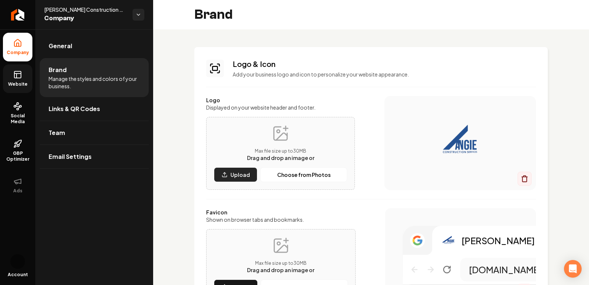
click at [241, 177] on p "Upload" at bounding box center [241, 174] width 20 height 7
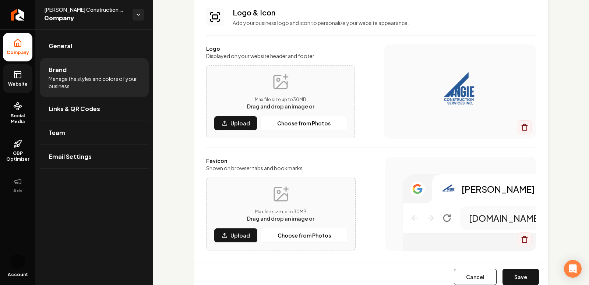
scroll to position [60, 0]
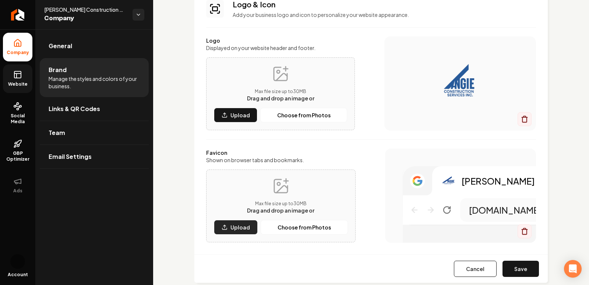
click at [223, 226] on icon "Main content area" at bounding box center [225, 228] width 6 height 6
click at [521, 270] on button "Save" at bounding box center [521, 269] width 36 height 16
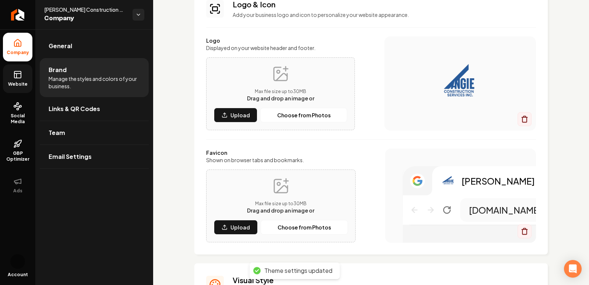
scroll to position [0, 0]
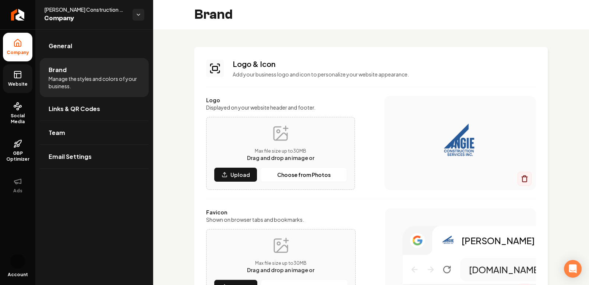
click at [17, 76] on icon at bounding box center [17, 74] width 9 height 9
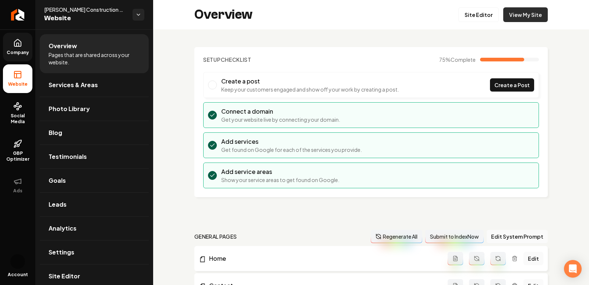
click at [521, 13] on link "View My Site" at bounding box center [525, 14] width 45 height 15
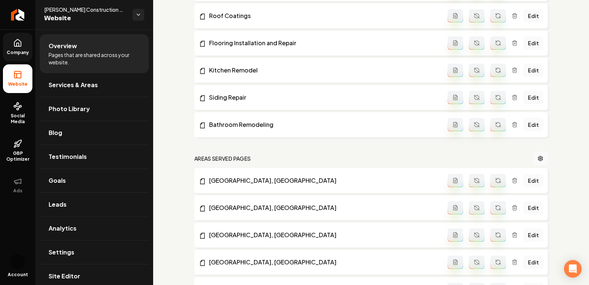
scroll to position [793, 0]
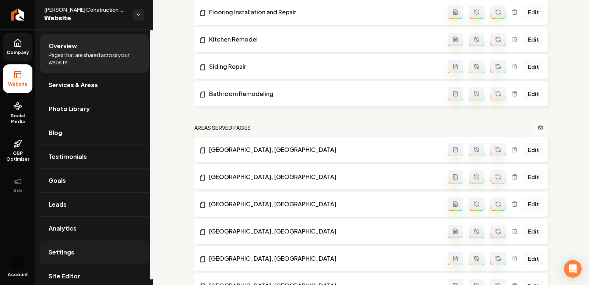
click at [77, 254] on link "Settings" at bounding box center [94, 253] width 109 height 24
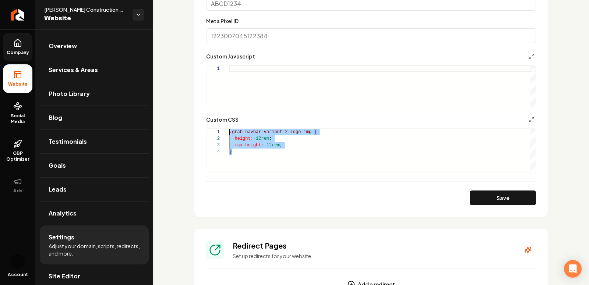
drag, startPoint x: 245, startPoint y: 159, endPoint x: 206, endPoint y: 87, distance: 82.1
click at [229, 129] on div ".grab-navbar-variant-2-logo img { height: 12rem ; max-height: 12rem ; }" at bounding box center [382, 150] width 306 height 43
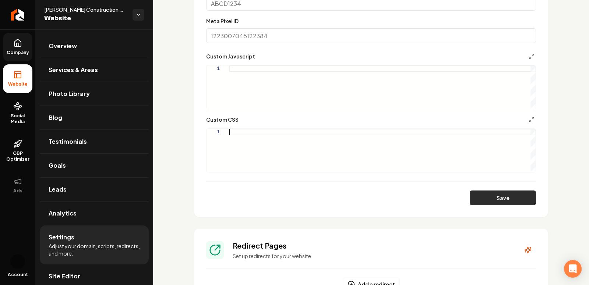
click at [506, 194] on button "Save" at bounding box center [503, 198] width 66 height 15
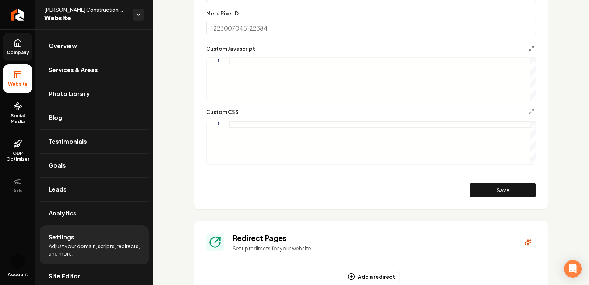
click at [235, 126] on div "Main content area" at bounding box center [382, 142] width 306 height 43
click at [313, 122] on div ".grab-navbar-variant-2-logo img { height: 8rem ; max-height: 8rem ; }" at bounding box center [382, 142] width 306 height 43
click at [489, 189] on button "Save" at bounding box center [503, 190] width 66 height 15
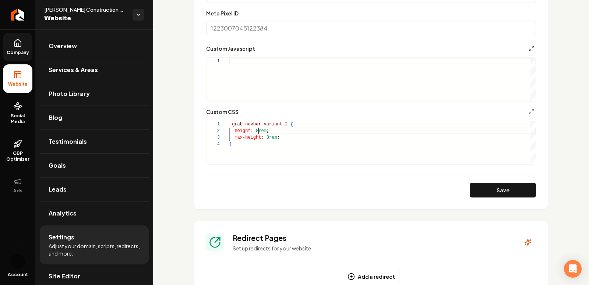
click at [259, 129] on div ".grab-navbar-variant-2 { height: 8rem ; max-height: 8rem ; }" at bounding box center [382, 142] width 306 height 43
click at [270, 137] on div ".grab-navbar-variant-2 { height: 10rem ; max-height: 8rem ; }" at bounding box center [382, 142] width 306 height 43
click at [486, 180] on form "**********" at bounding box center [371, 22] width 330 height 351
click at [486, 185] on button "Save" at bounding box center [503, 190] width 66 height 15
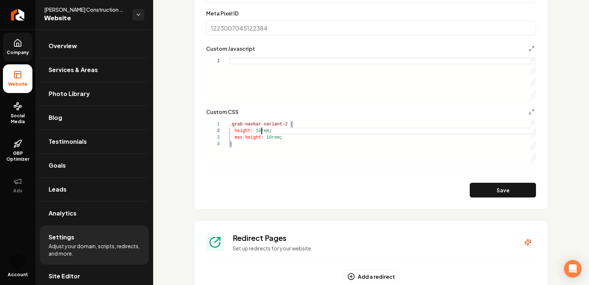
click at [262, 129] on div ".grab-navbar-variant-2 { height: 10rem ; max-height: 10rem ; }" at bounding box center [382, 142] width 306 height 43
click at [271, 136] on div ".grab-navbar-variant-2 { height: 12rem ; max-height: 10rem ; }" at bounding box center [382, 142] width 306 height 43
click at [504, 191] on button "Save" at bounding box center [503, 190] width 66 height 15
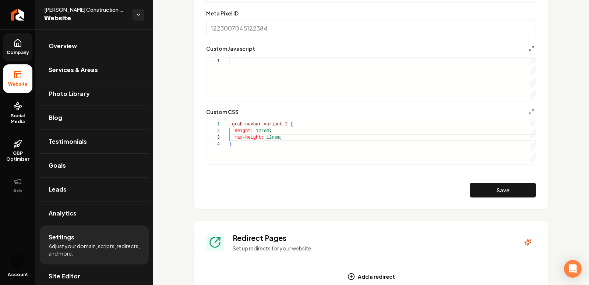
scroll to position [0, 58]
click at [288, 123] on div ".grab-navbar-variant-2 { height: 12rem ; max-height: 12rem ; }" at bounding box center [382, 142] width 306 height 43
drag, startPoint x: 241, startPoint y: 145, endPoint x: 216, endPoint y: 106, distance: 47.2
click at [229, 121] on div ".grab-navbar-variant-2 { height: 12rem ; max-height: 12rem ; }" at bounding box center [382, 142] width 306 height 43
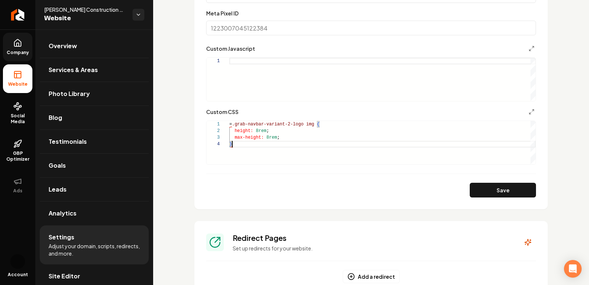
scroll to position [20, 3]
type textarea "*"
type textarea "**********"
click at [505, 183] on button "Save" at bounding box center [503, 190] width 66 height 15
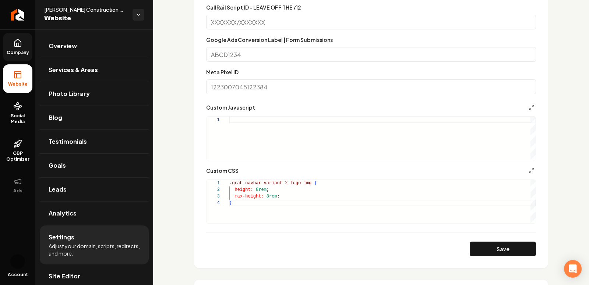
scroll to position [617, 0]
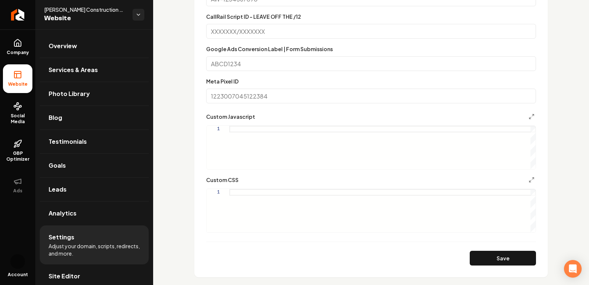
scroll to position [613, 0]
